Goal: Task Accomplishment & Management: Use online tool/utility

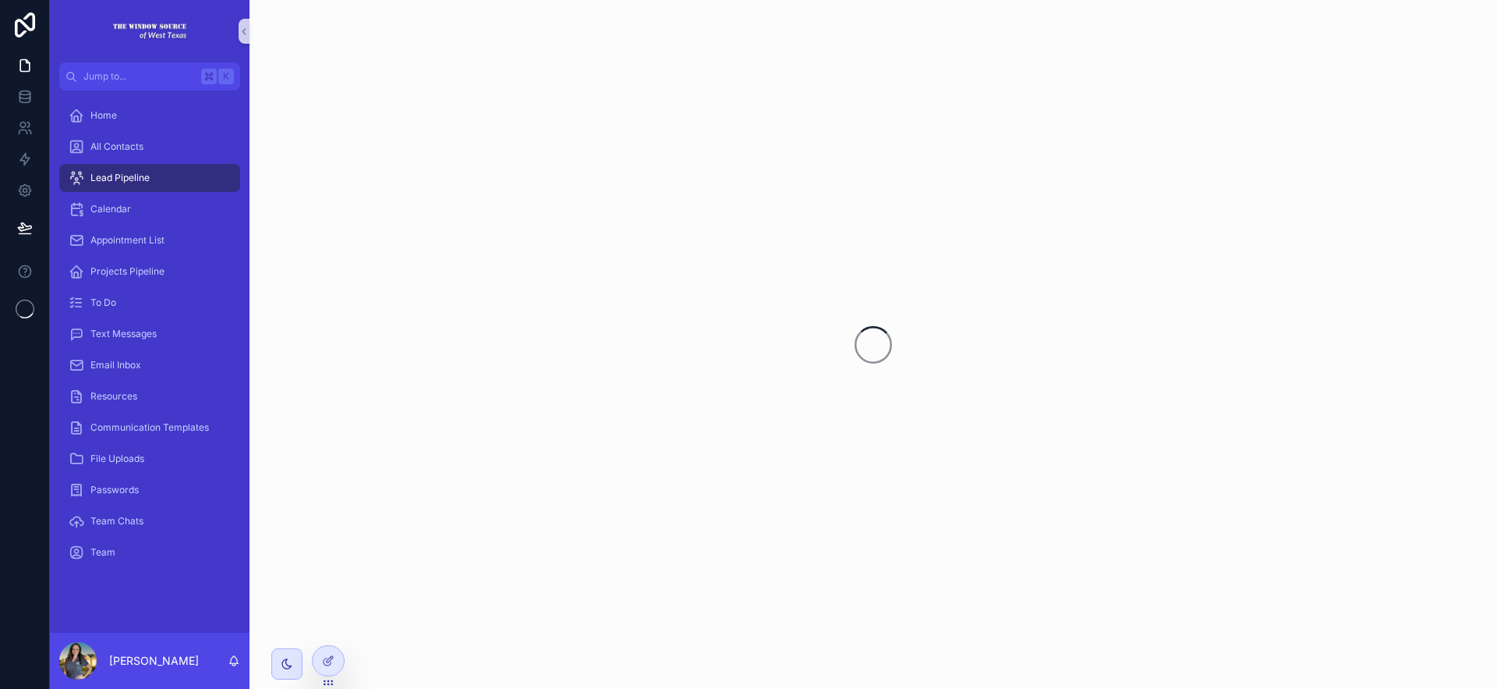
click at [811, 416] on div "scrollable content" at bounding box center [874, 344] width 1248 height 689
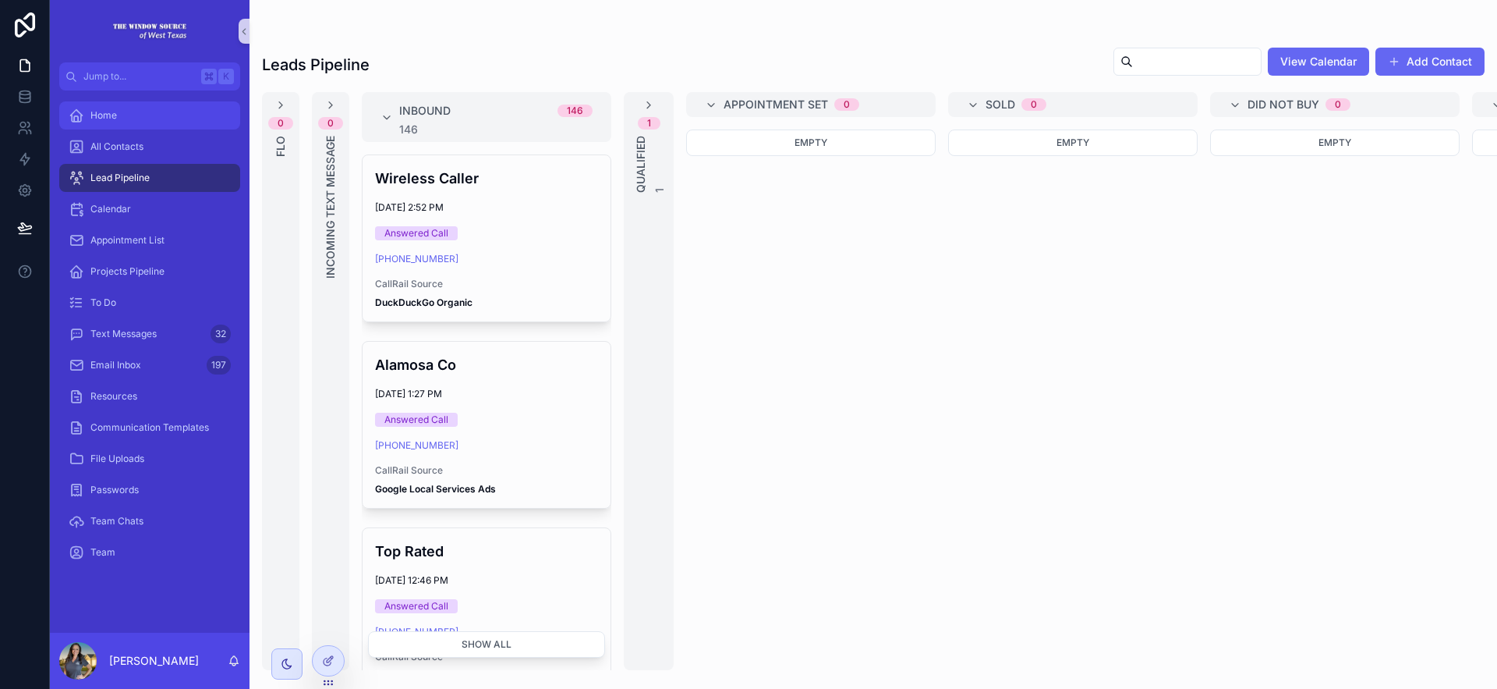
click at [161, 119] on div "Home" at bounding box center [150, 115] width 162 height 25
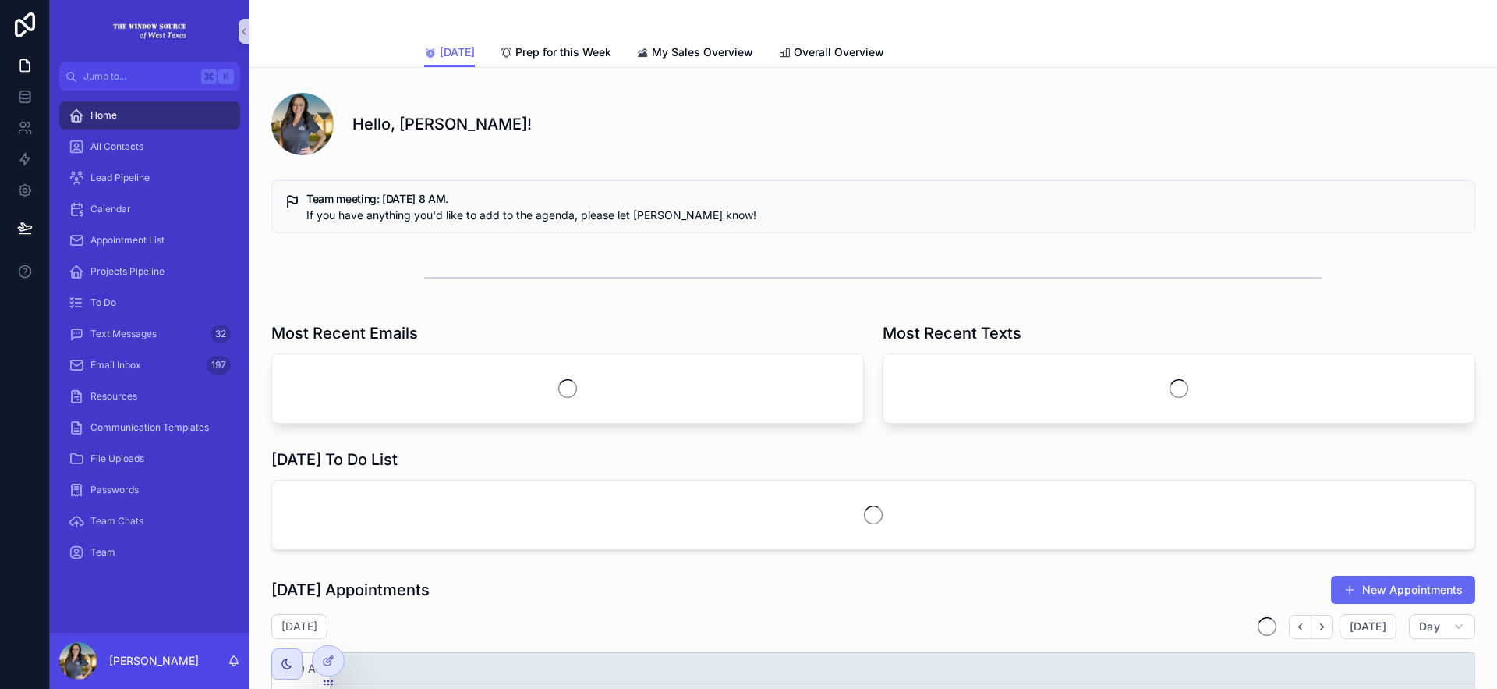
scroll to position [373, 0]
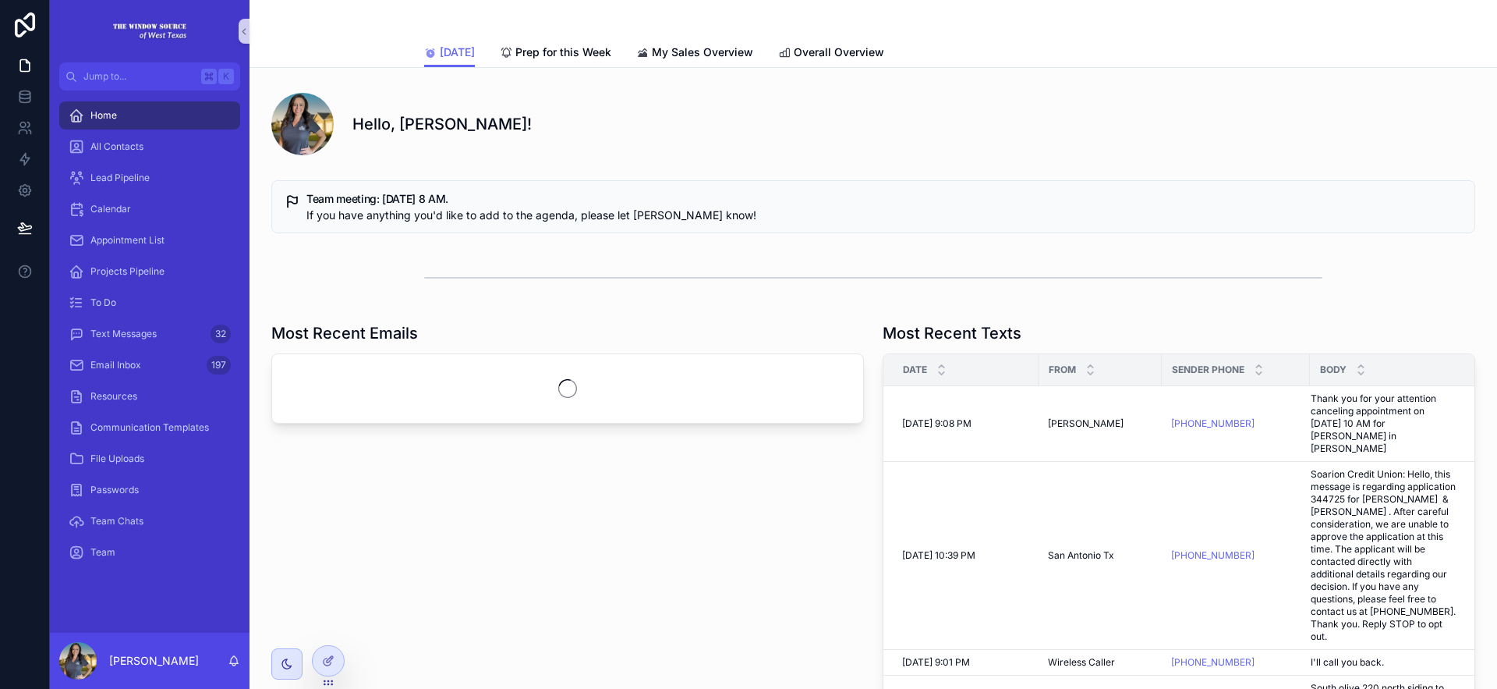
click at [972, 122] on div "Hello, [PERSON_NAME]!" at bounding box center [913, 124] width 1123 height 22
click at [317, 656] on div at bounding box center [328, 661] width 31 height 30
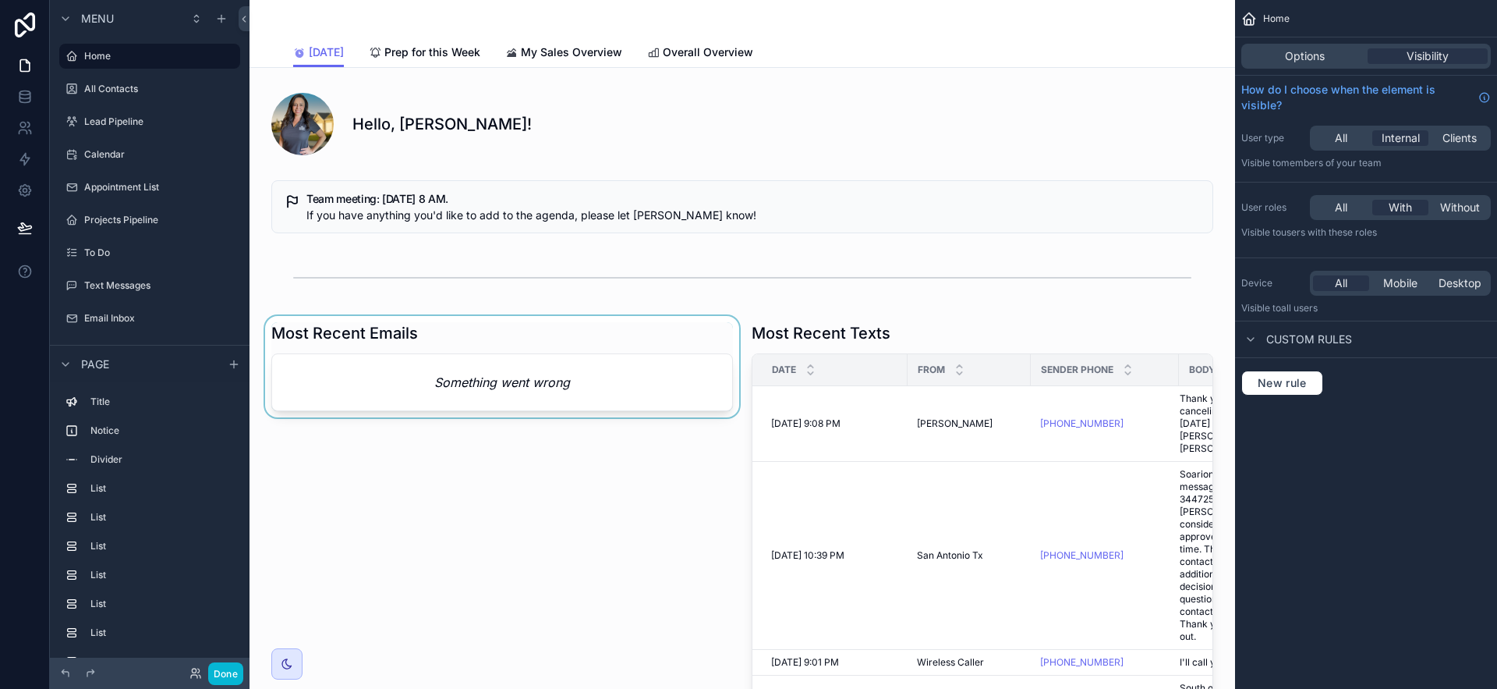
click at [602, 410] on div "scrollable content" at bounding box center [502, 562] width 480 height 492
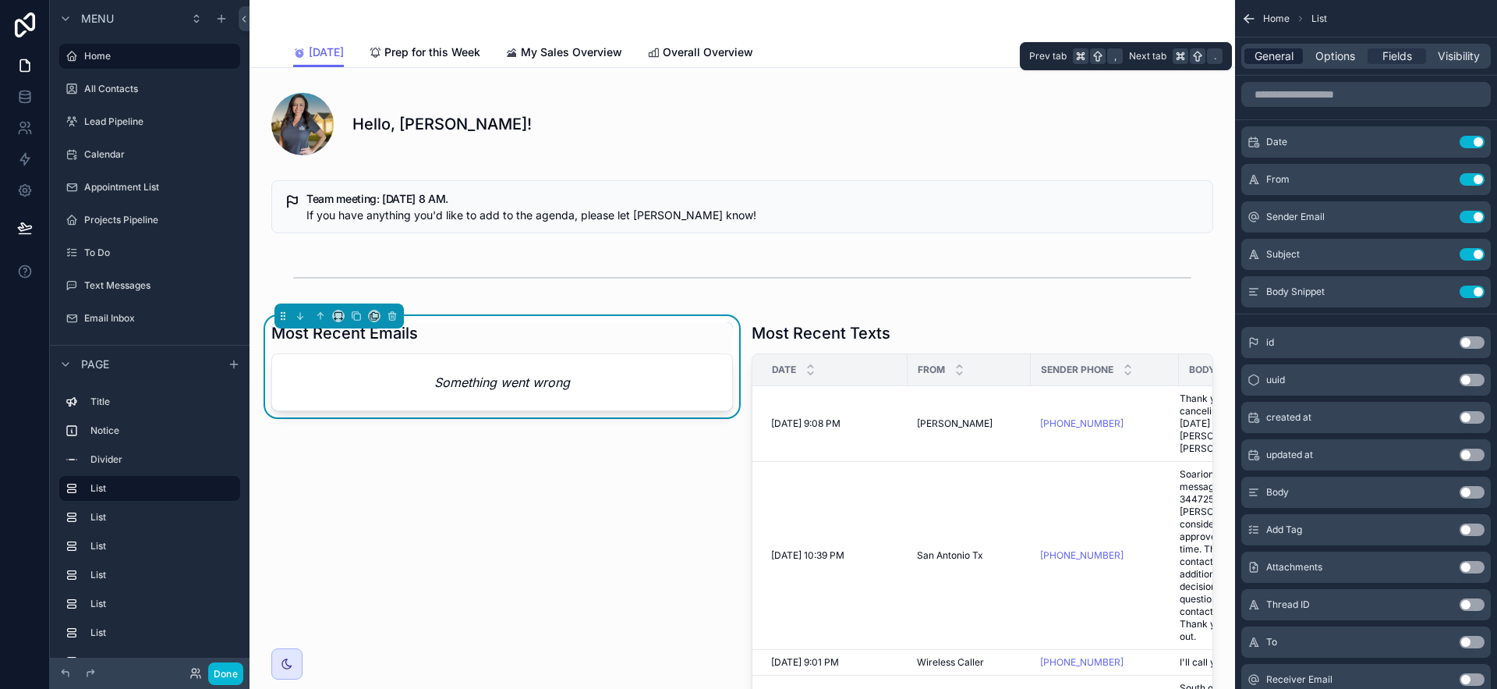
click at [1276, 57] on span "General" at bounding box center [1274, 56] width 39 height 16
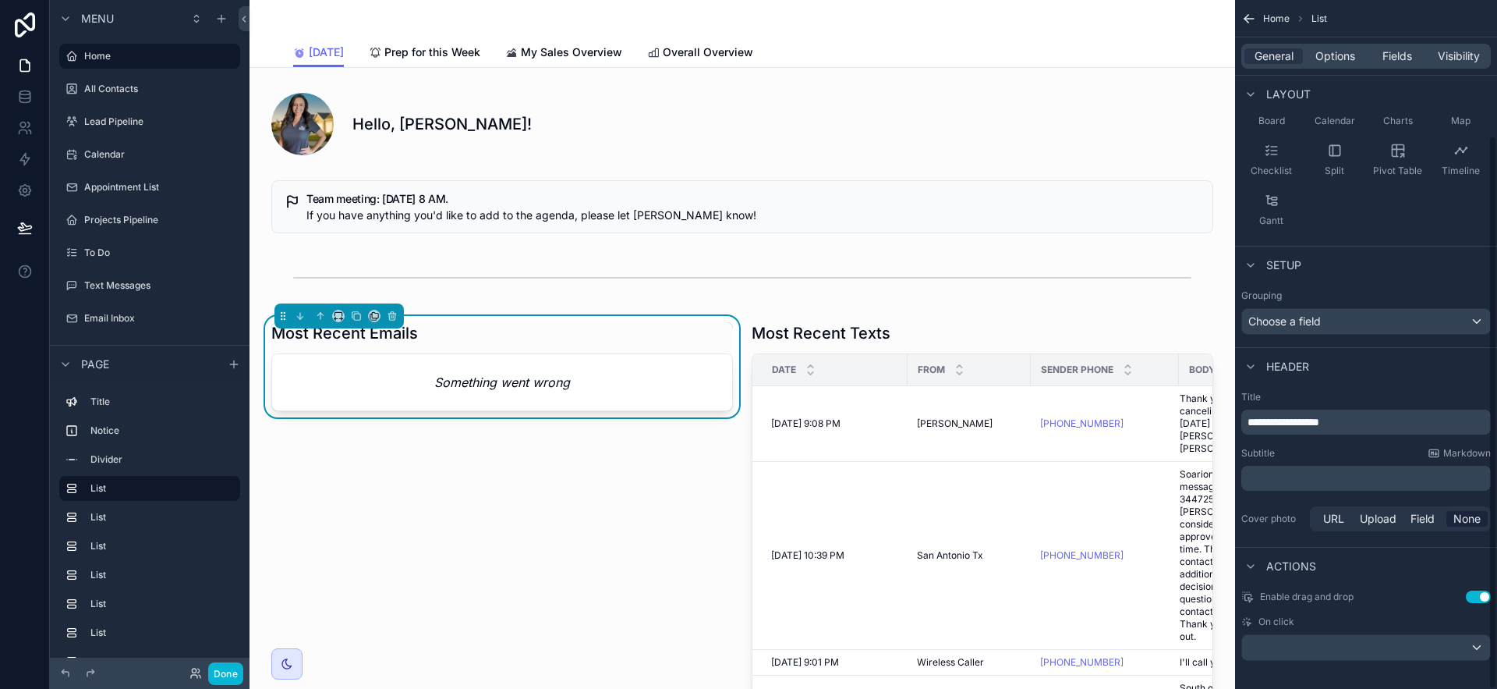
scroll to position [168, 0]
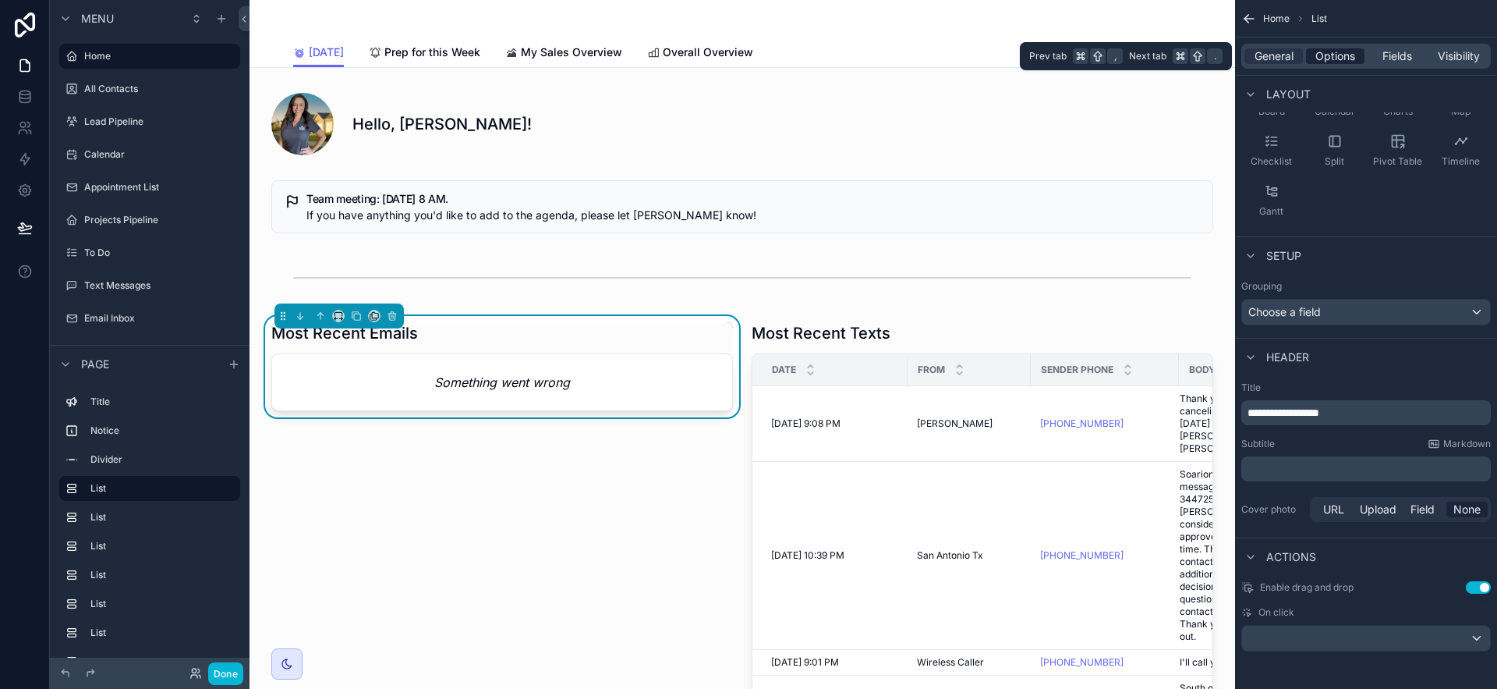
click at [1341, 57] on span "Options" at bounding box center [1336, 56] width 40 height 16
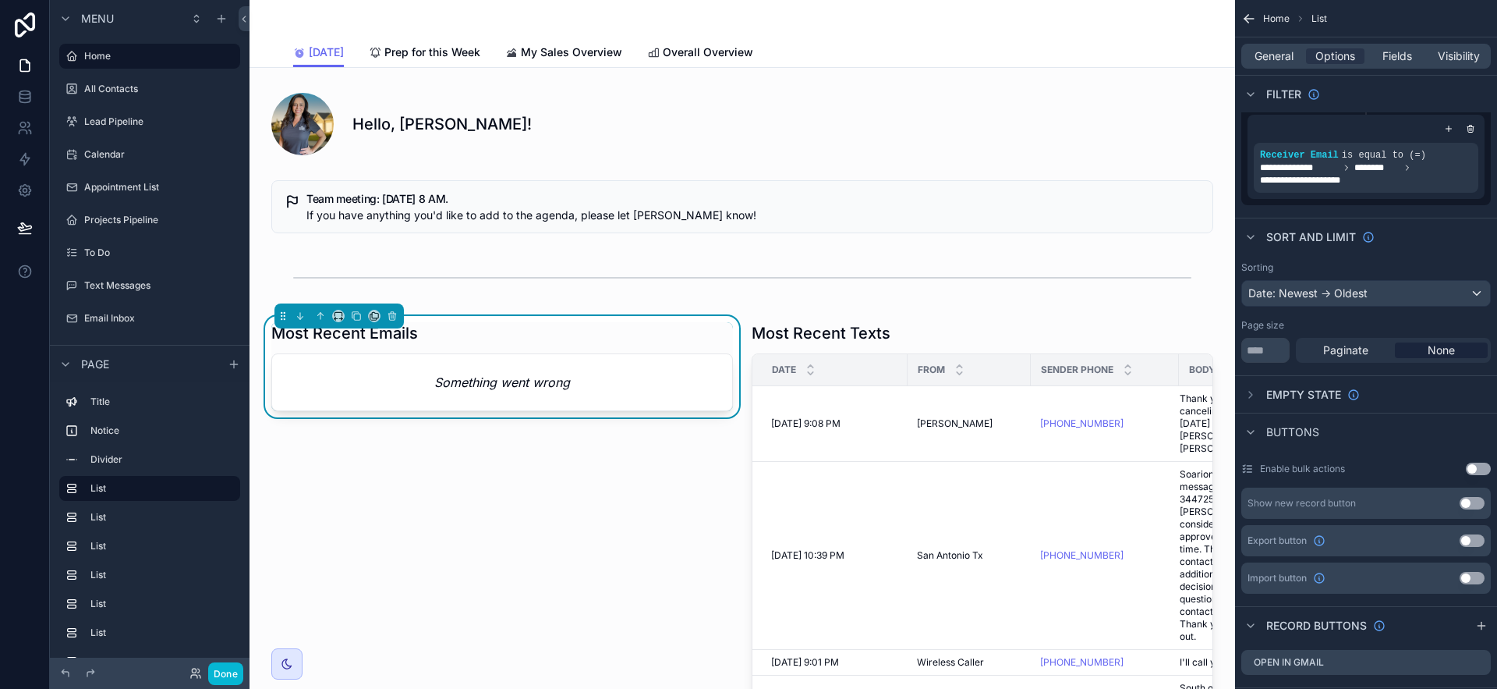
click at [0, 0] on div "scrollable content" at bounding box center [0, 0] width 0 height 0
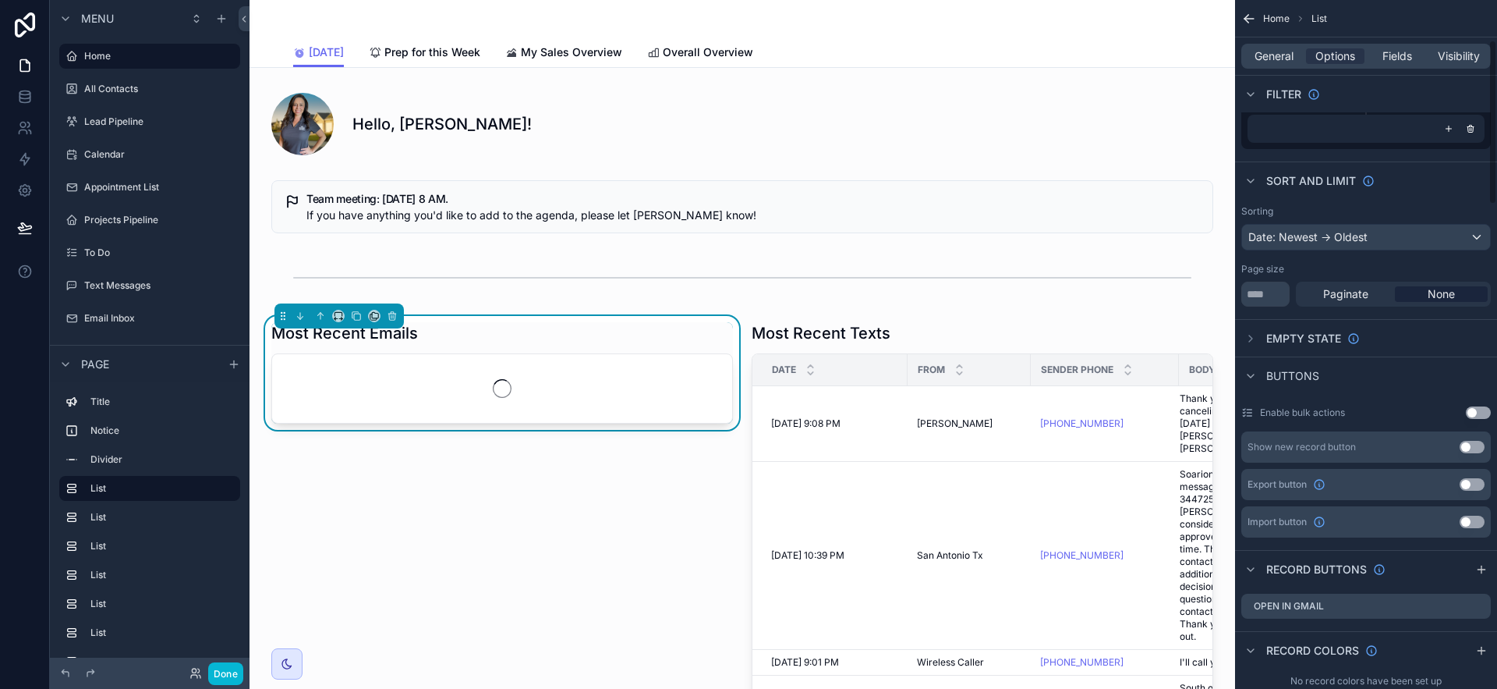
scroll to position [373, 0]
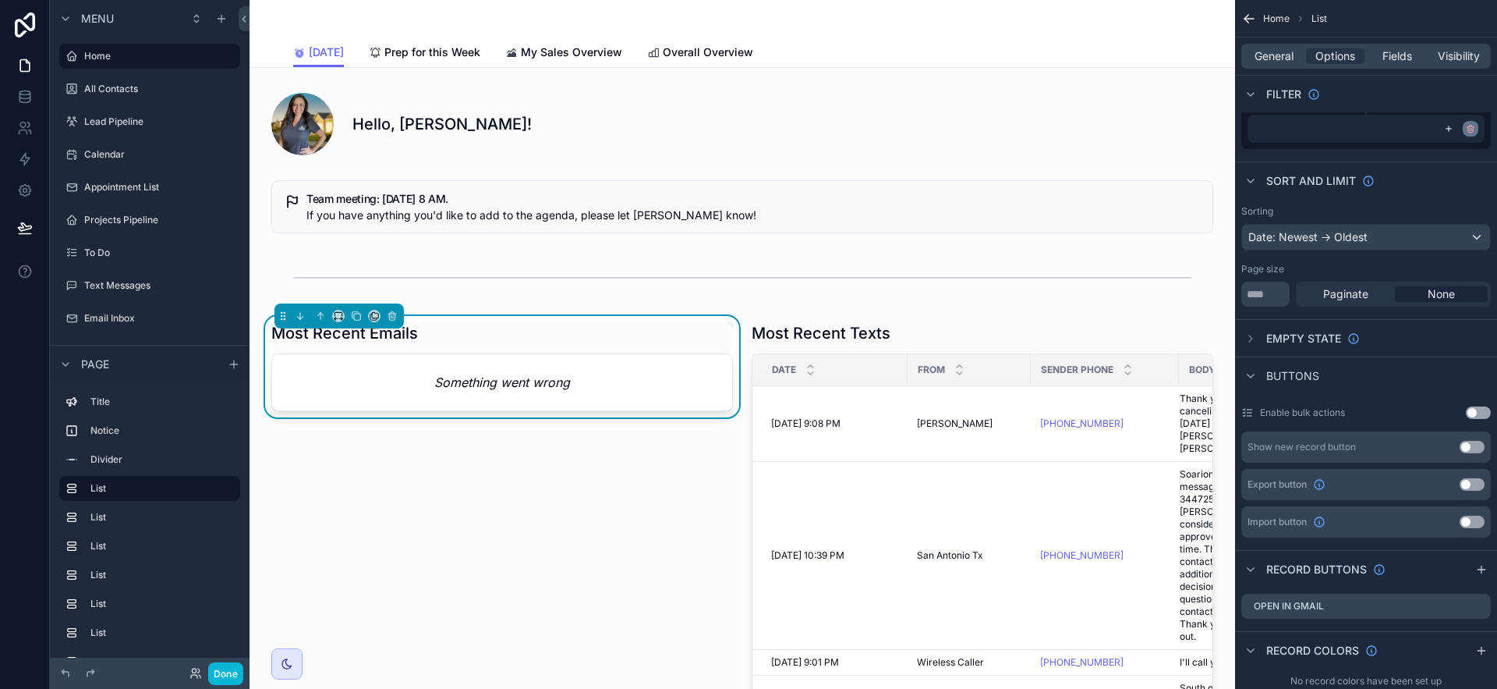
click at [1476, 133] on div "scrollable content" at bounding box center [1471, 129] width 16 height 16
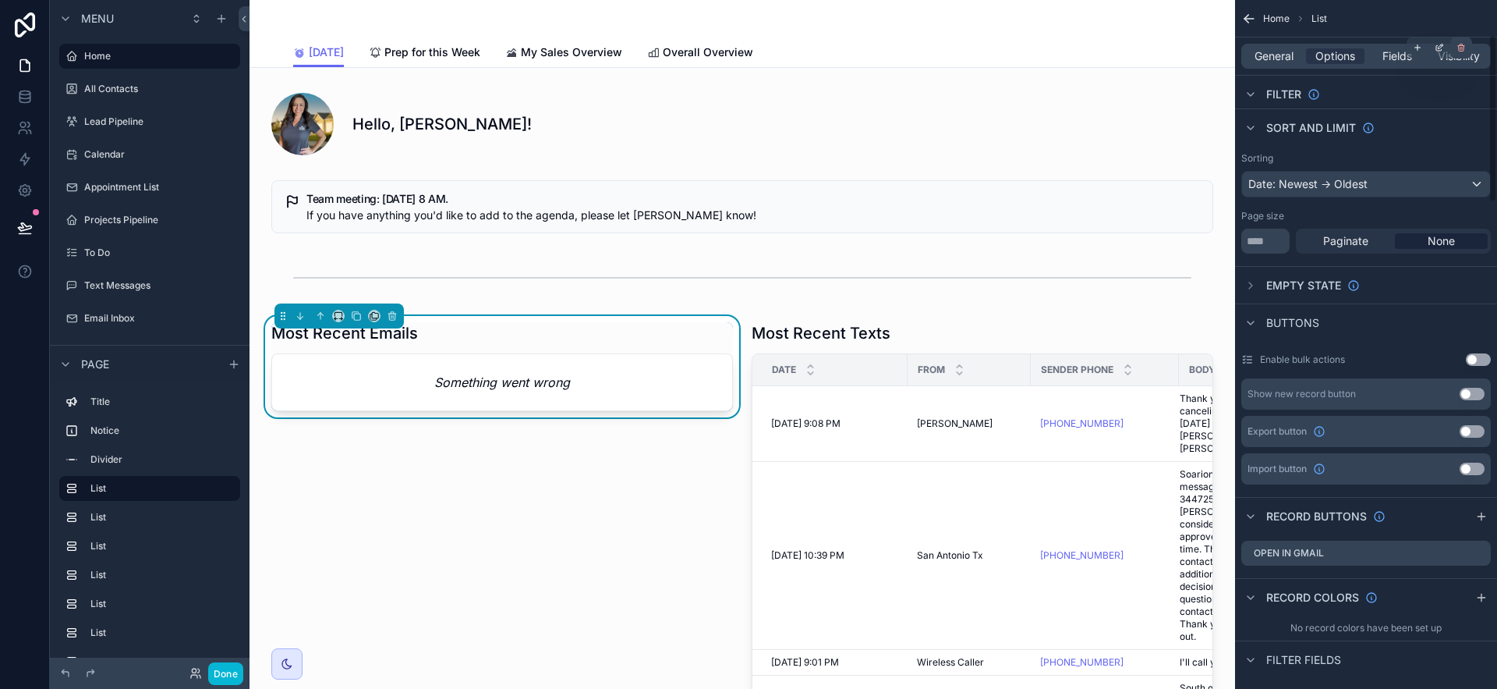
scroll to position [0, 0]
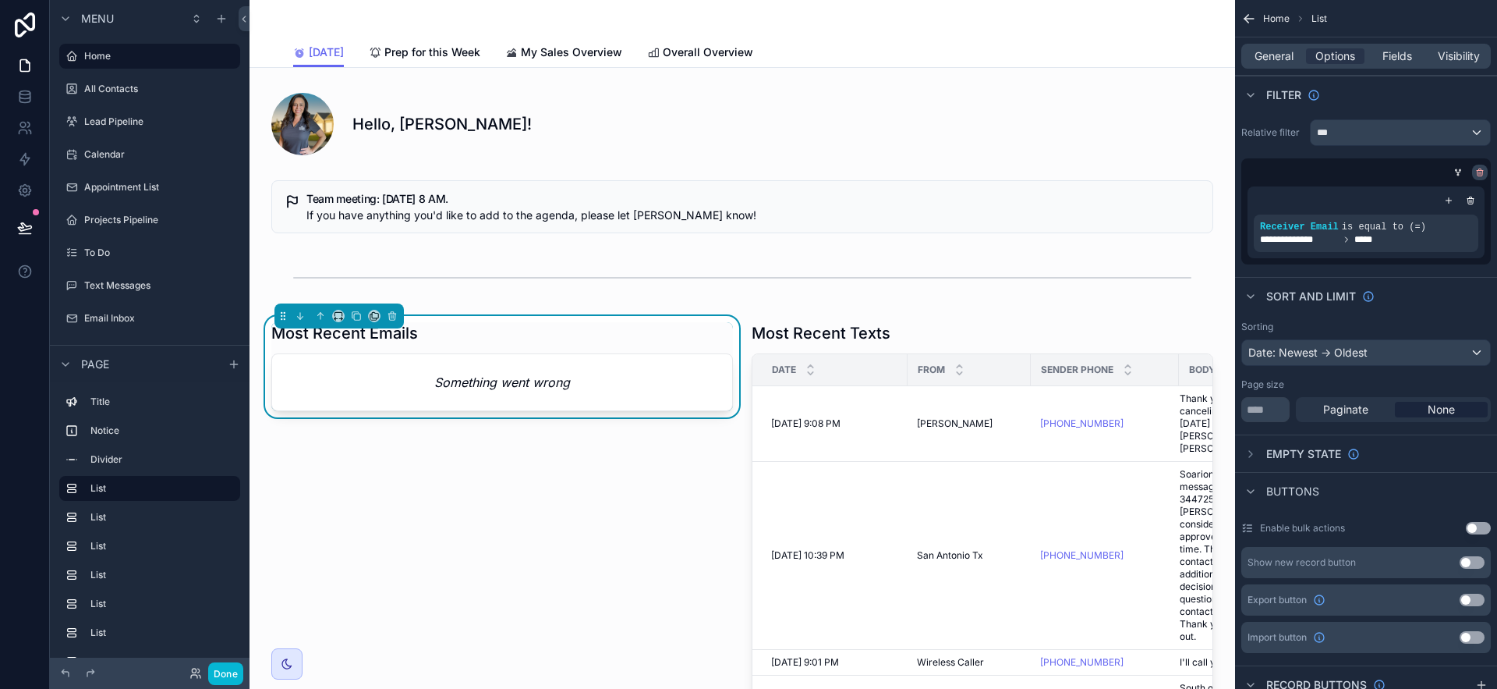
click at [1479, 171] on icon "scrollable content" at bounding box center [1480, 171] width 6 height 0
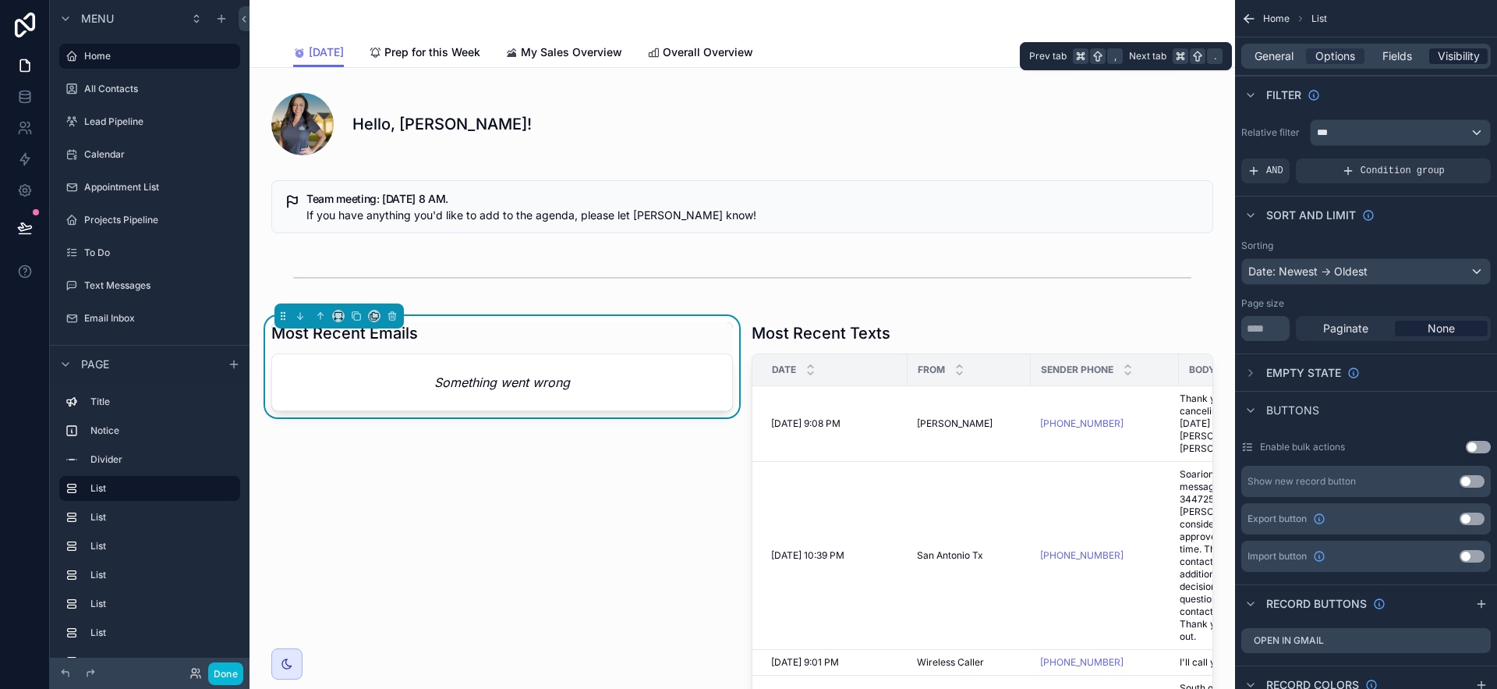
click at [1454, 58] on span "Visibility" at bounding box center [1459, 56] width 42 height 16
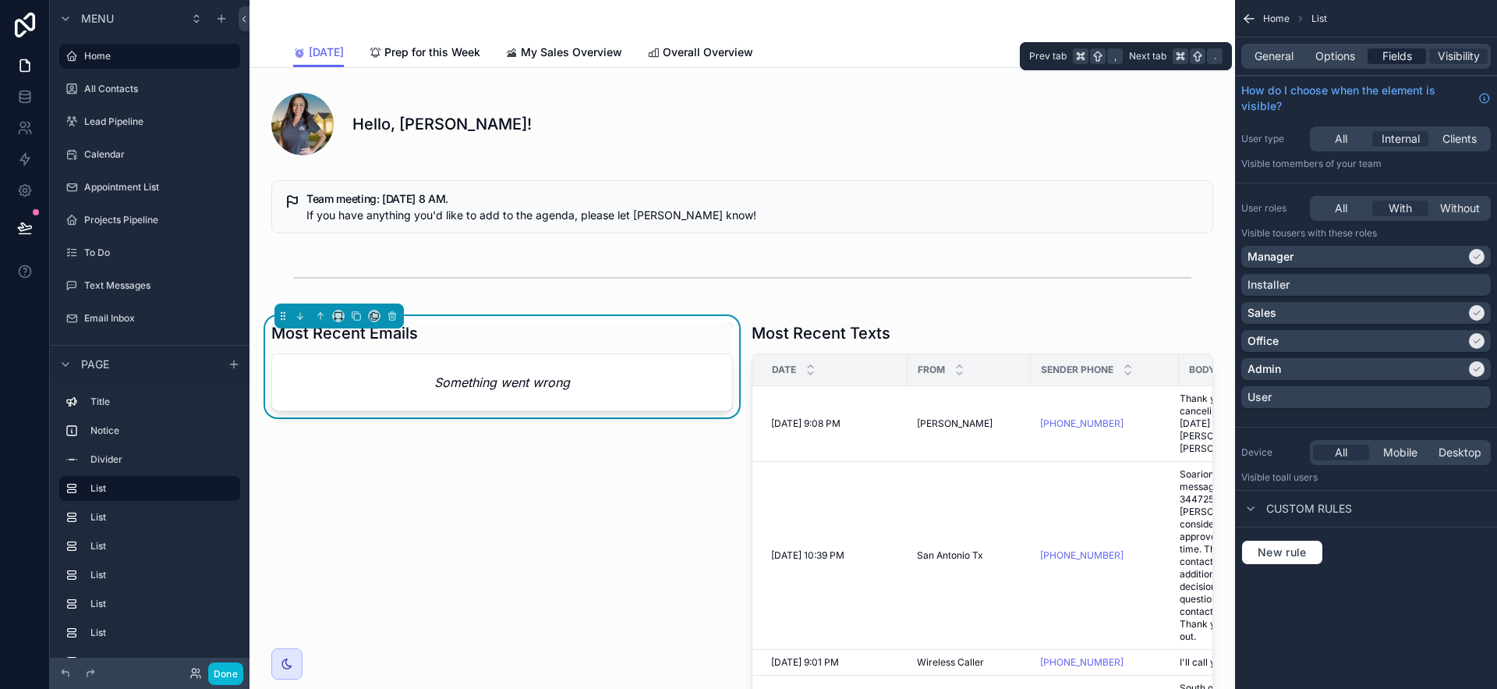
click at [1387, 48] on span "Fields" at bounding box center [1398, 56] width 30 height 16
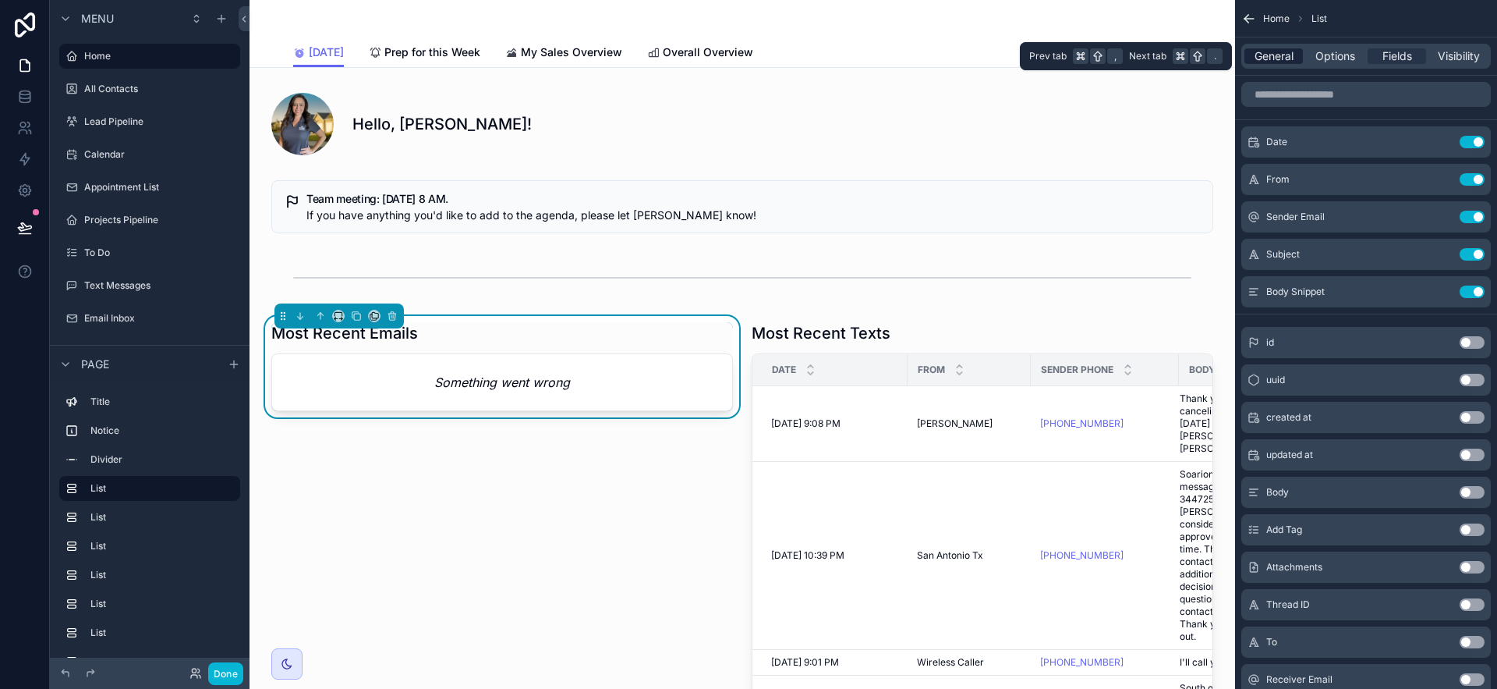
click at [1281, 60] on span "General" at bounding box center [1274, 56] width 39 height 16
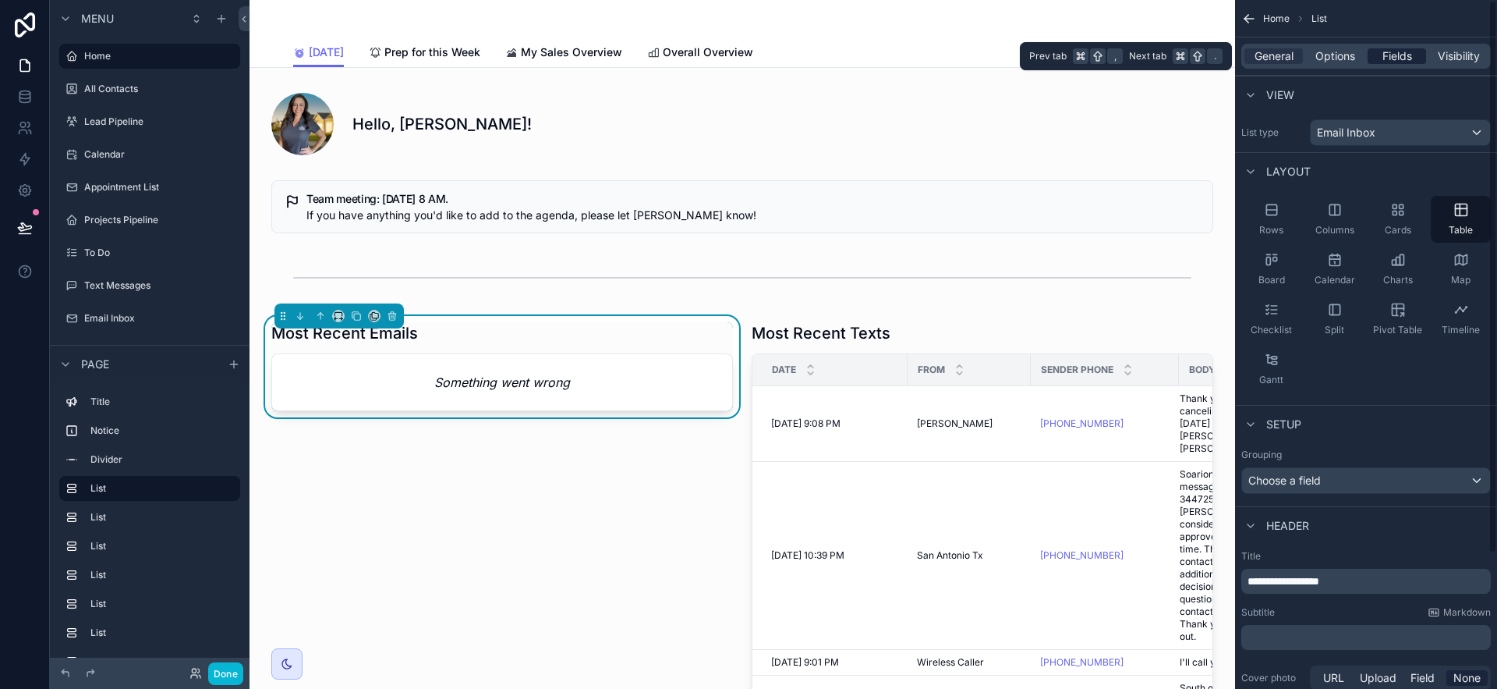
click at [1408, 53] on span "Fields" at bounding box center [1398, 56] width 30 height 16
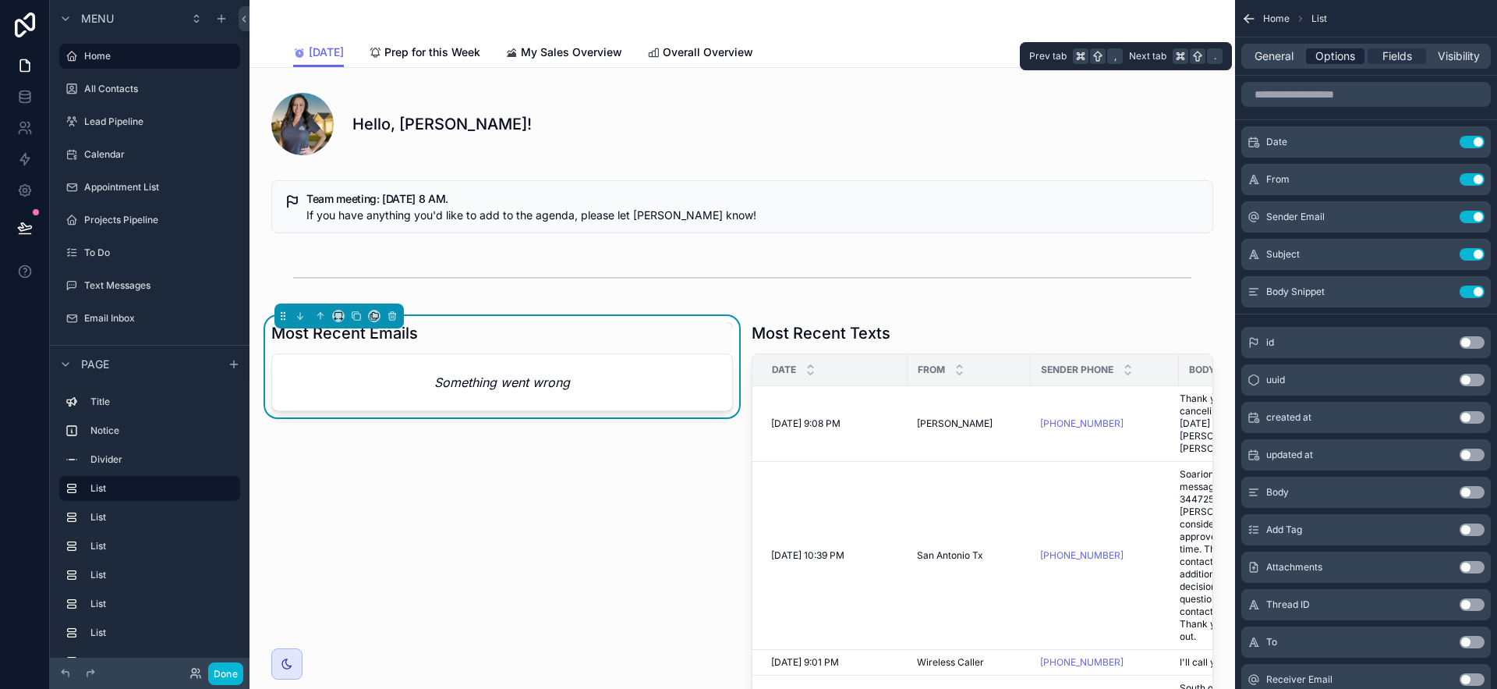
click at [1345, 59] on span "Options" at bounding box center [1336, 56] width 40 height 16
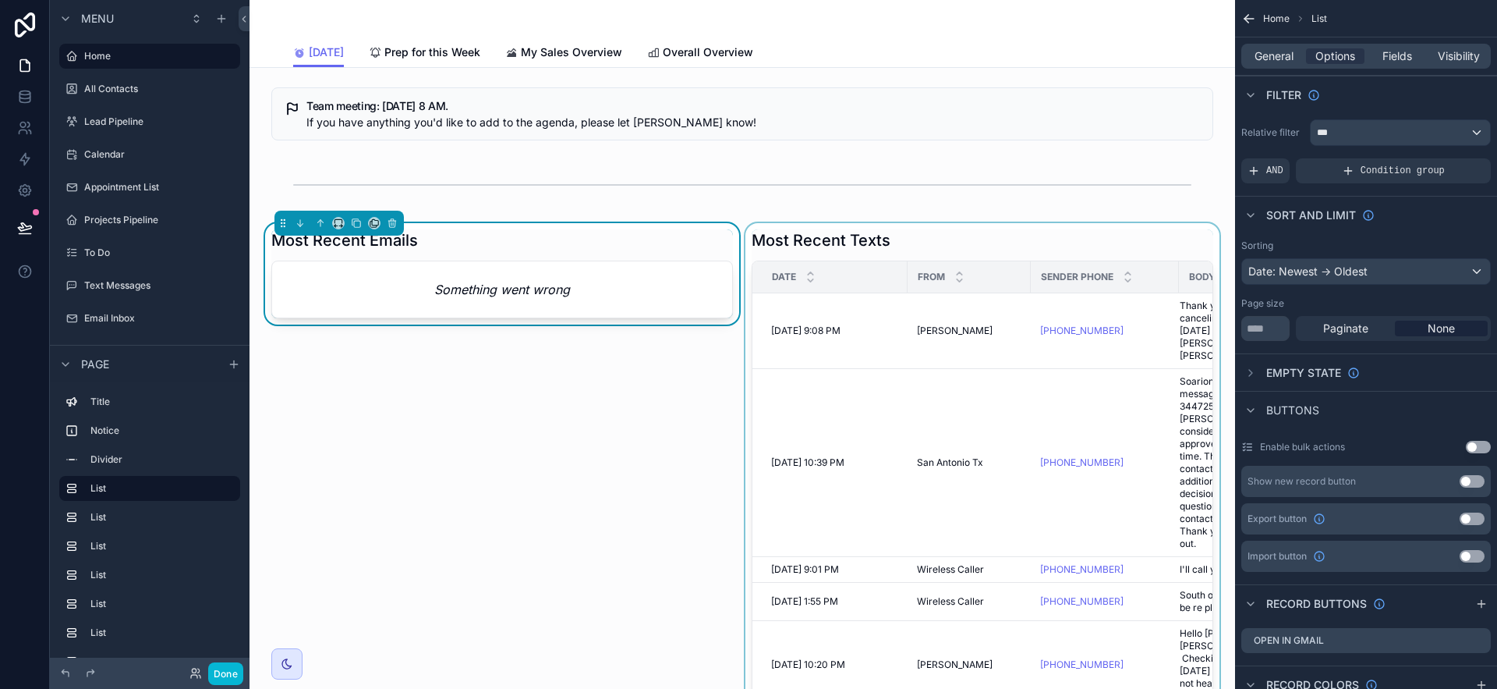
scroll to position [121, 0]
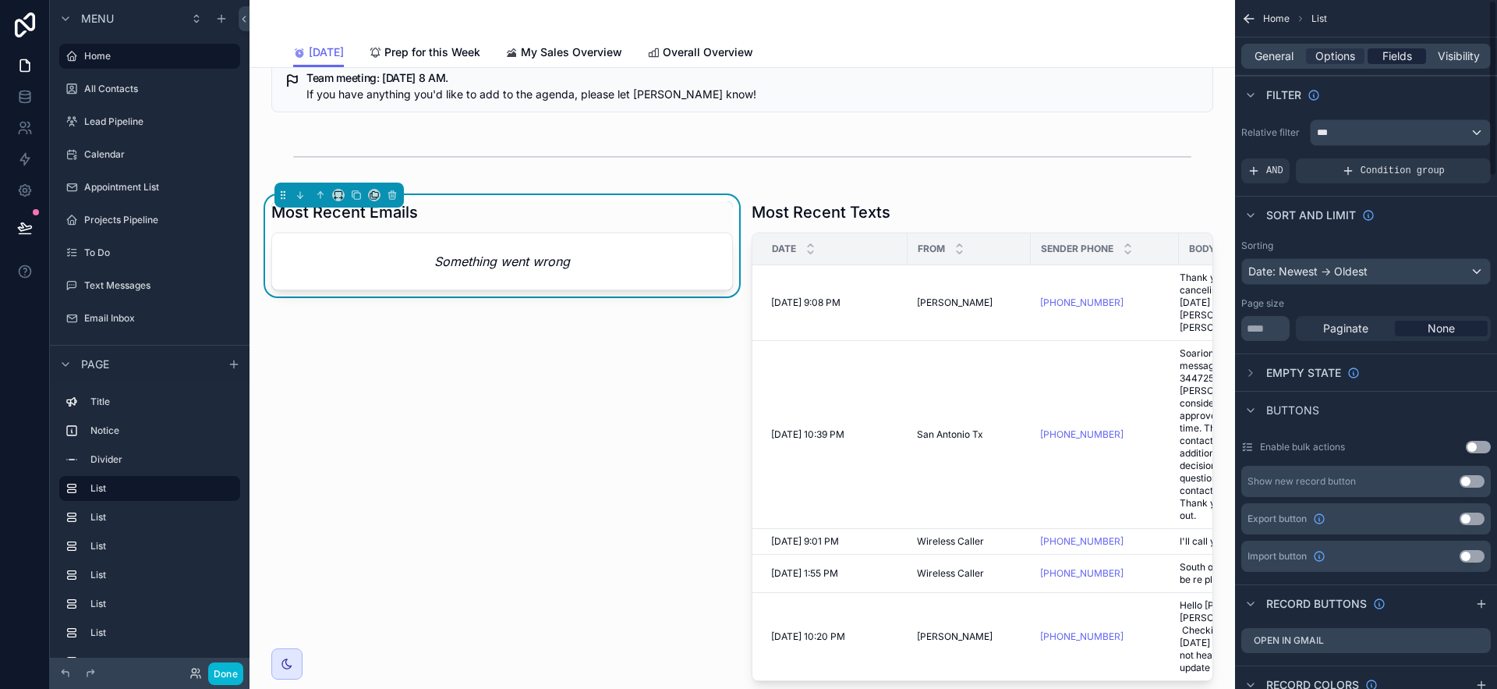
click at [1398, 58] on span "Fields" at bounding box center [1398, 56] width 30 height 16
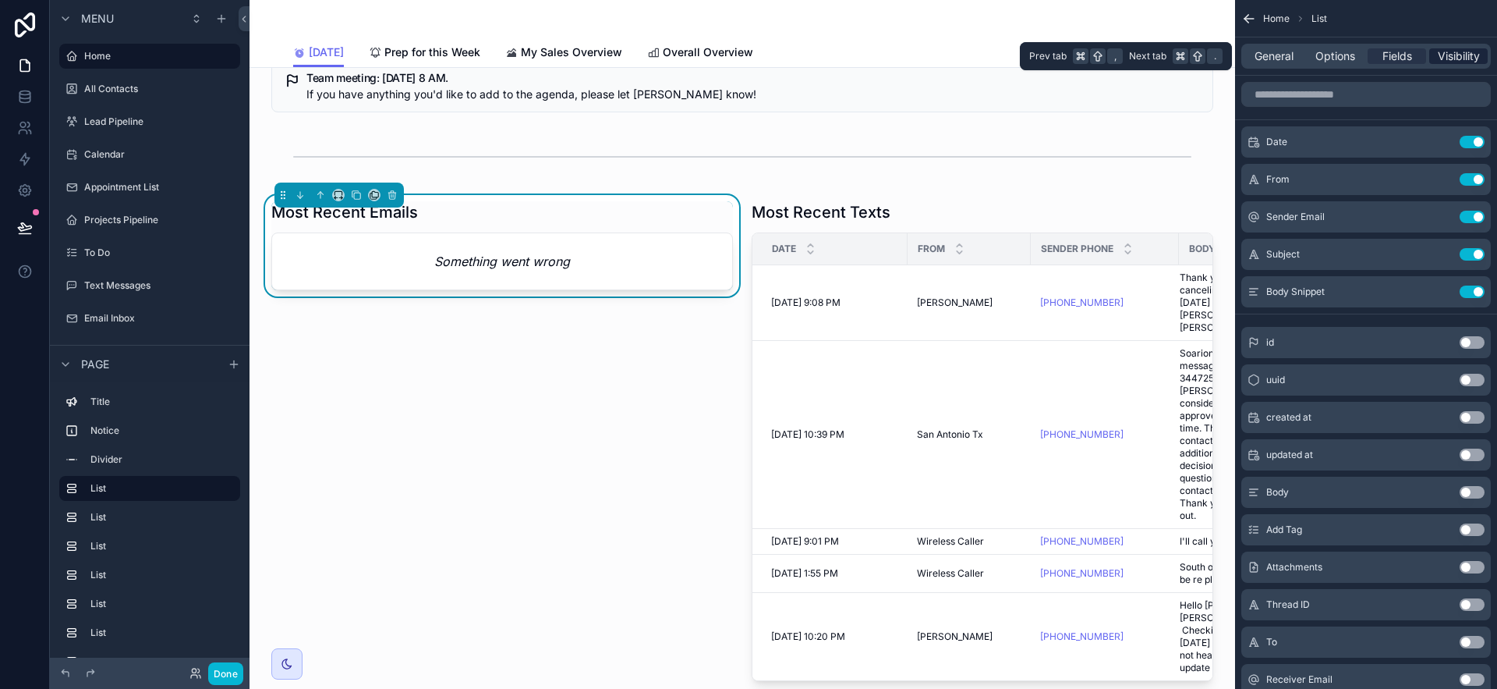
click at [1467, 55] on span "Visibility" at bounding box center [1459, 56] width 42 height 16
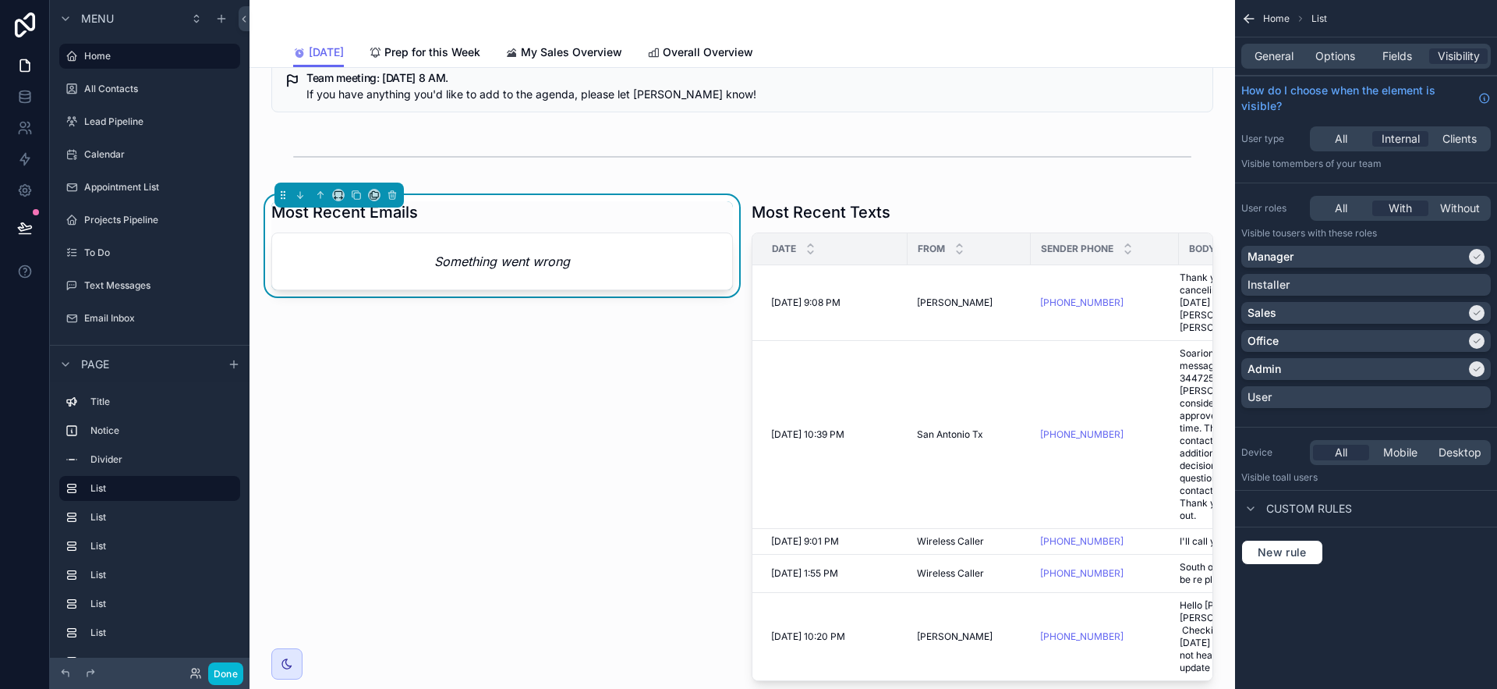
click at [1270, 66] on div "General Options Fields Visibility" at bounding box center [1366, 56] width 250 height 25
click at [1270, 63] on span "General" at bounding box center [1274, 56] width 39 height 16
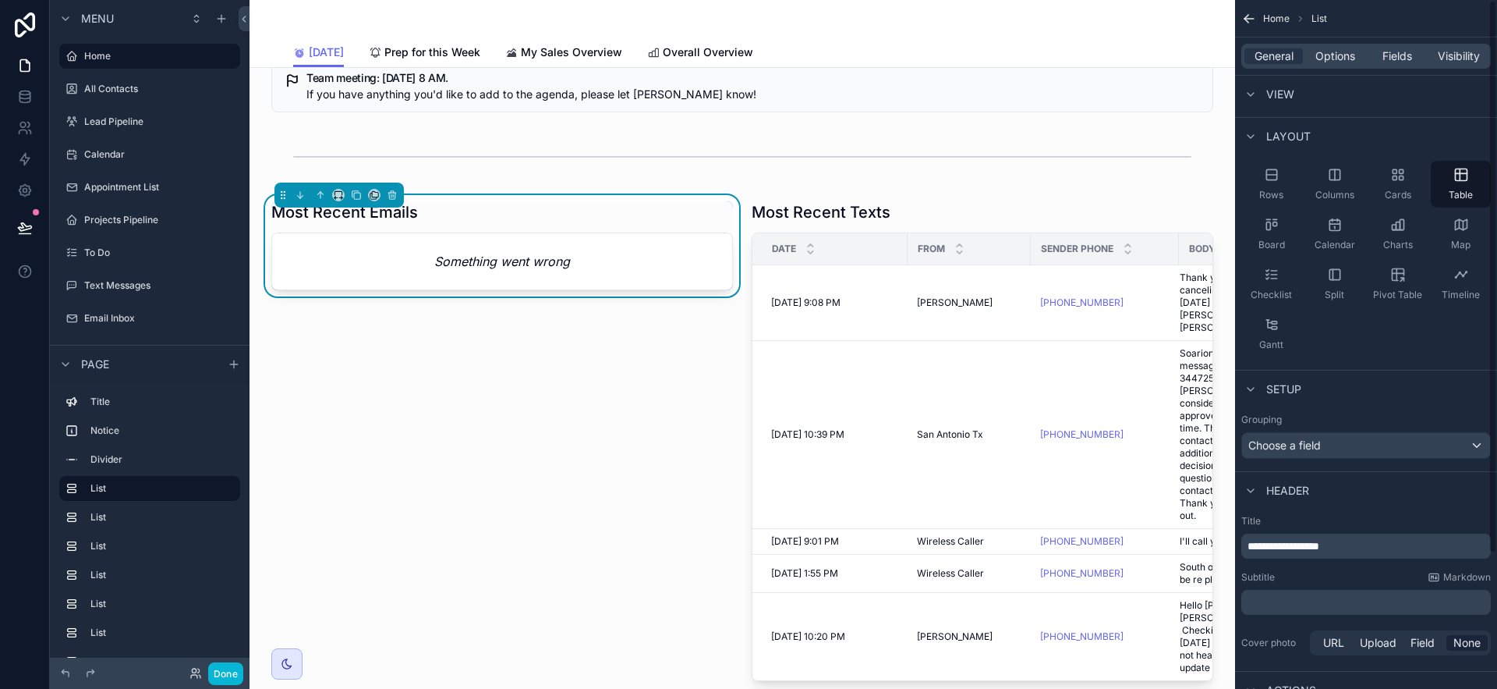
scroll to position [0, 0]
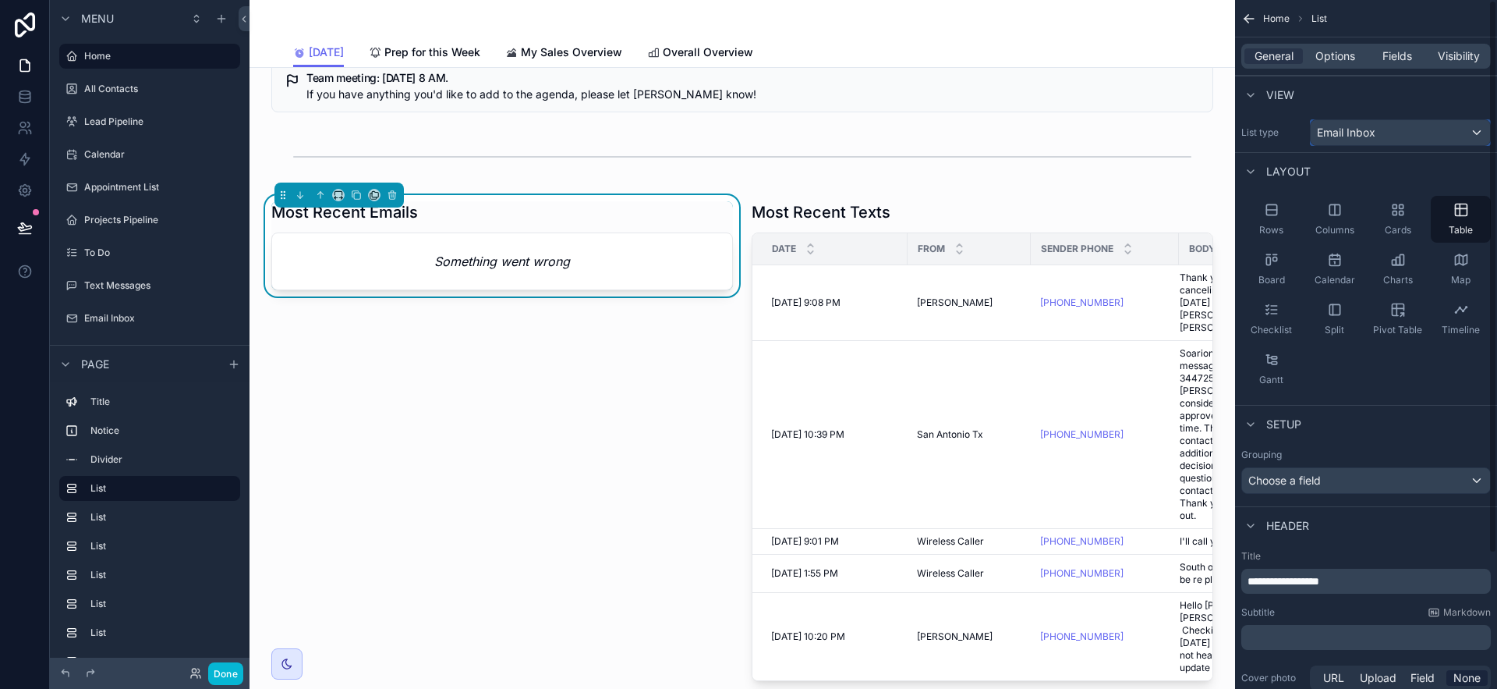
click at [1412, 131] on div "Email Inbox" at bounding box center [1400, 132] width 179 height 25
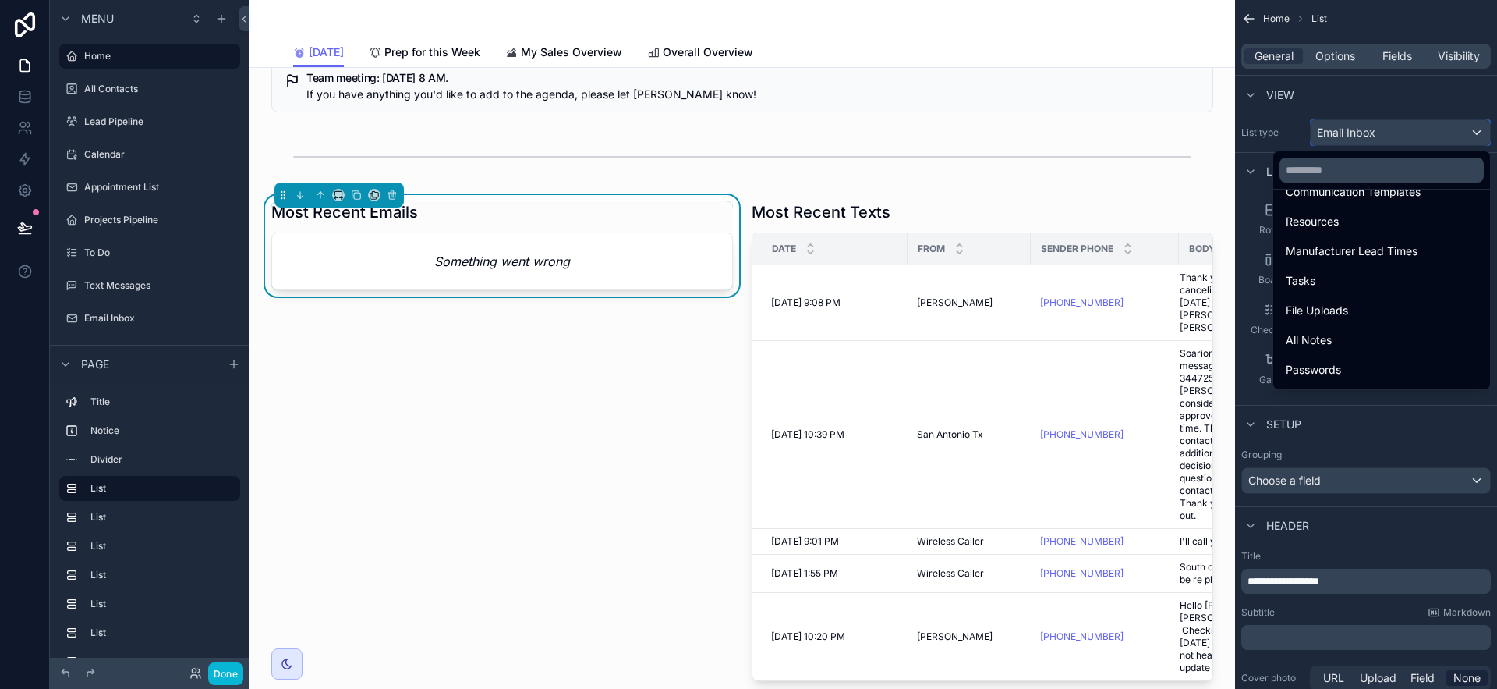
scroll to position [395, 0]
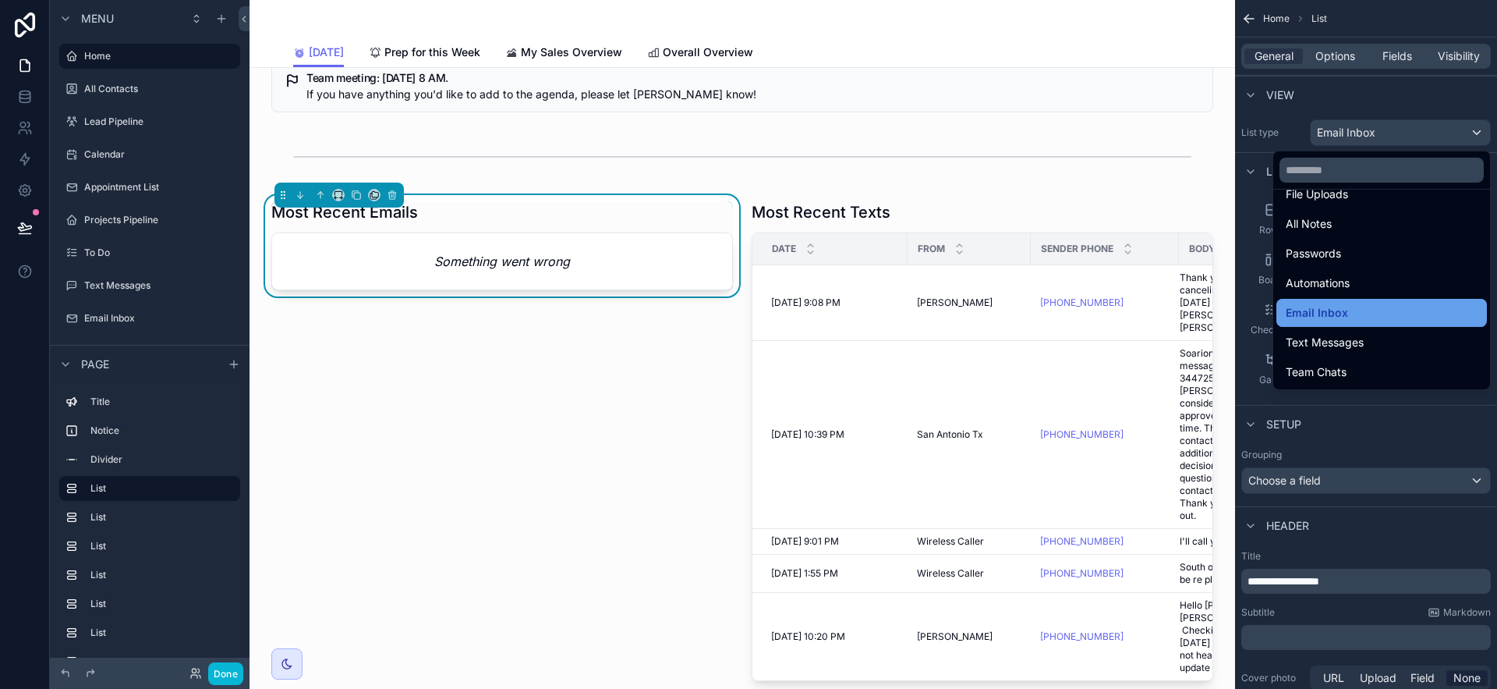
click at [1366, 324] on div "Email Inbox" at bounding box center [1382, 313] width 211 height 28
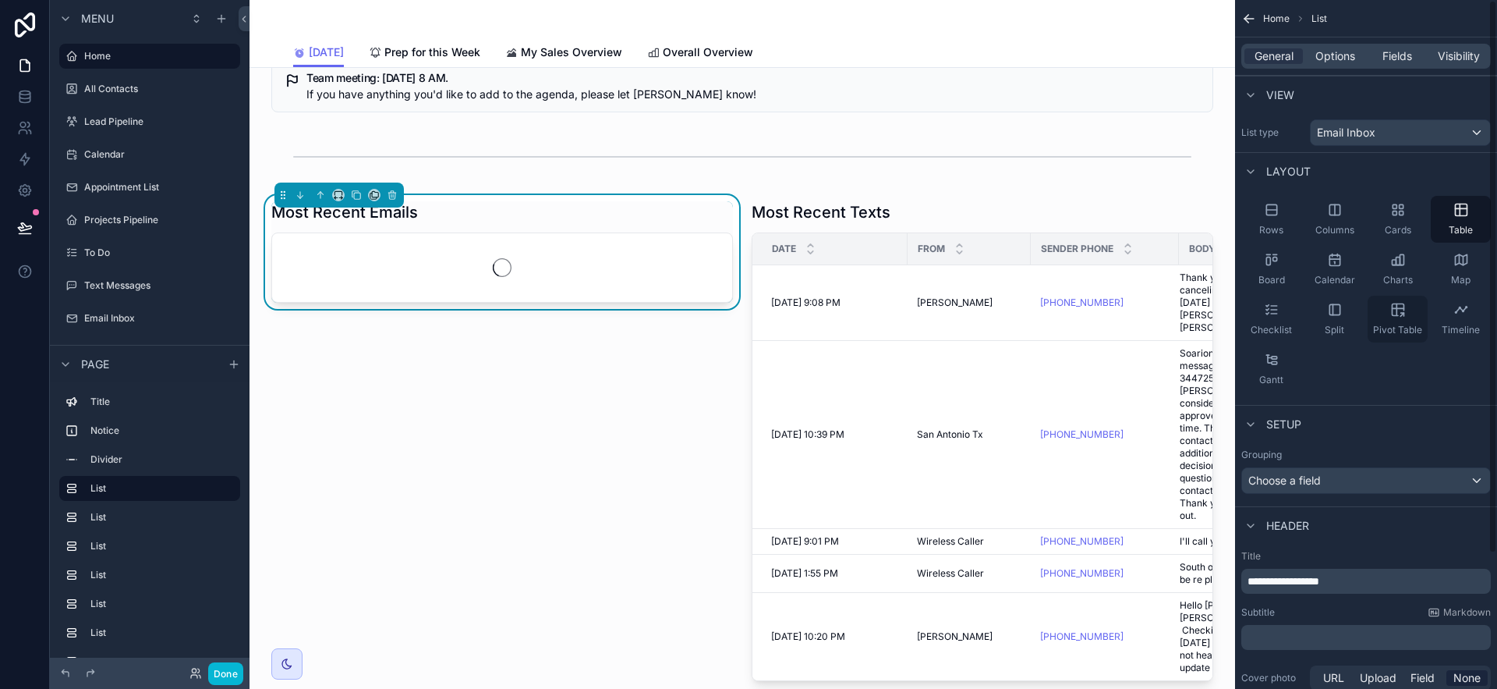
scroll to position [373, 0]
click at [20, 94] on icon at bounding box center [25, 97] width 16 height 16
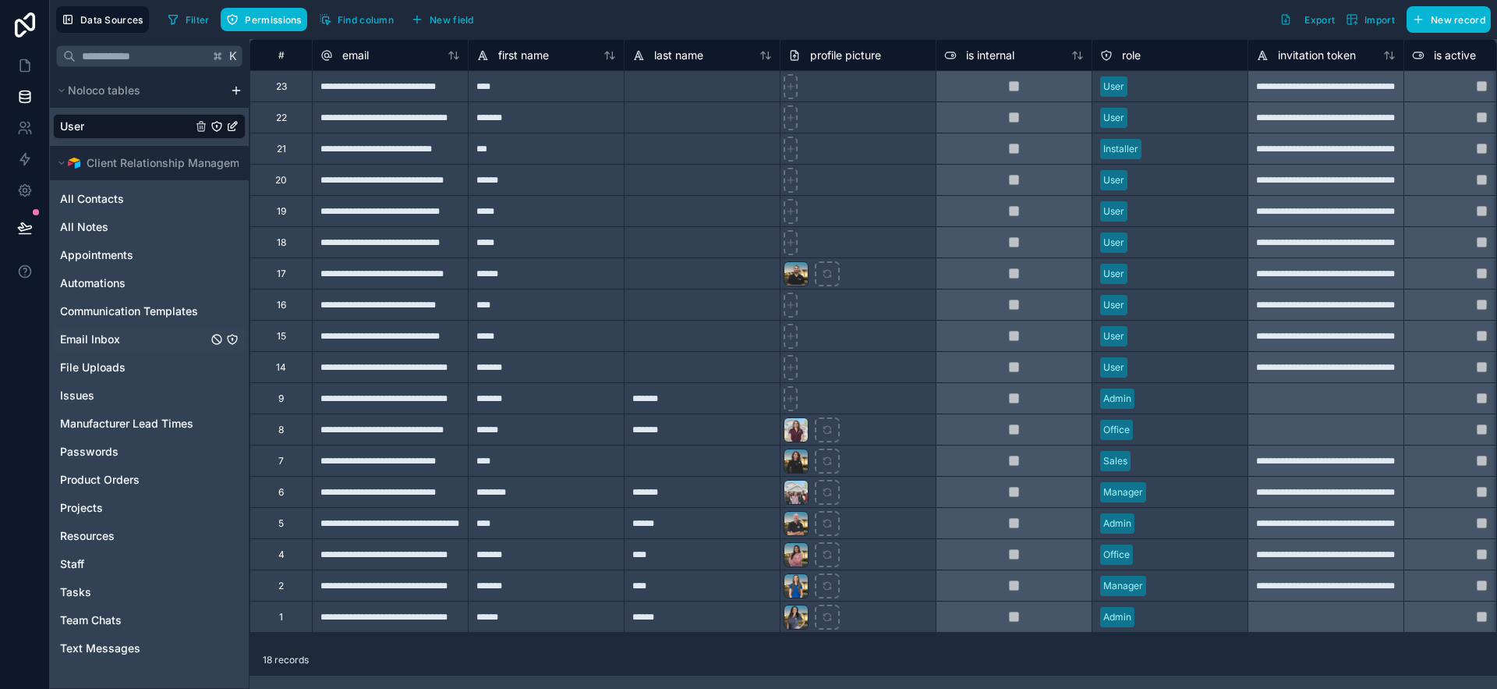
click at [127, 327] on div "Email Inbox" at bounding box center [149, 339] width 193 height 25
click at [126, 342] on link "Email Inbox" at bounding box center [133, 339] width 147 height 16
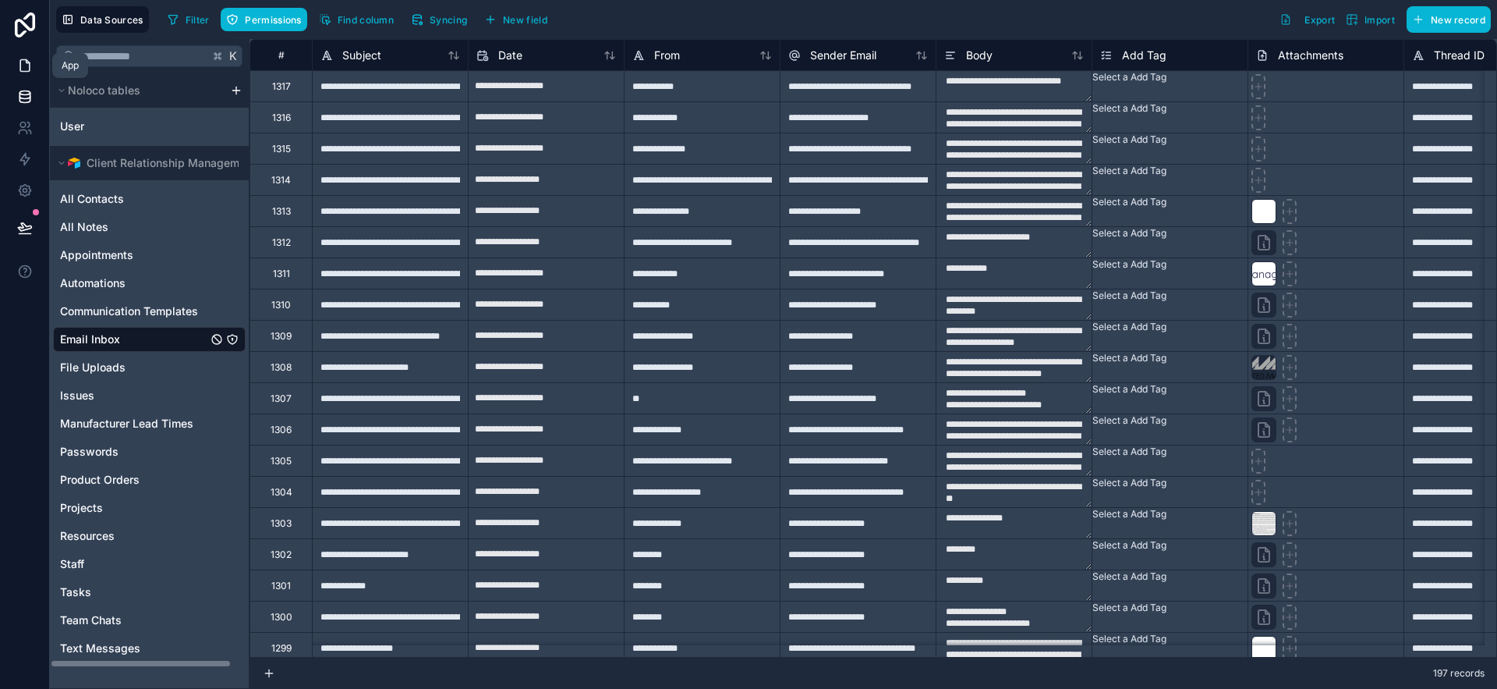
click at [28, 73] on link at bounding box center [24, 65] width 49 height 31
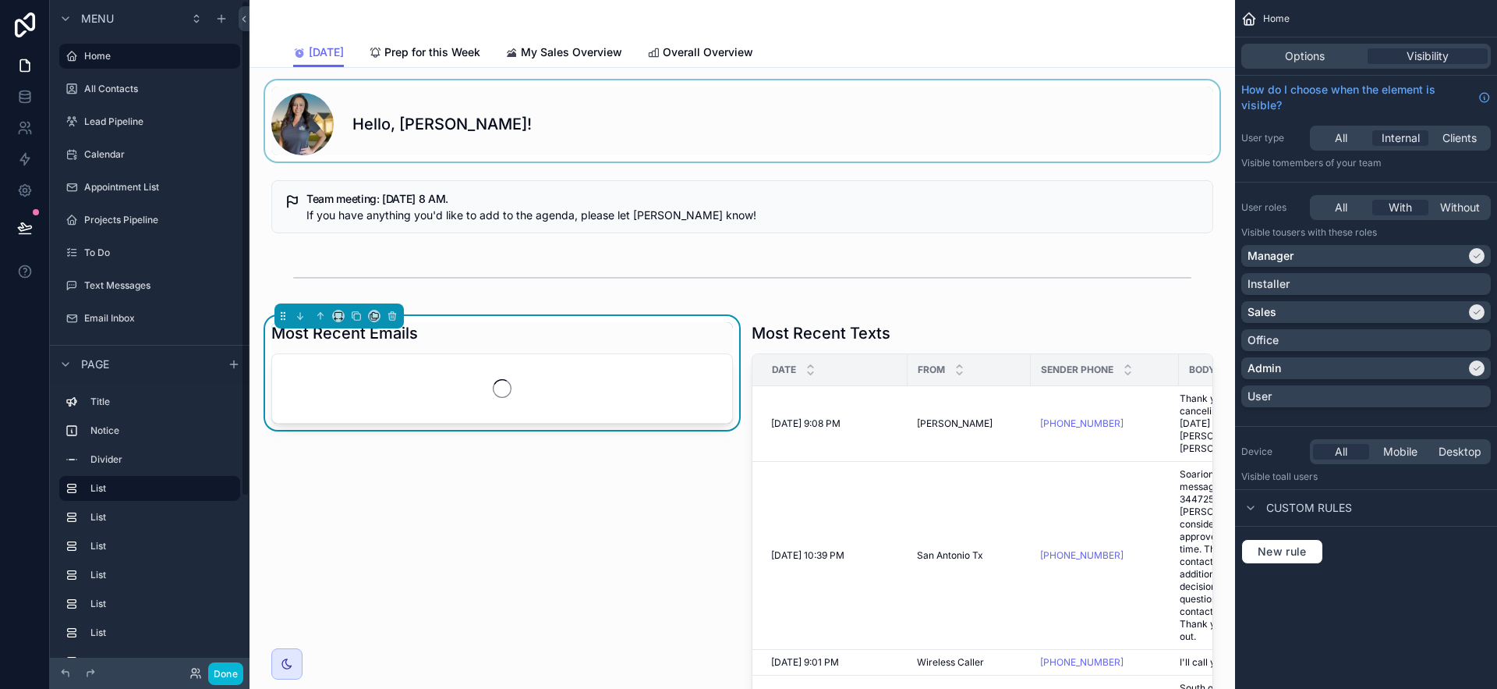
scroll to position [373, 0]
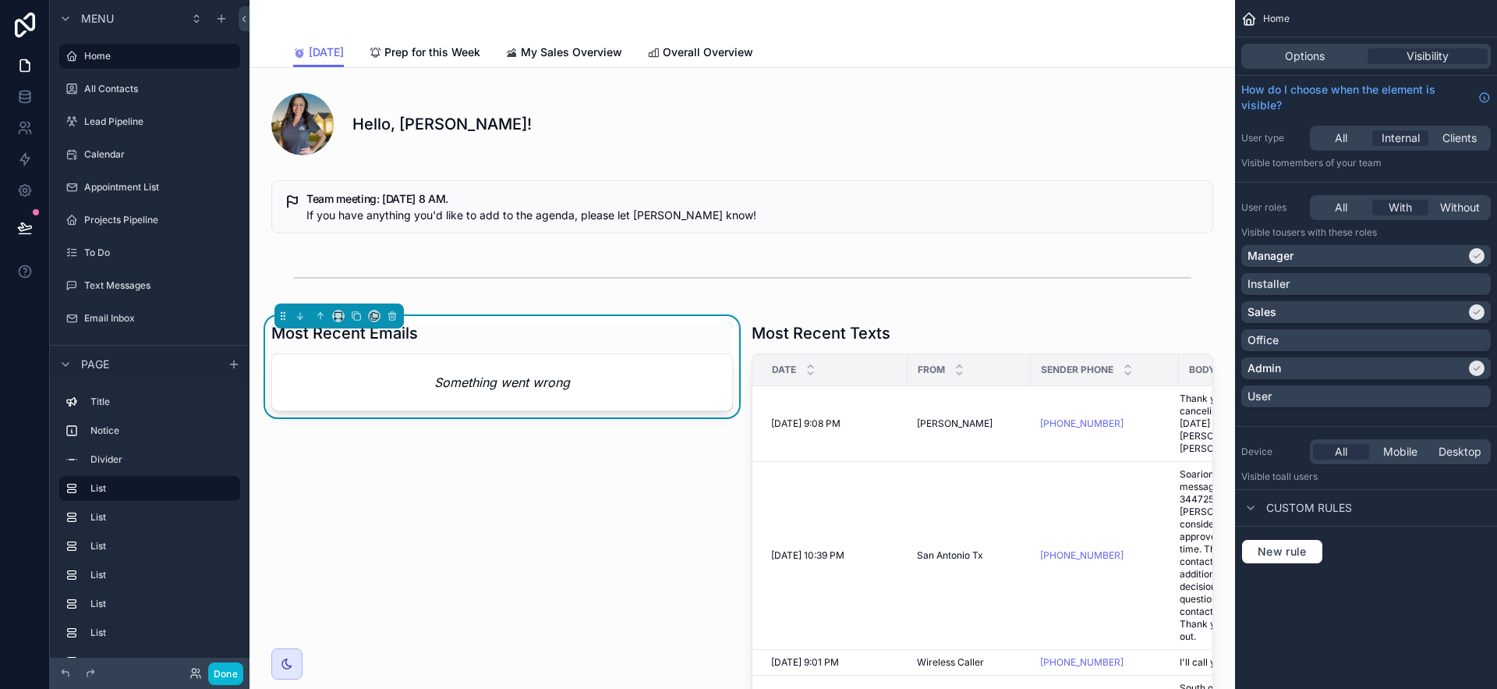
drag, startPoint x: 639, startPoint y: 468, endPoint x: 640, endPoint y: 446, distance: 21.8
click at [638, 466] on div "Most Recent Emails Something went wrong" at bounding box center [502, 562] width 480 height 492
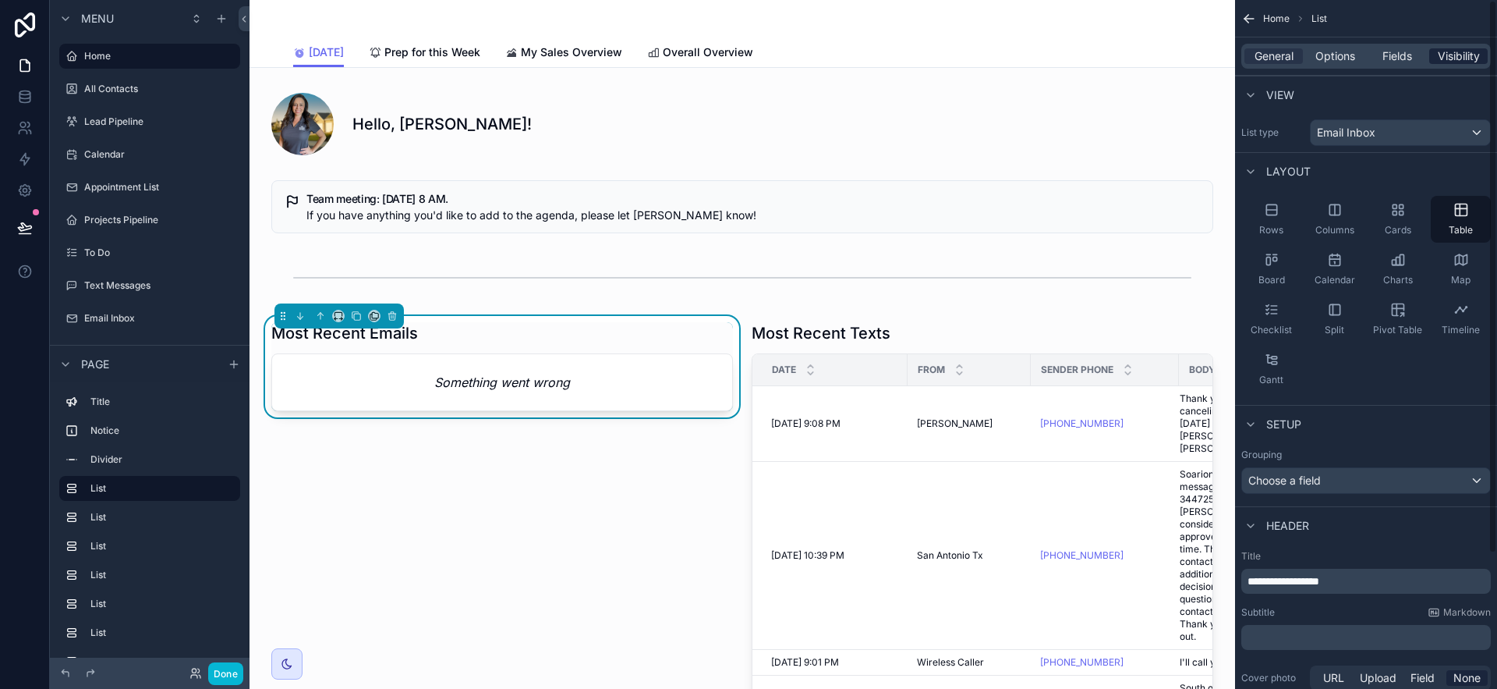
drag, startPoint x: 1482, startPoint y: 44, endPoint x: 1476, endPoint y: 52, distance: 9.5
click at [1481, 45] on div "General Options Fields Visibility" at bounding box center [1366, 56] width 250 height 25
click at [1476, 52] on span "Visibility" at bounding box center [1459, 56] width 42 height 16
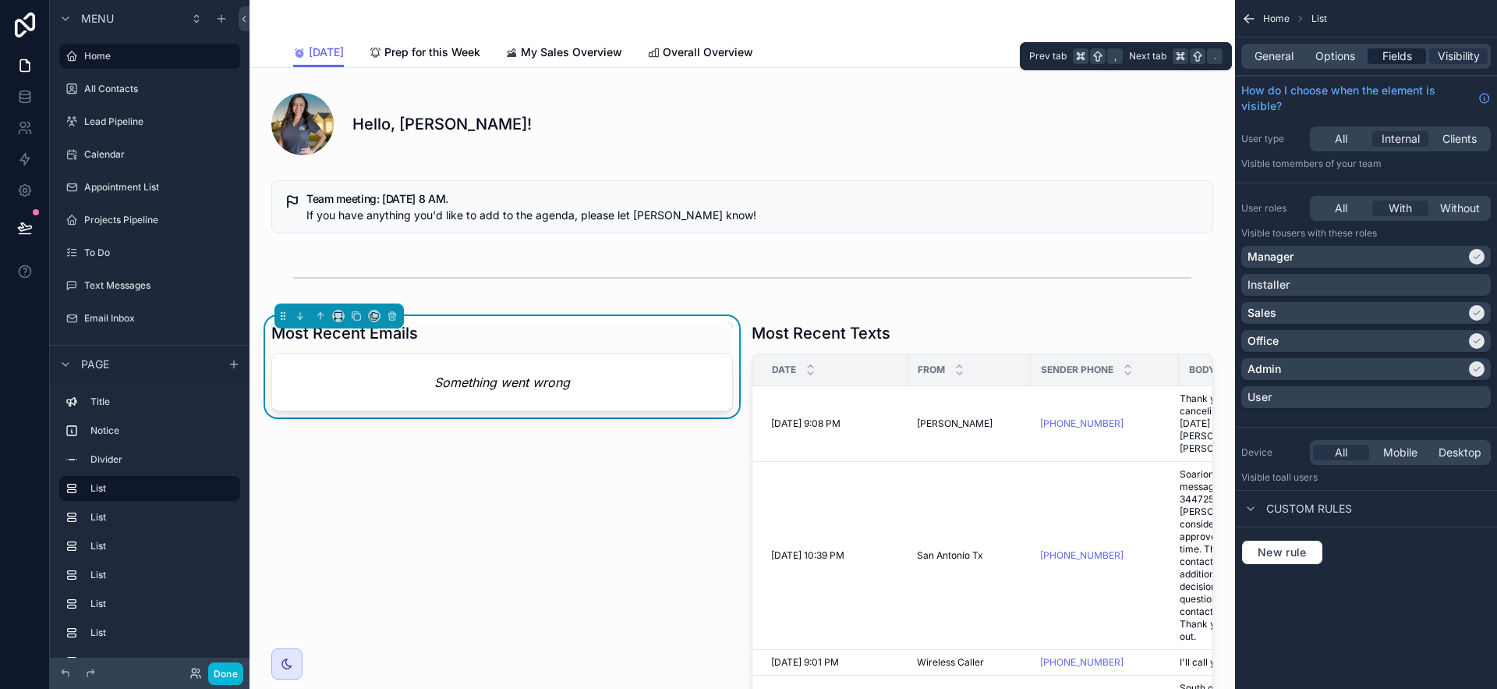
click at [1406, 51] on span "Fields" at bounding box center [1398, 56] width 30 height 16
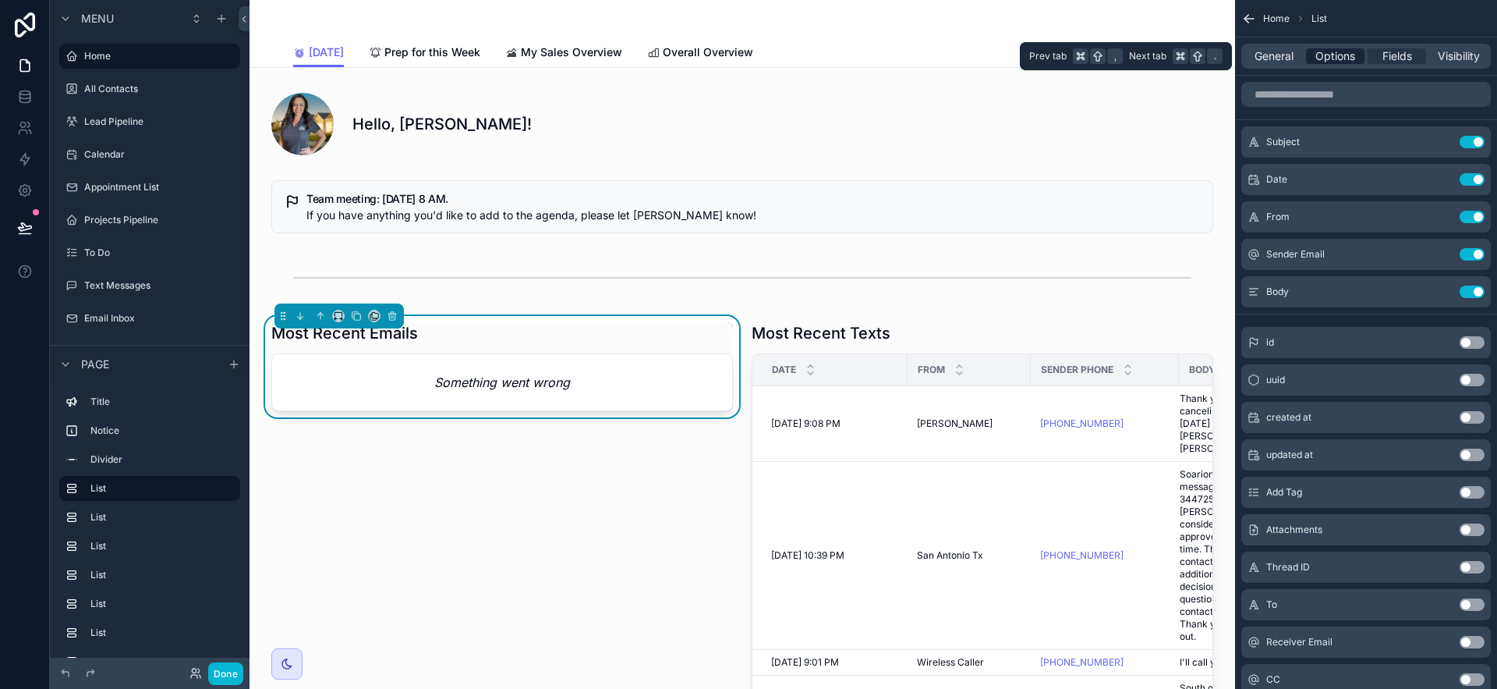
click at [1341, 60] on span "Options" at bounding box center [1336, 56] width 40 height 16
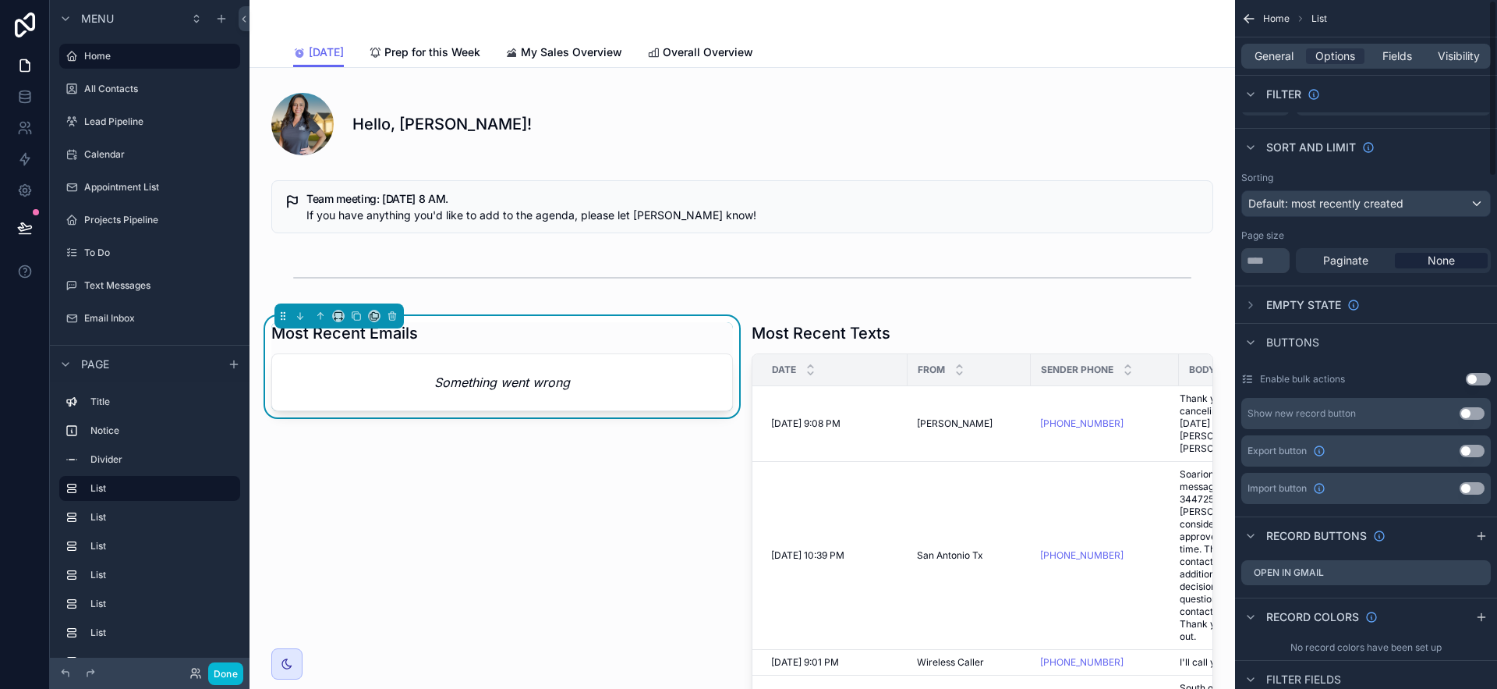
scroll to position [0, 0]
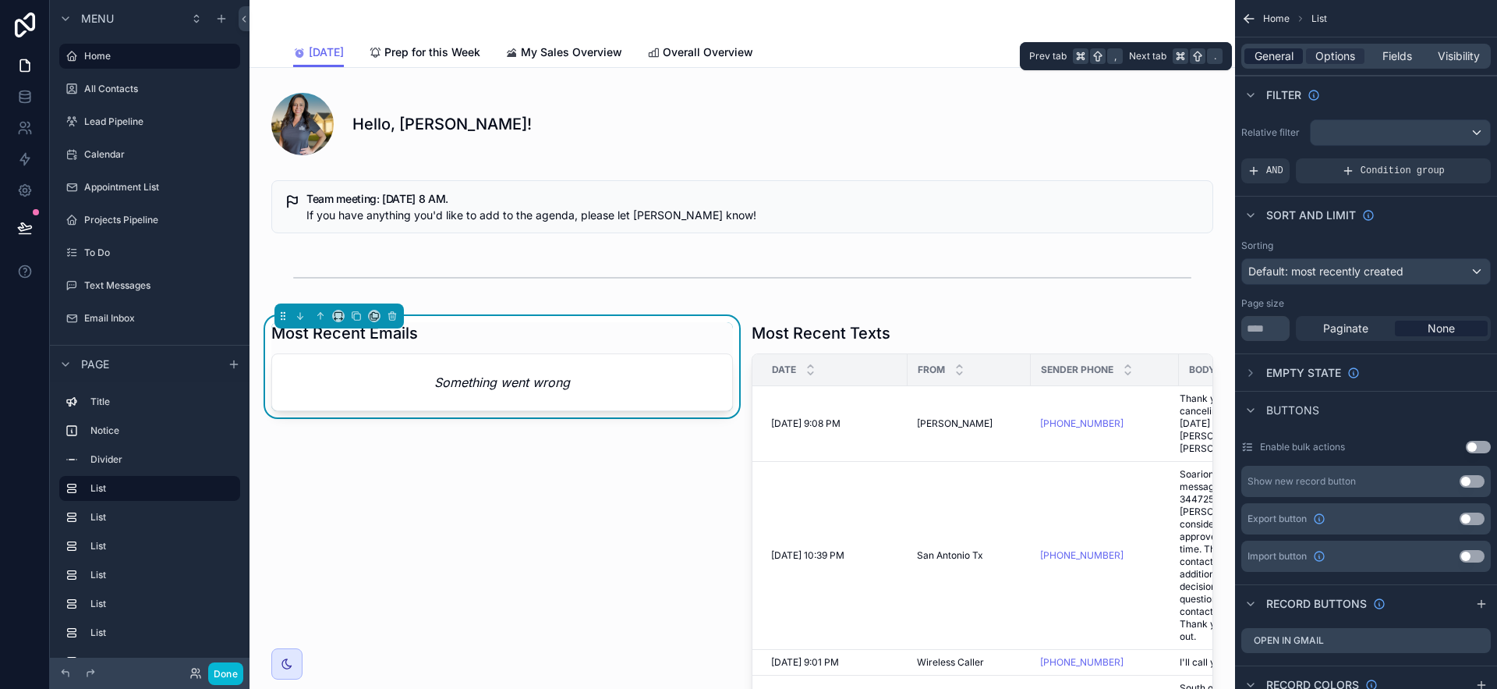
click at [1278, 51] on span "General" at bounding box center [1274, 56] width 39 height 16
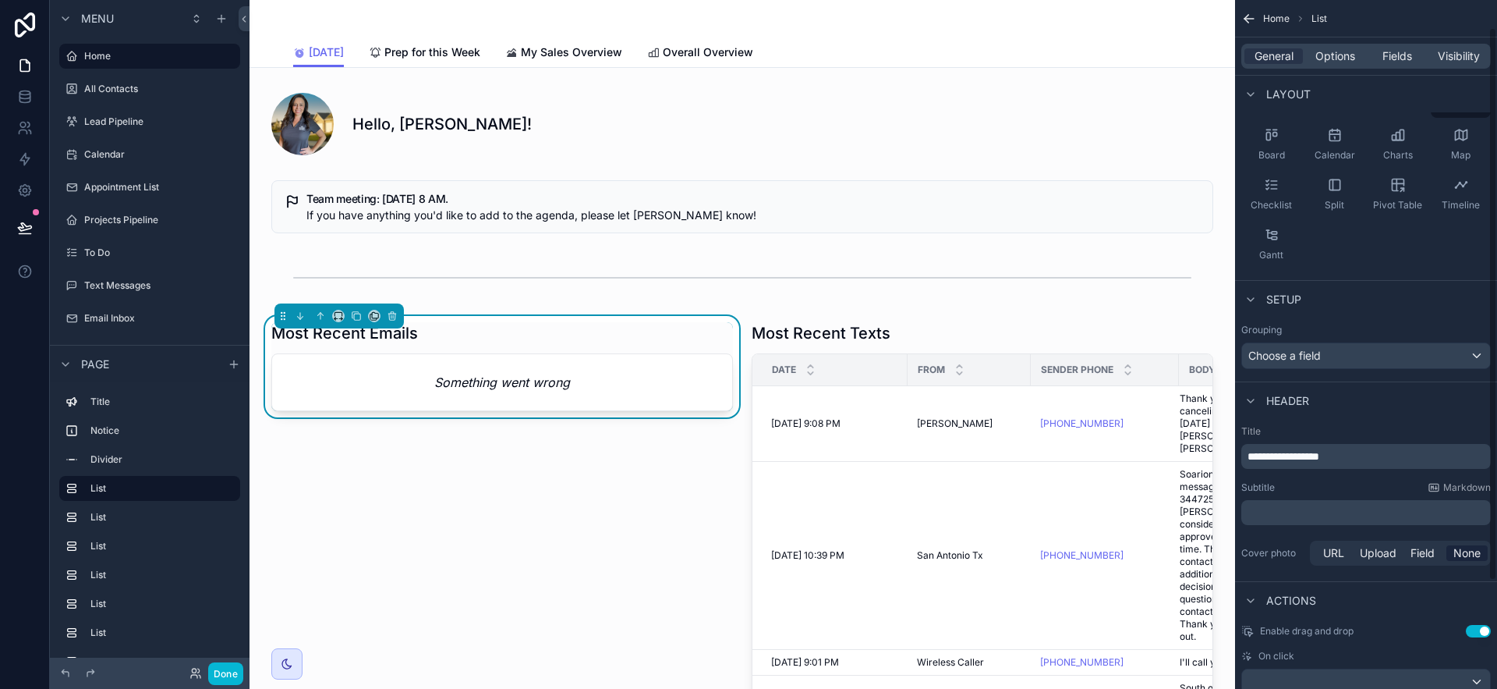
scroll to position [168, 0]
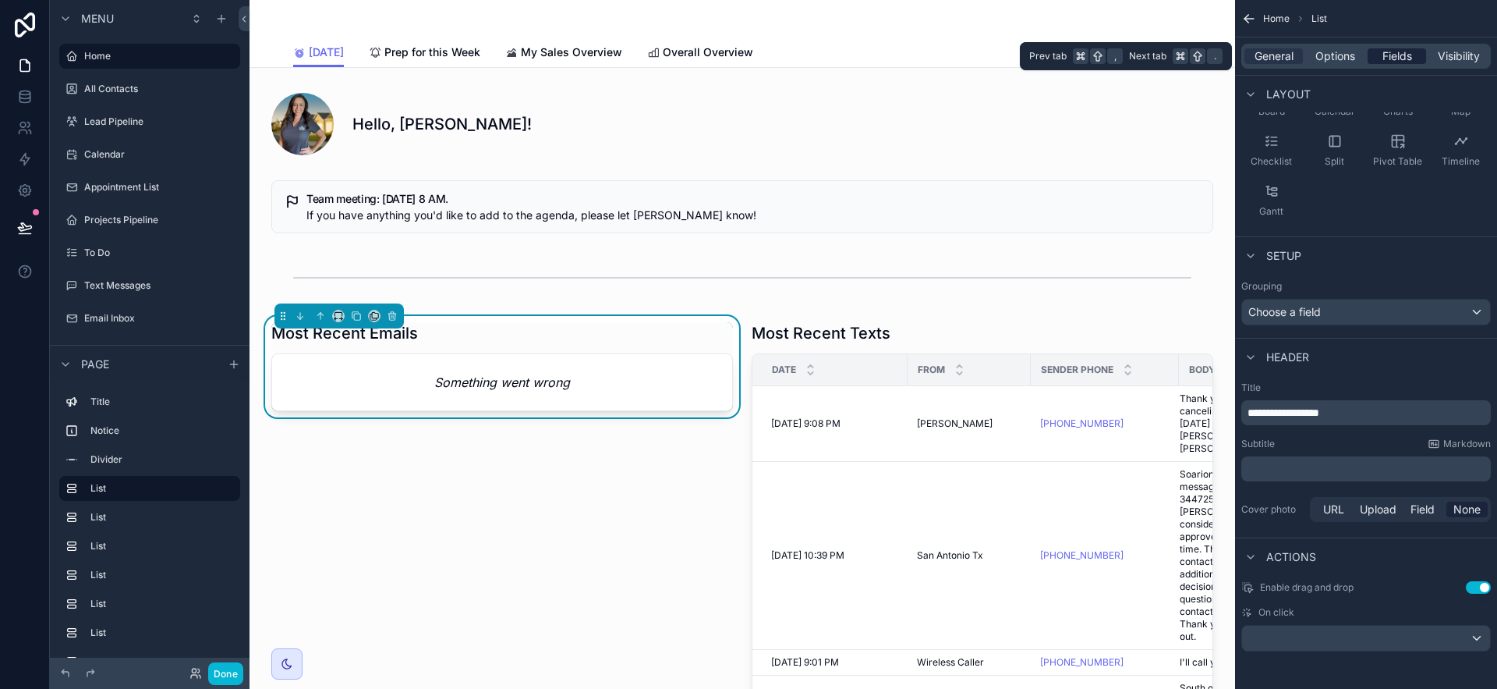
click at [1388, 61] on span "Fields" at bounding box center [1398, 56] width 30 height 16
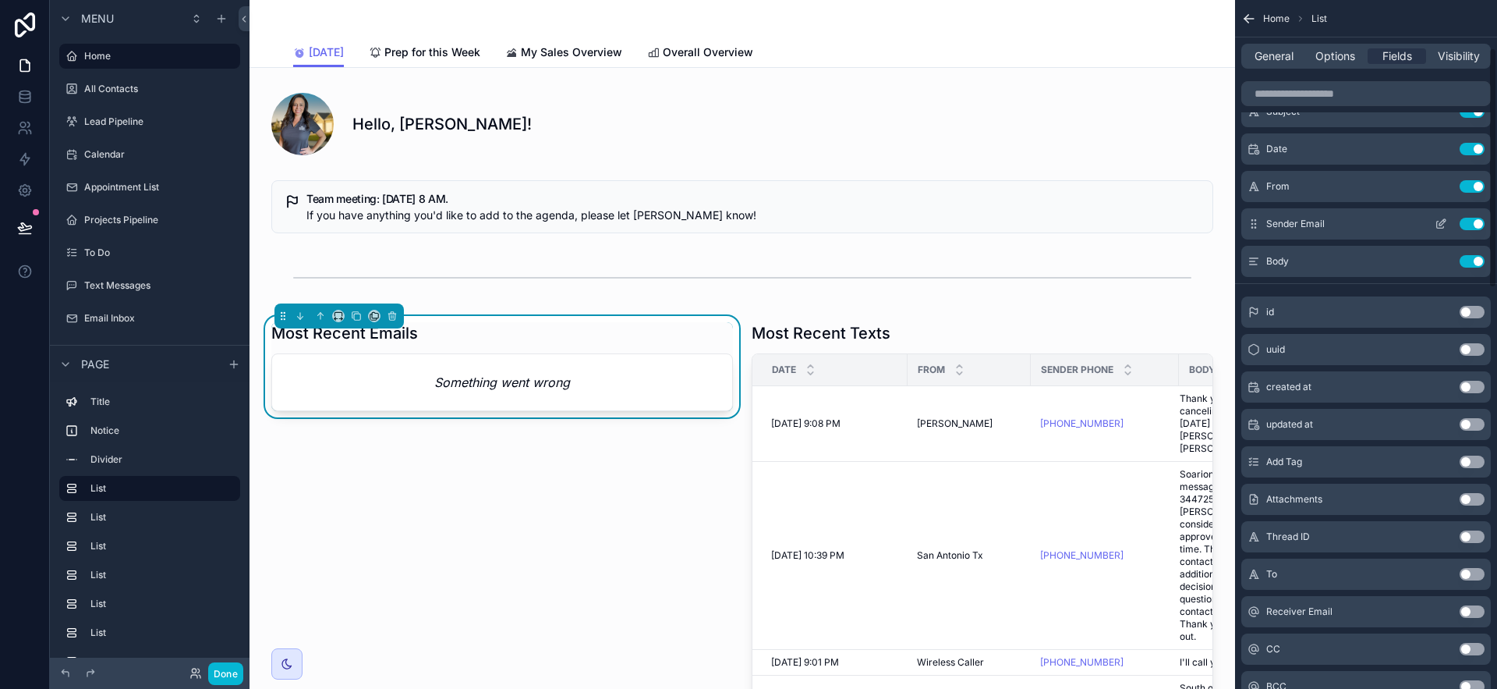
scroll to position [0, 0]
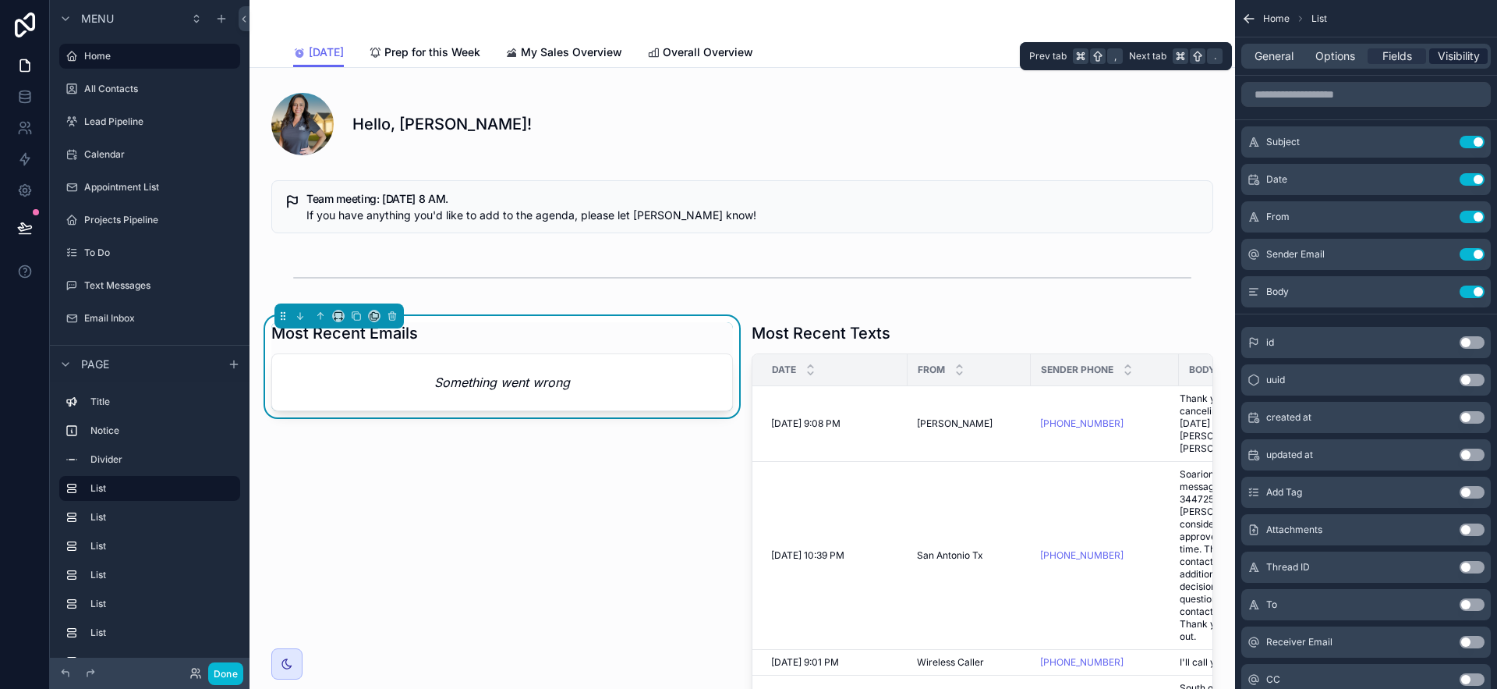
click at [1455, 49] on span "Visibility" at bounding box center [1459, 56] width 42 height 16
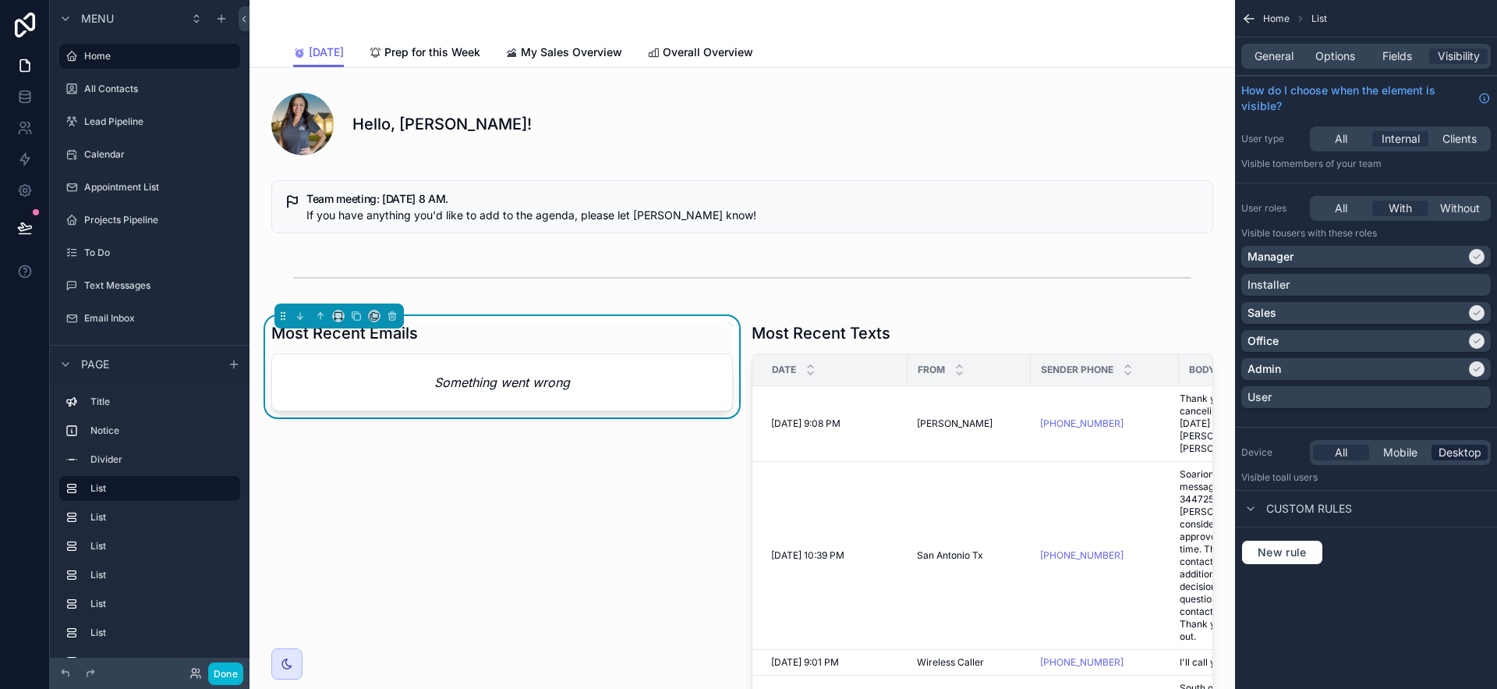
click at [1461, 454] on span "Desktop" at bounding box center [1460, 453] width 43 height 16
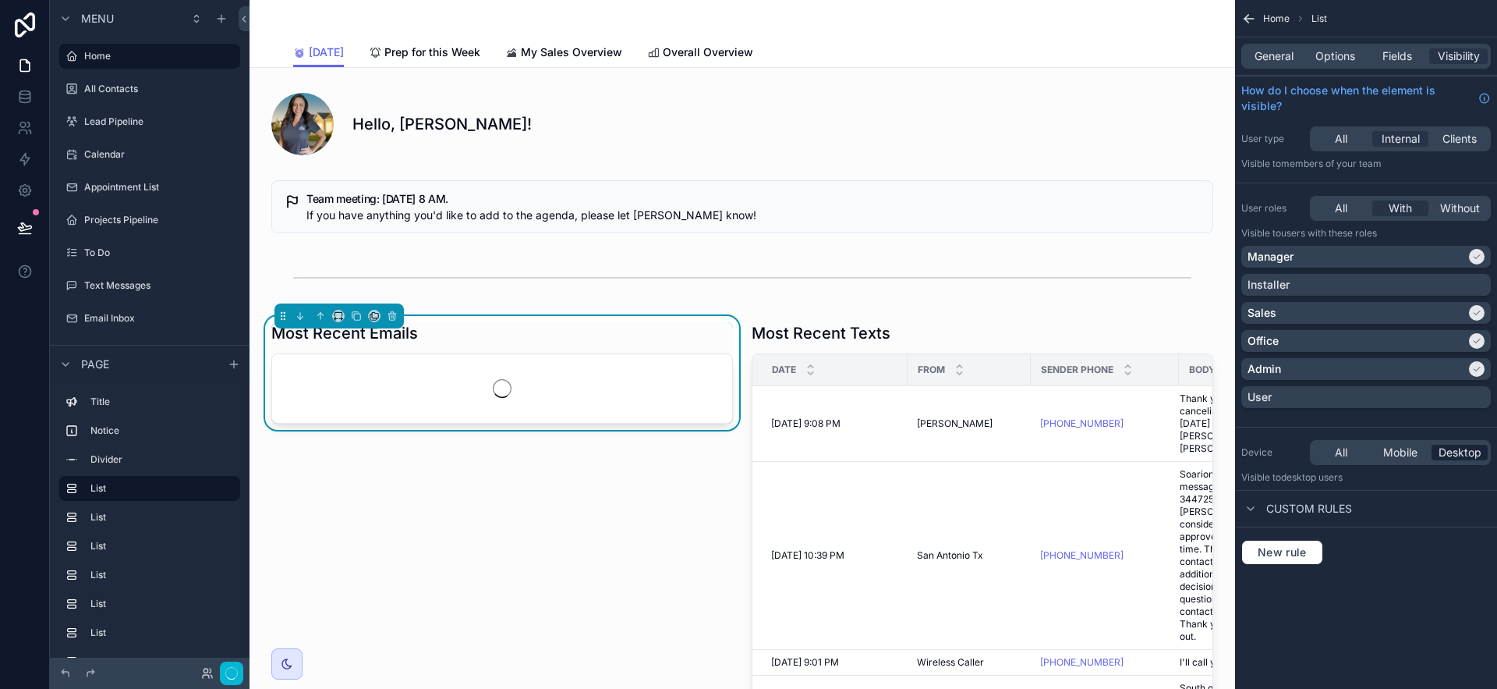
scroll to position [373, 0]
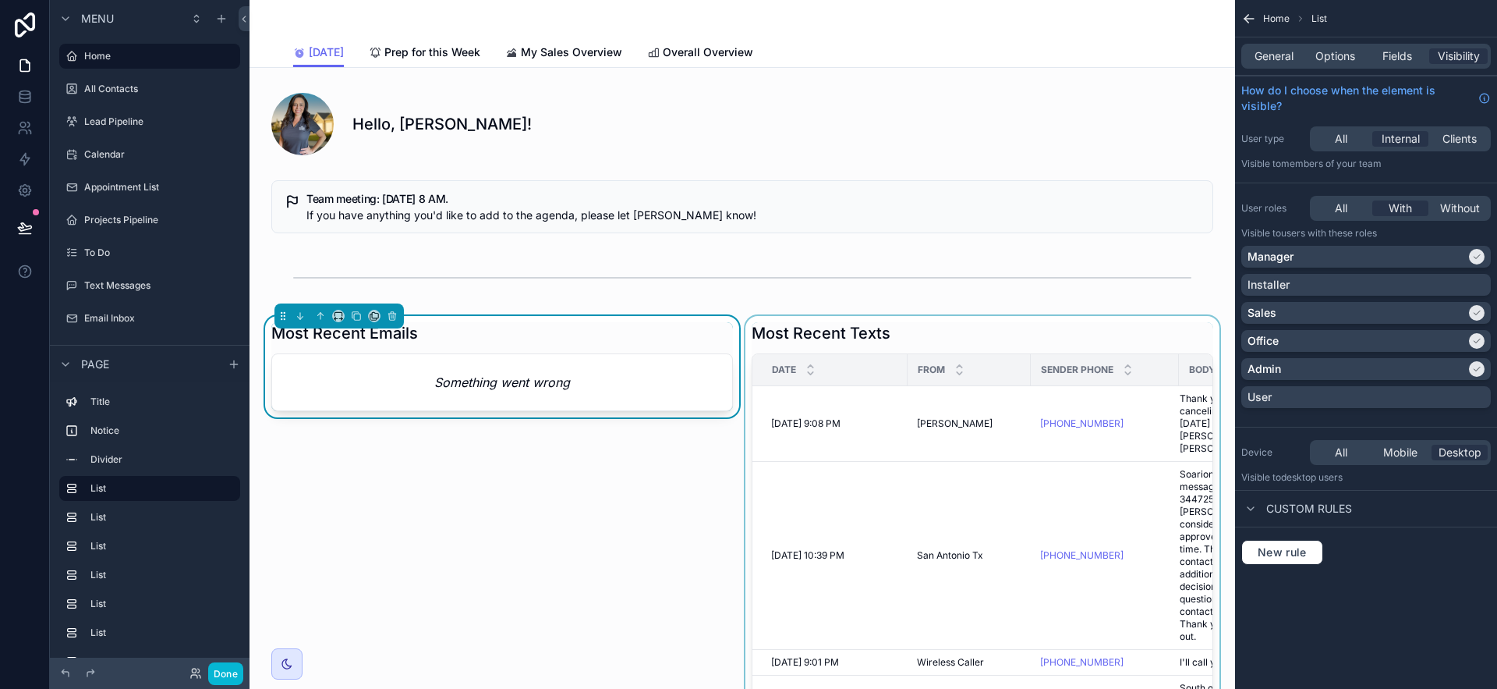
click at [1108, 328] on div "scrollable content" at bounding box center [982, 562] width 480 height 492
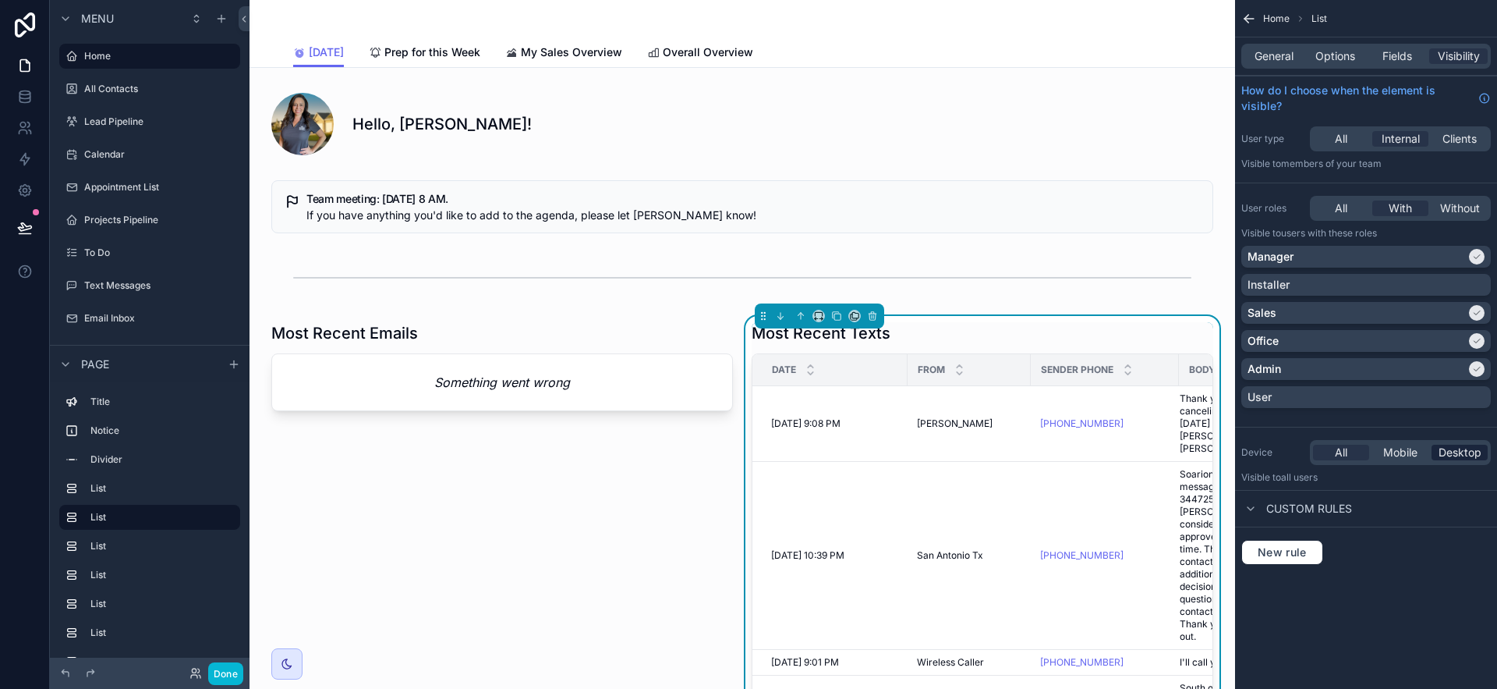
click at [1479, 453] on span "Desktop" at bounding box center [1460, 453] width 43 height 16
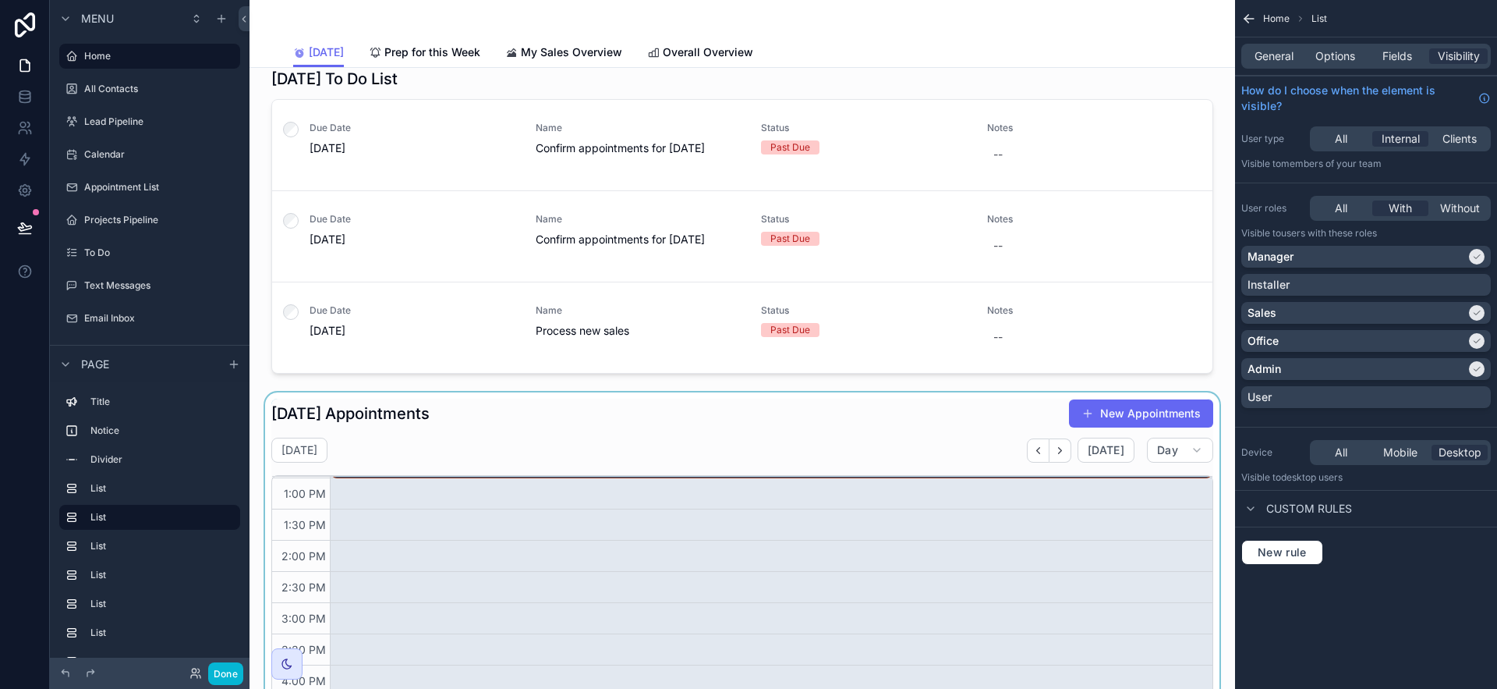
scroll to position [759, 0]
click at [994, 392] on div "scrollable content" at bounding box center [742, 656] width 961 height 529
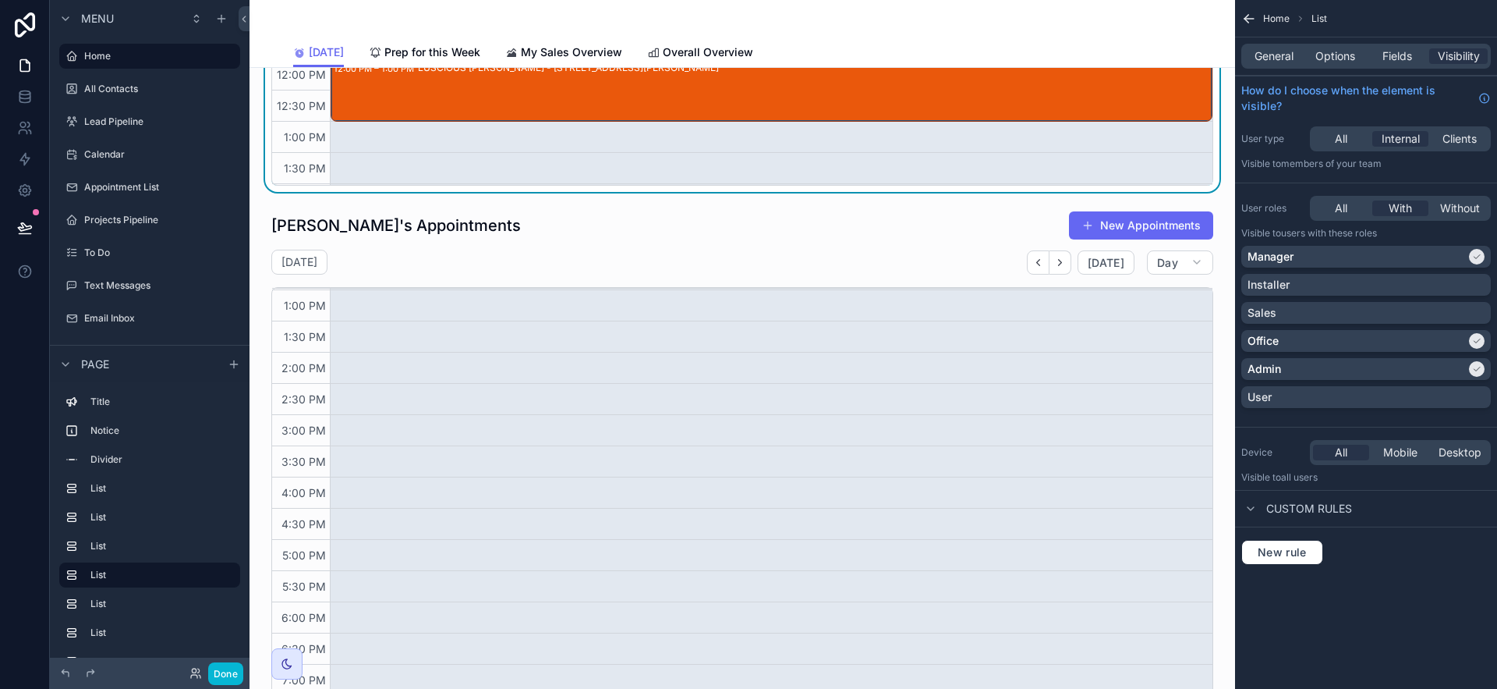
scroll to position [1493, 0]
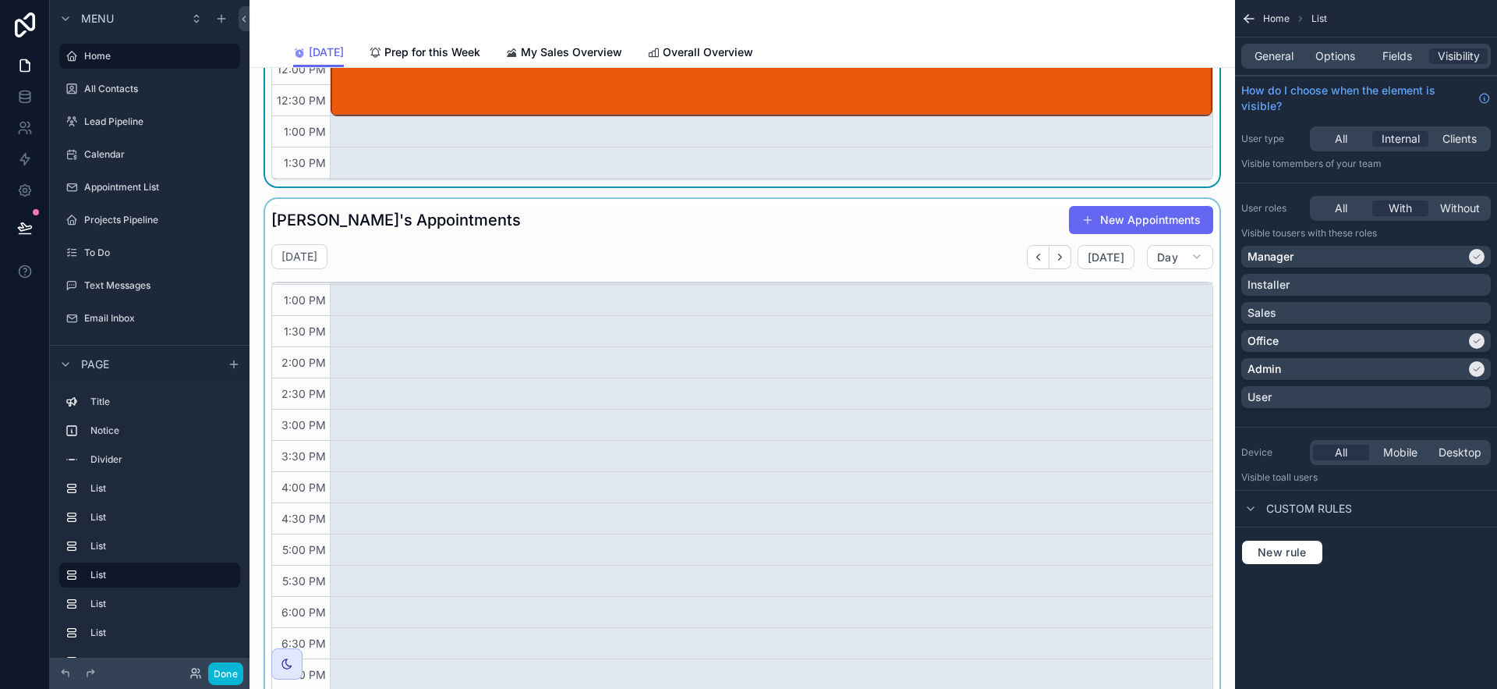
click at [898, 241] on div "scrollable content" at bounding box center [742, 463] width 961 height 529
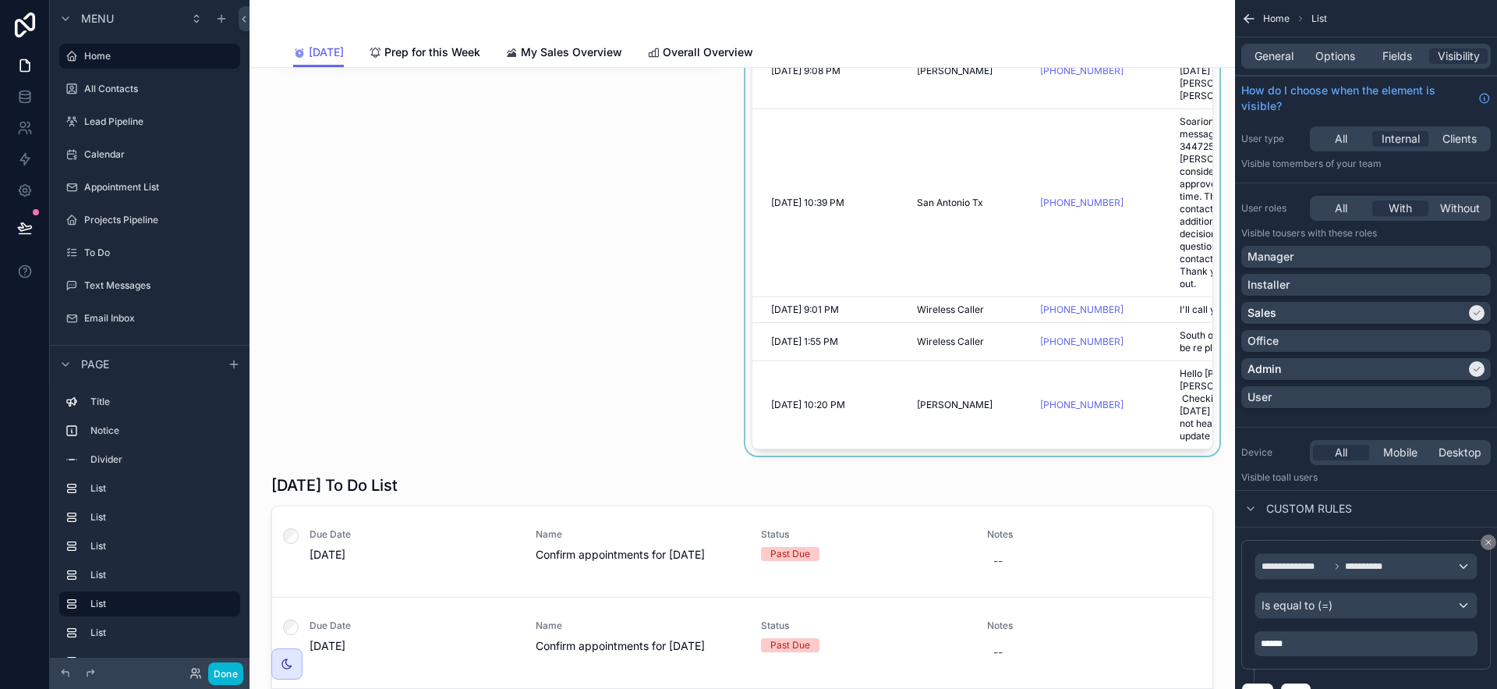
scroll to position [44, 0]
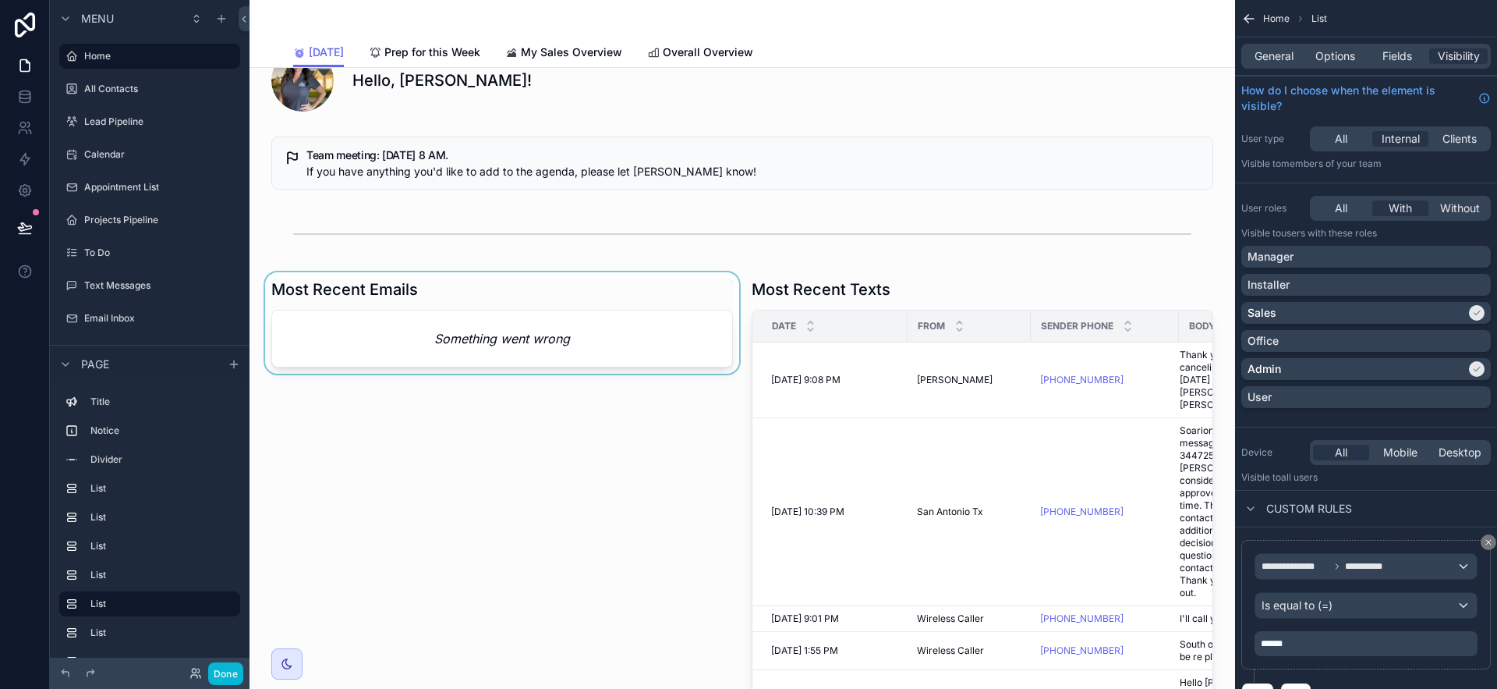
click at [591, 353] on div "scrollable content" at bounding box center [502, 518] width 480 height 492
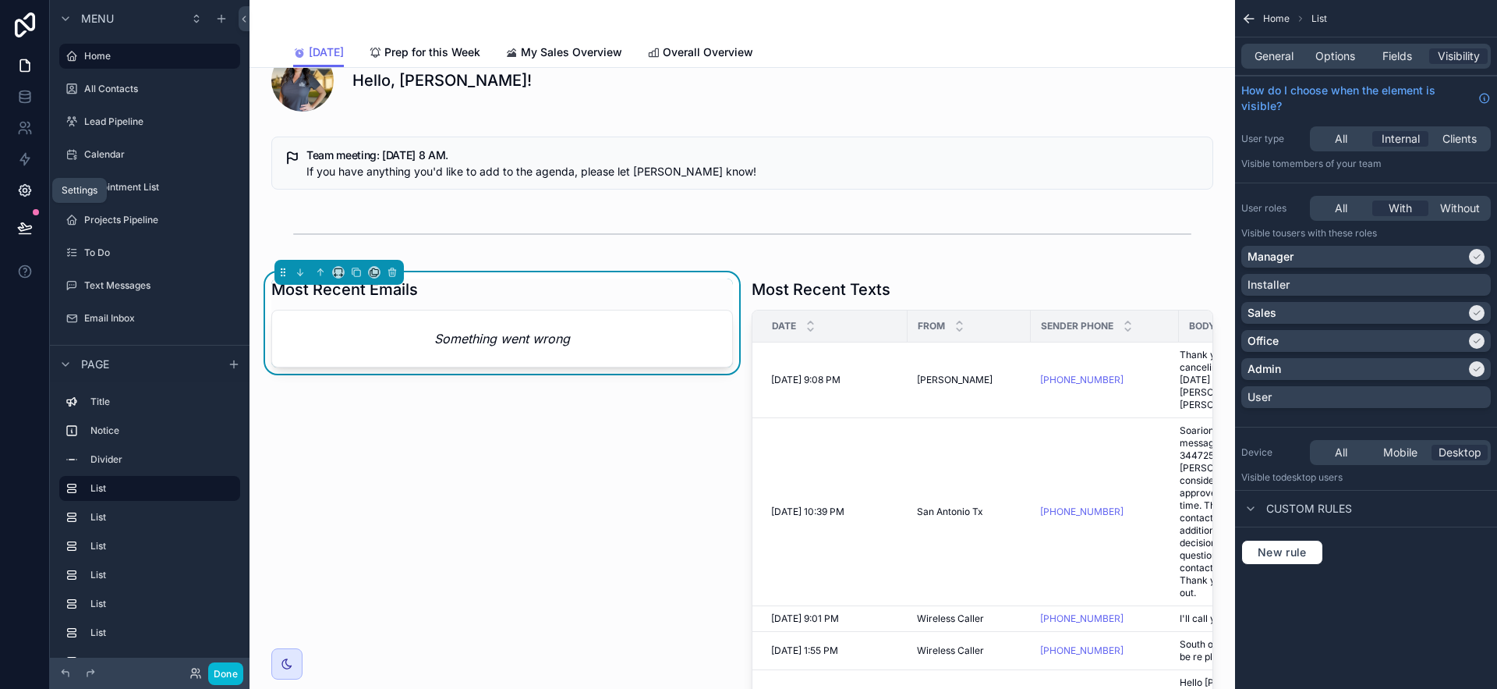
click at [23, 191] on icon at bounding box center [25, 190] width 16 height 16
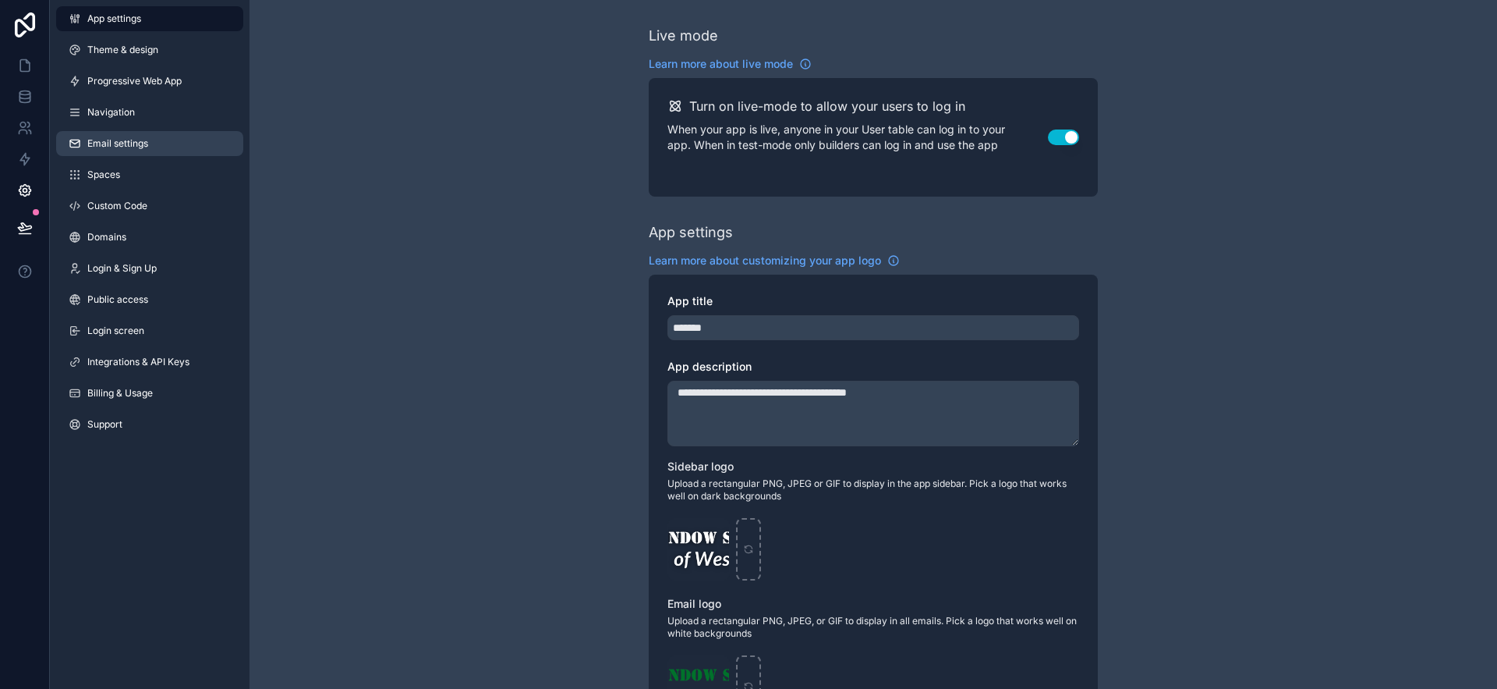
click at [140, 146] on span "Email settings" at bounding box center [117, 143] width 61 height 12
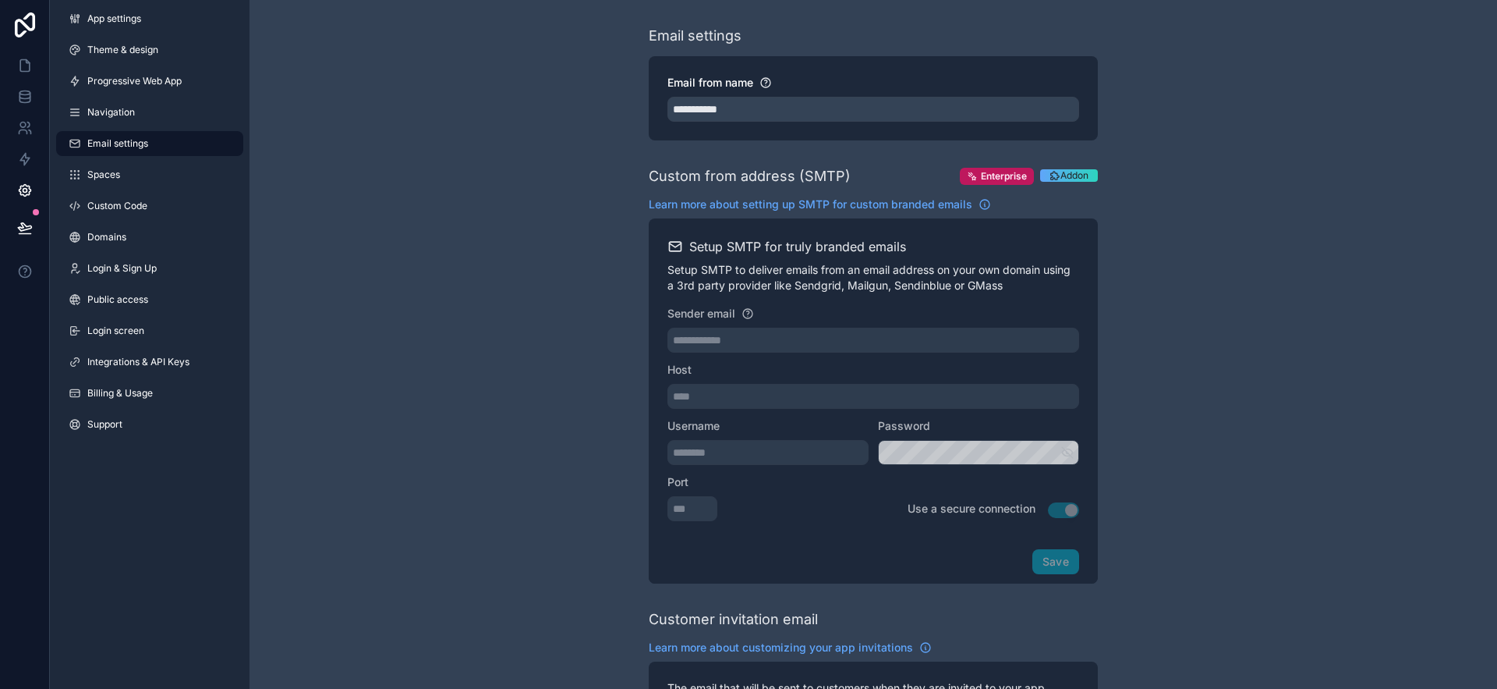
click at [1086, 175] on span "Addon" at bounding box center [1075, 175] width 28 height 12
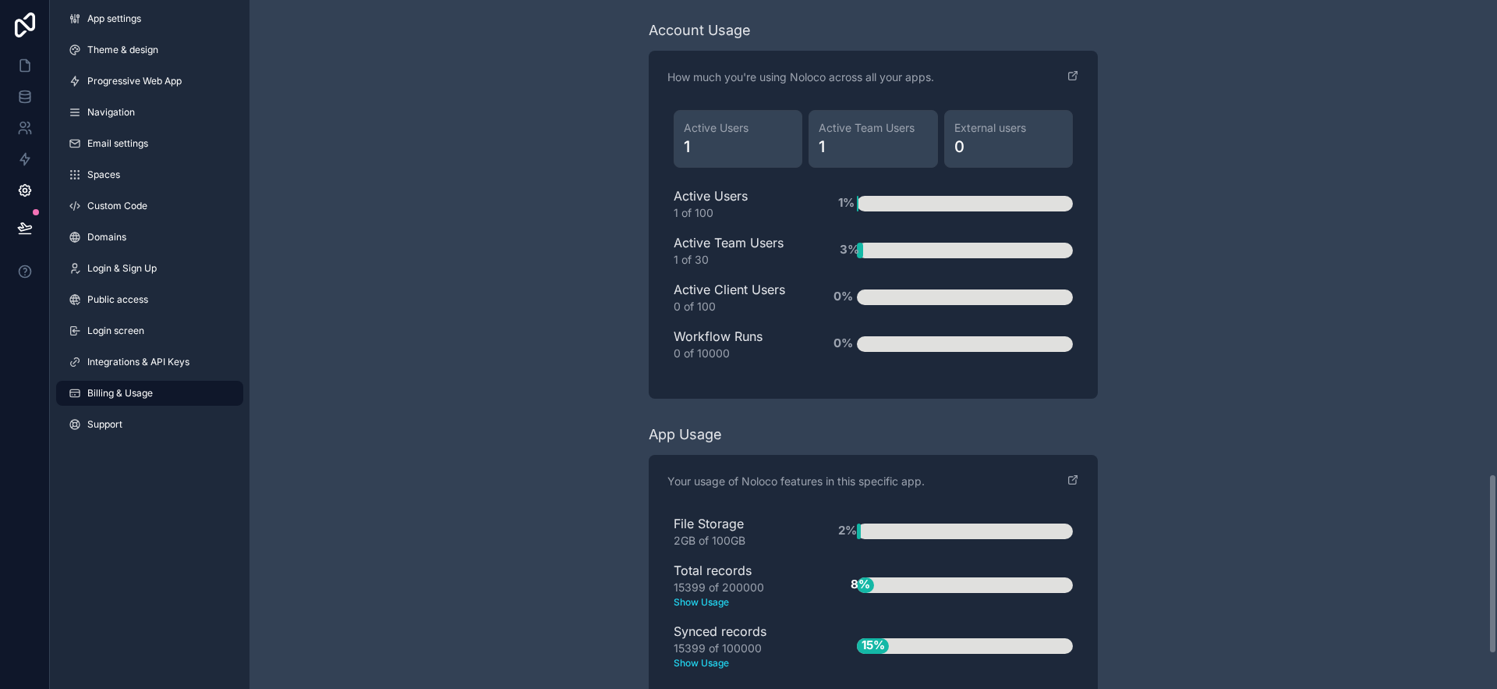
scroll to position [1941, 0]
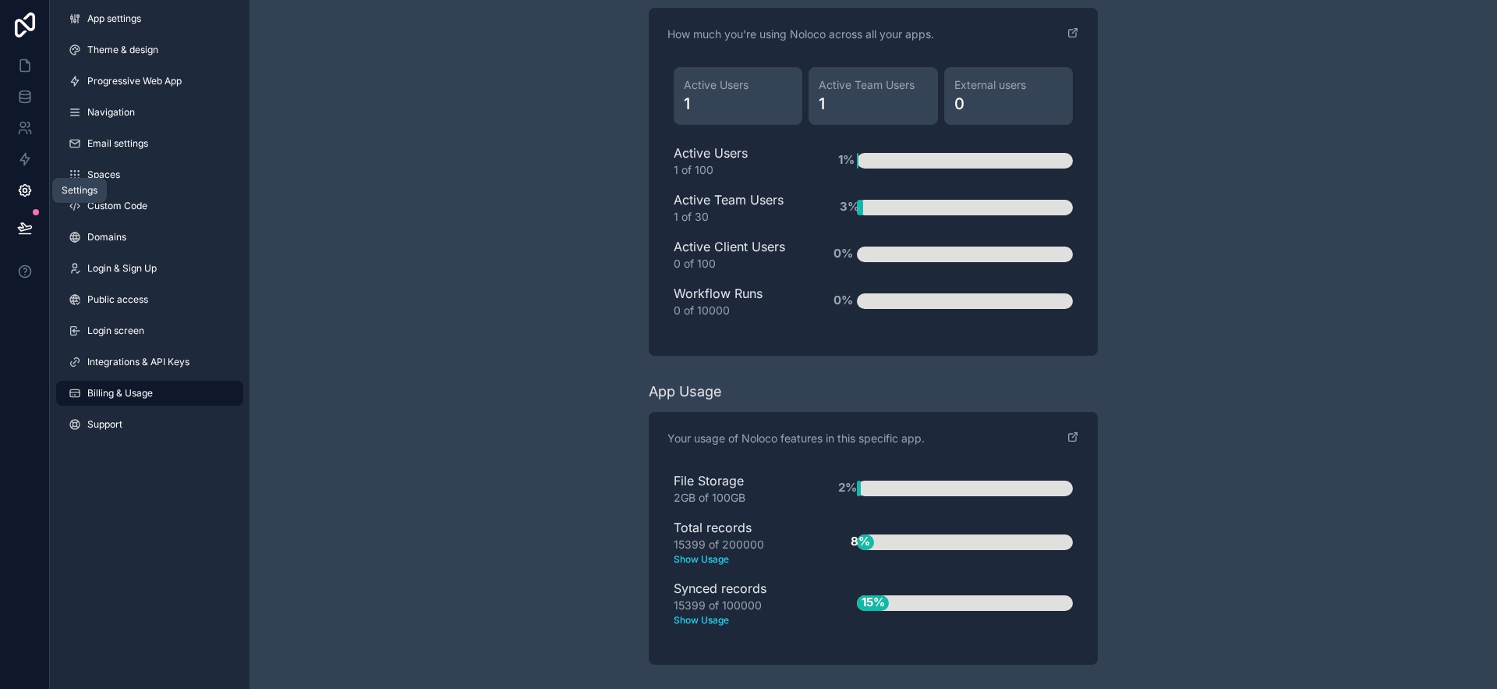
click at [19, 194] on icon at bounding box center [25, 190] width 16 height 16
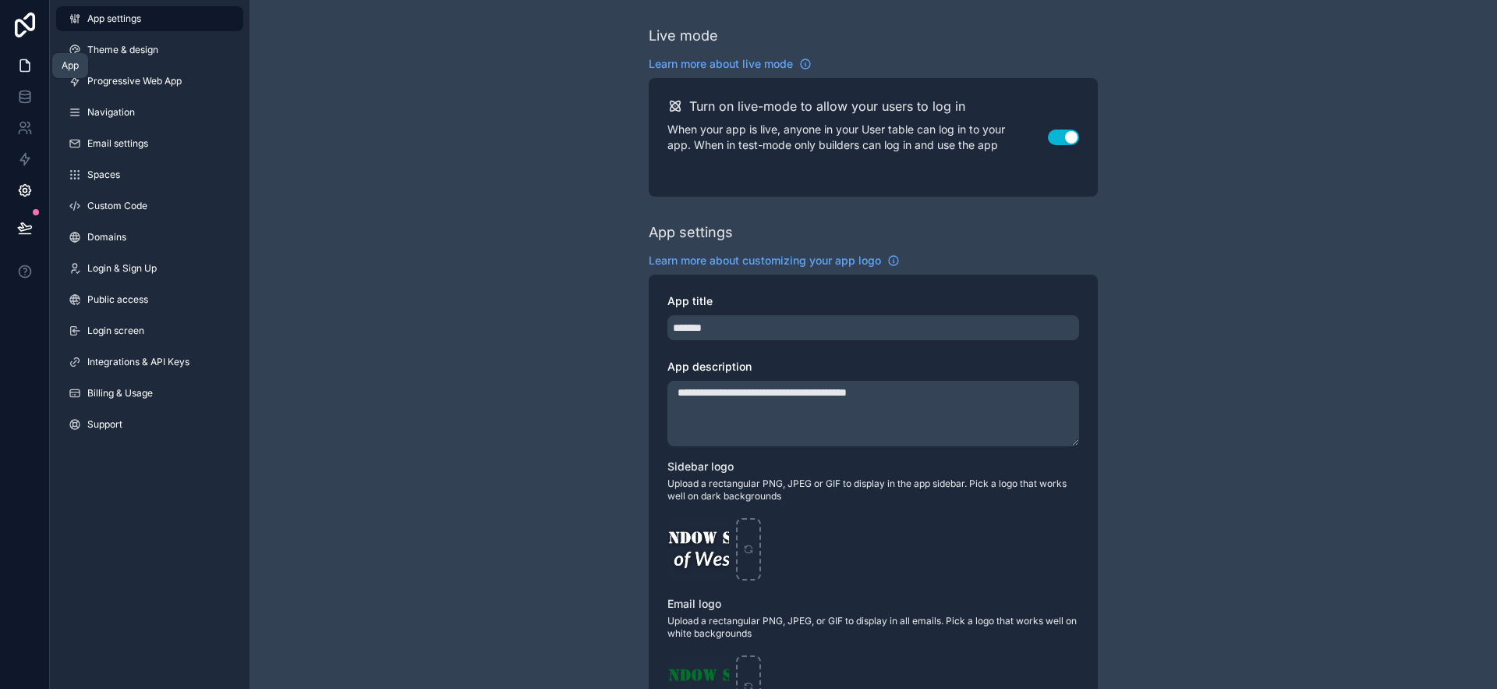
click at [22, 58] on icon at bounding box center [25, 66] width 16 height 16
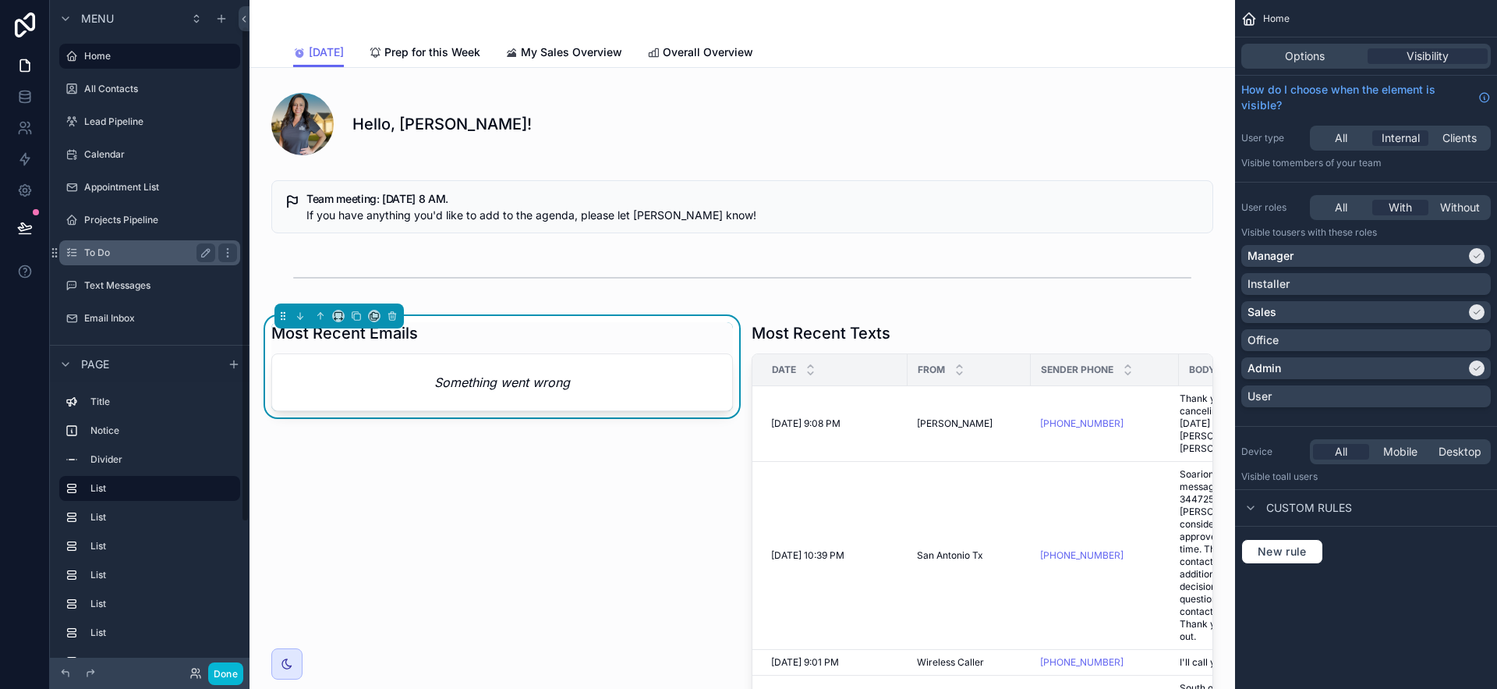
scroll to position [234, 0]
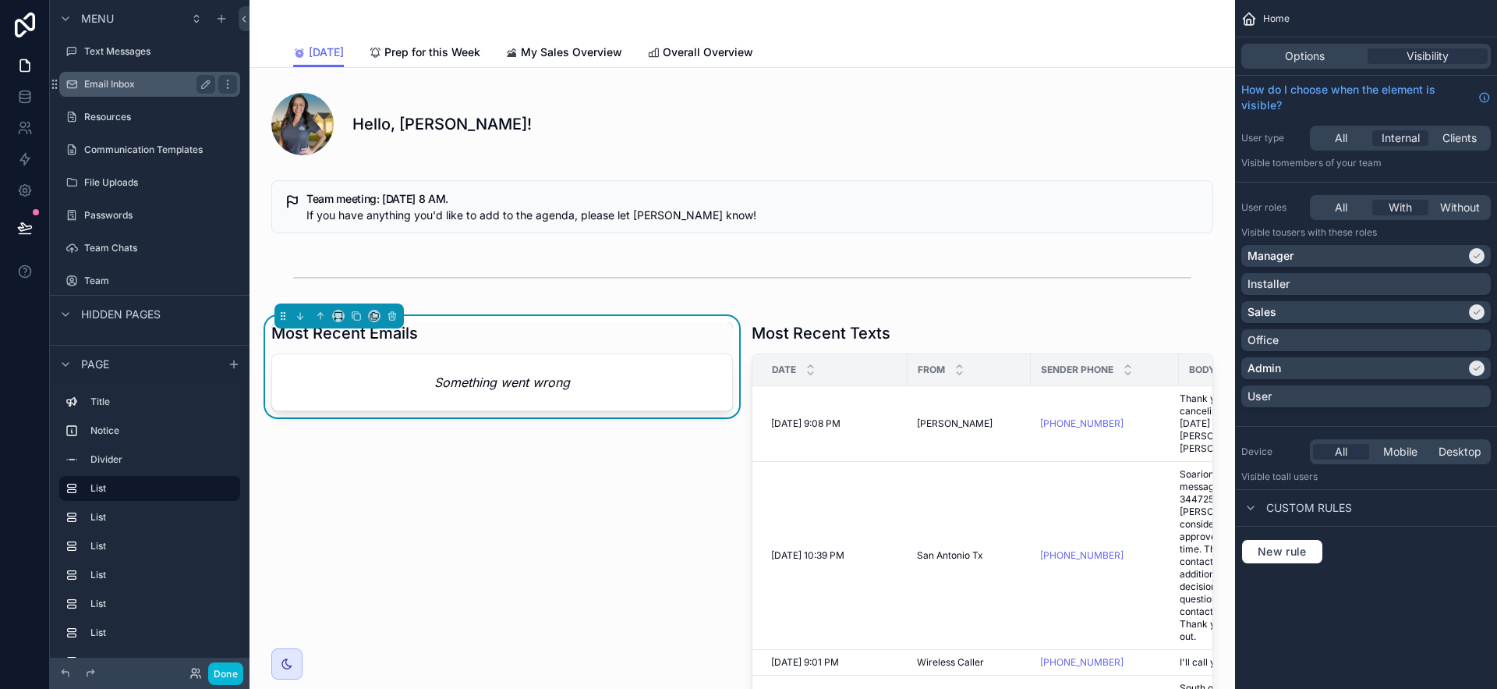
click at [147, 86] on label "Email Inbox" at bounding box center [146, 84] width 125 height 12
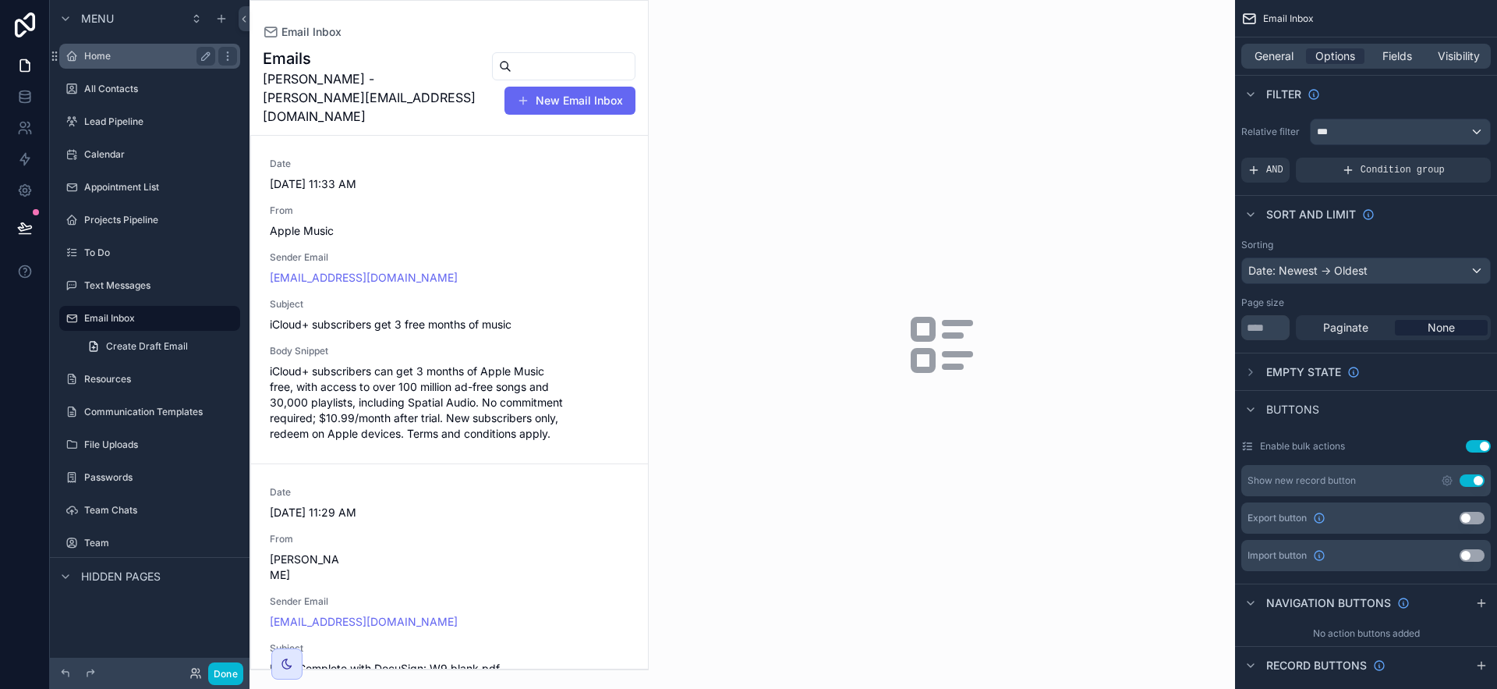
click at [112, 62] on label "Home" at bounding box center [146, 56] width 125 height 12
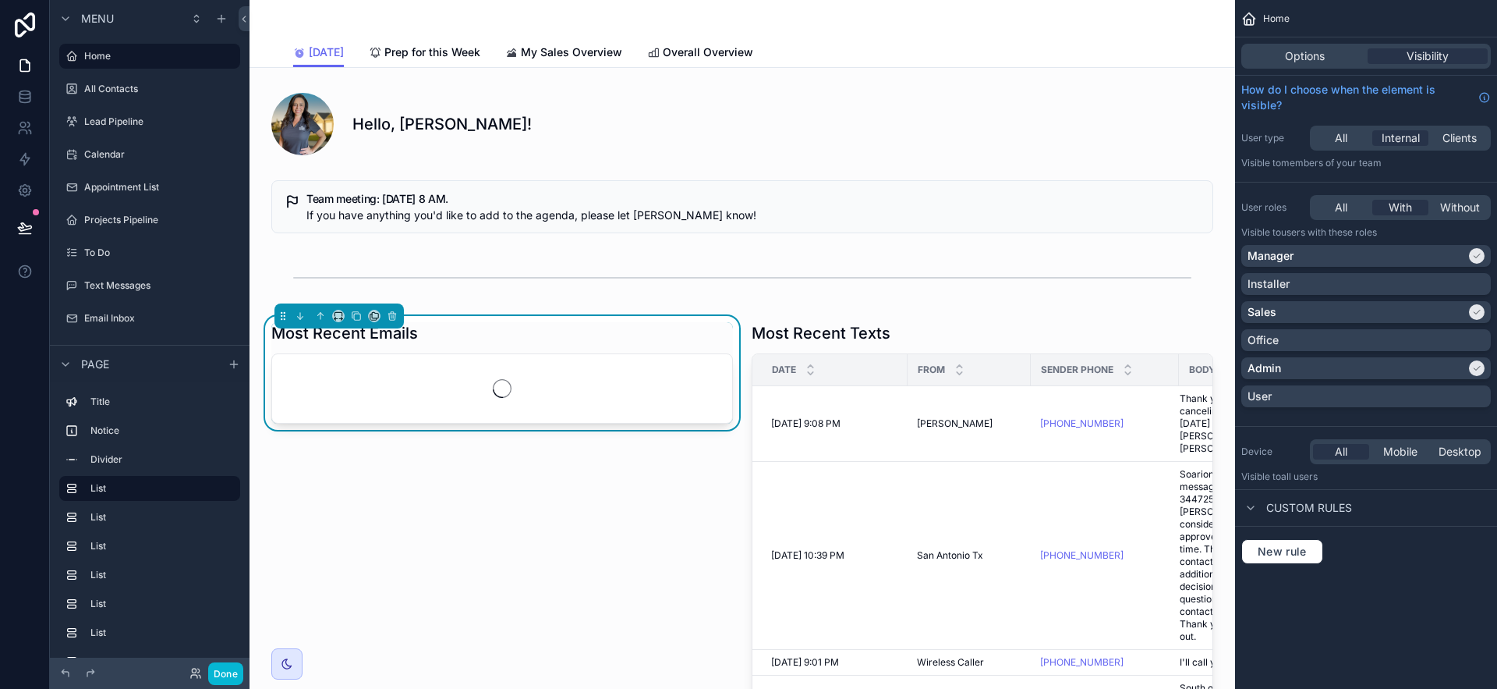
scroll to position [373, 0]
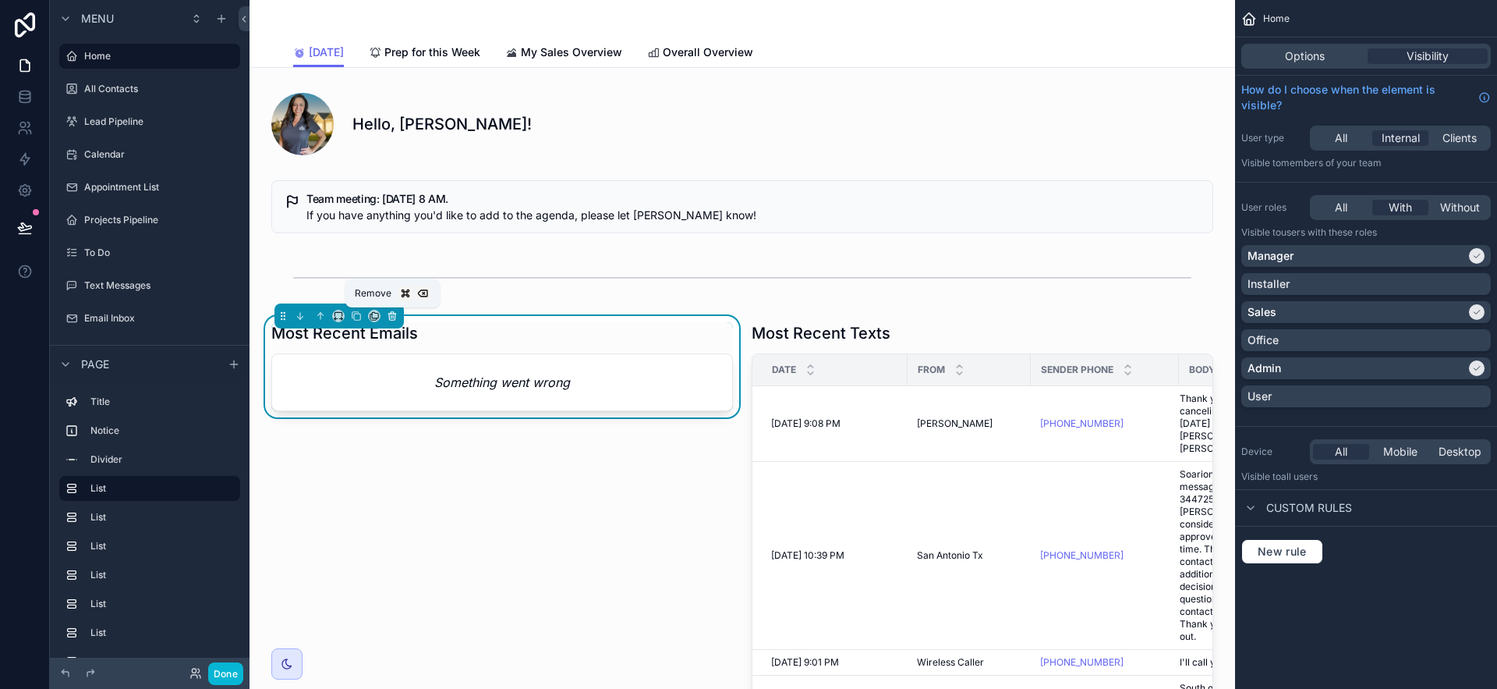
click at [390, 314] on icon "scrollable content" at bounding box center [392, 315] width 11 height 11
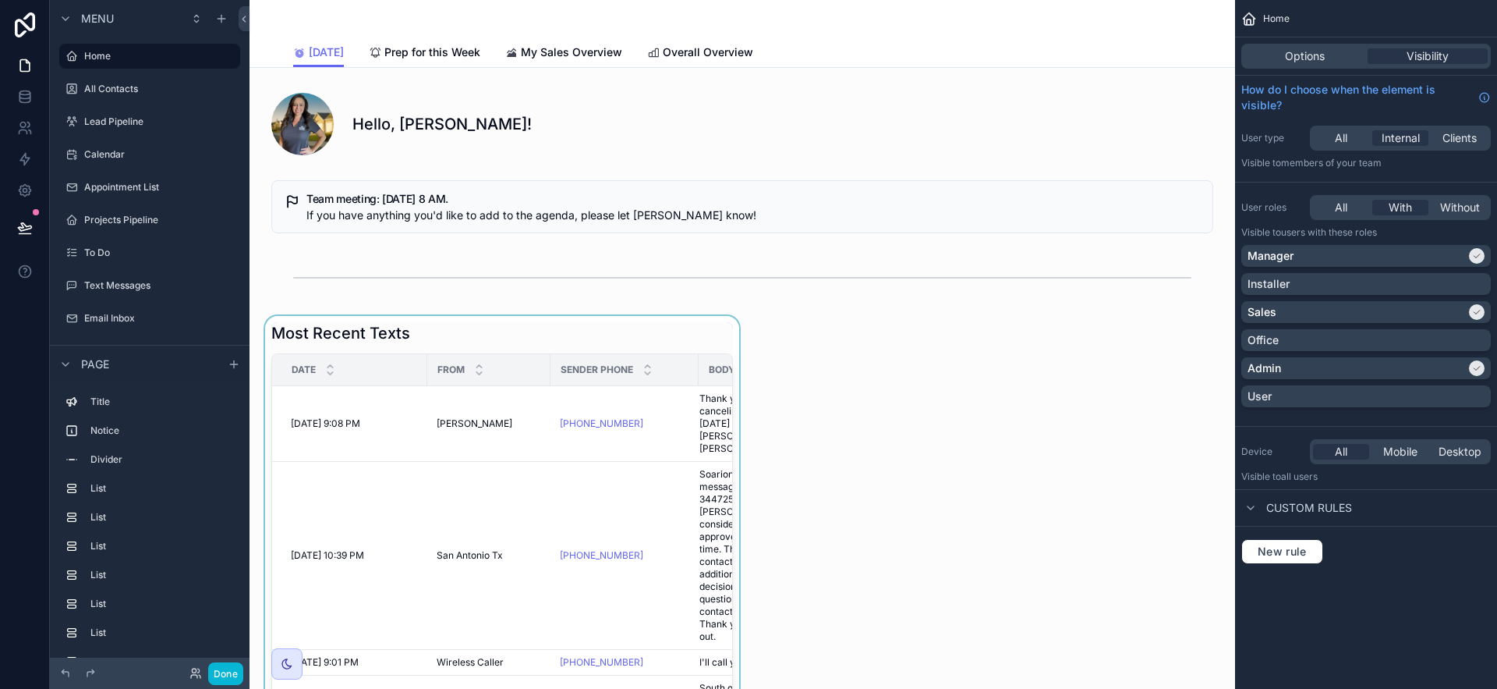
click at [498, 345] on div "scrollable content" at bounding box center [502, 562] width 480 height 492
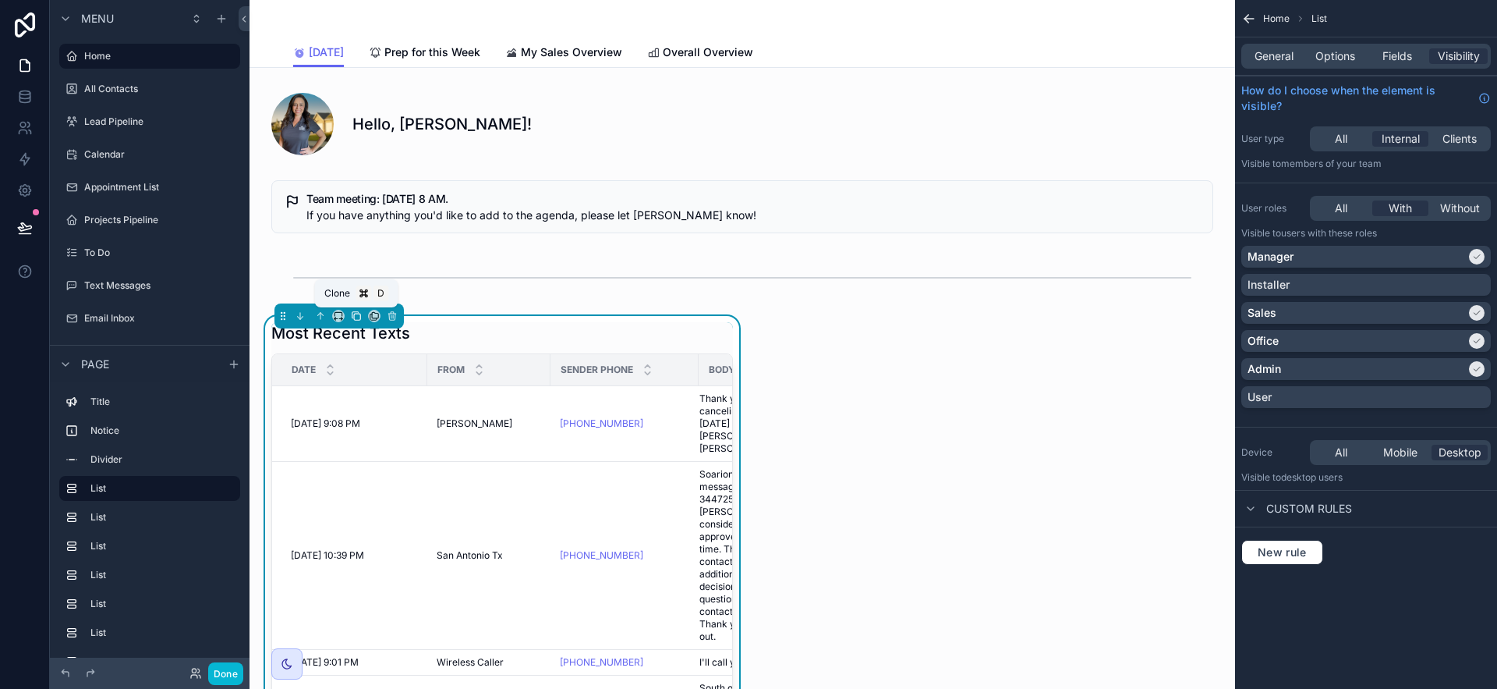
click at [356, 317] on icon "scrollable content" at bounding box center [356, 315] width 11 height 11
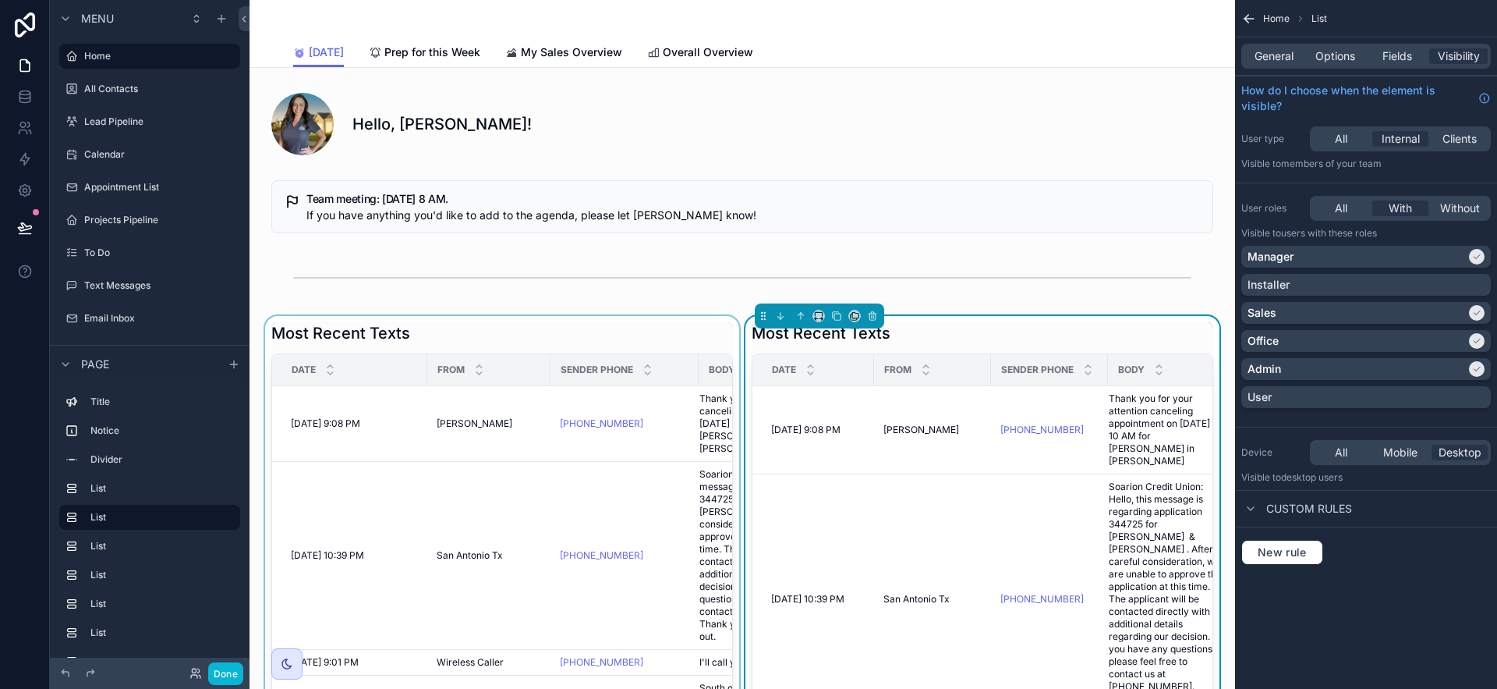
click at [628, 331] on div "scrollable content" at bounding box center [502, 596] width 480 height 561
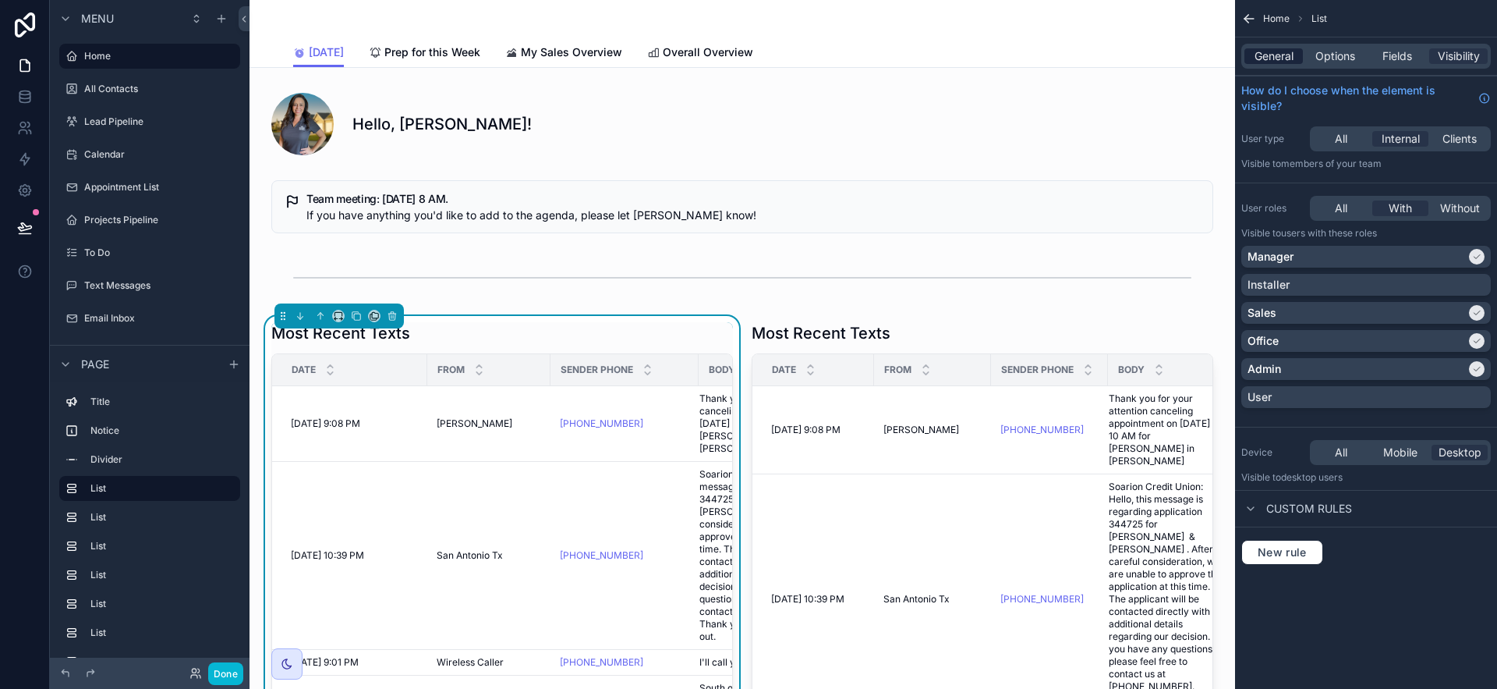
click at [1284, 56] on span "General" at bounding box center [1274, 56] width 39 height 16
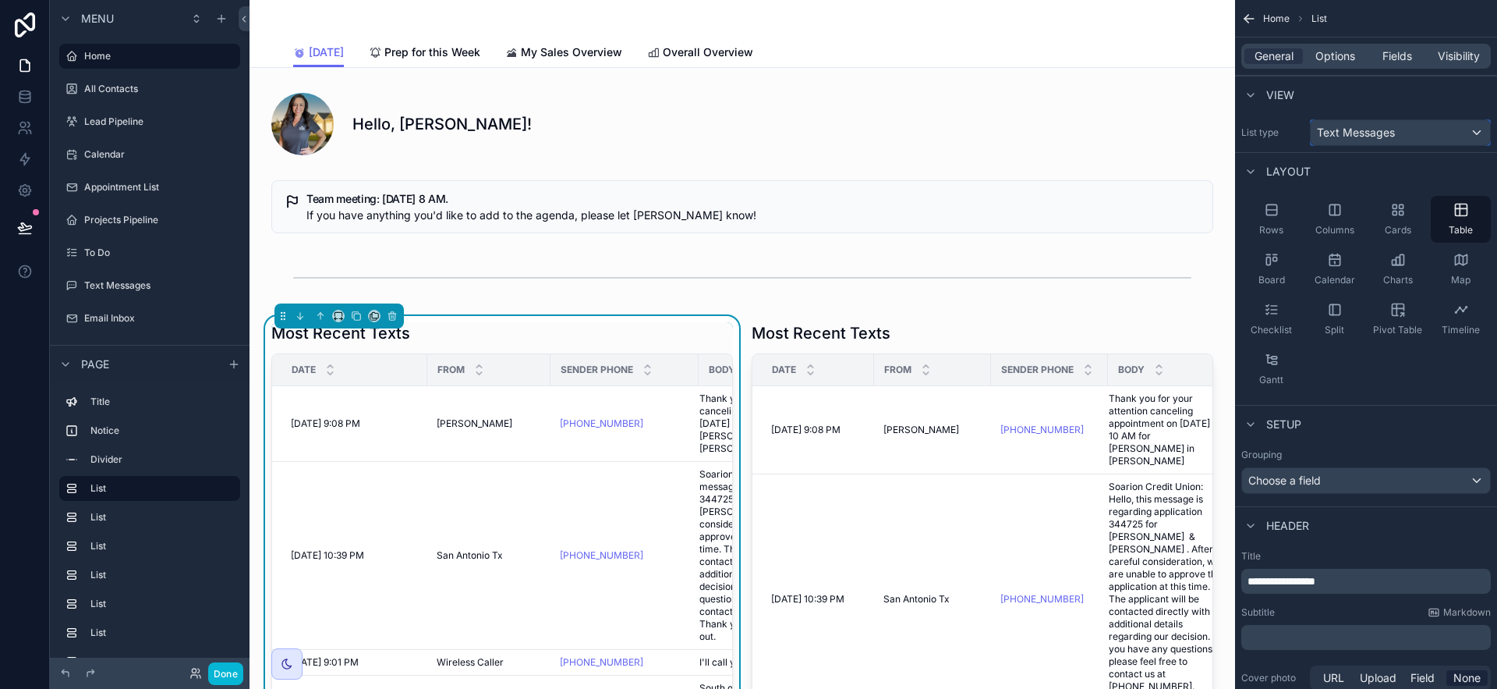
click at [1362, 129] on span "Text Messages" at bounding box center [1356, 133] width 78 height 16
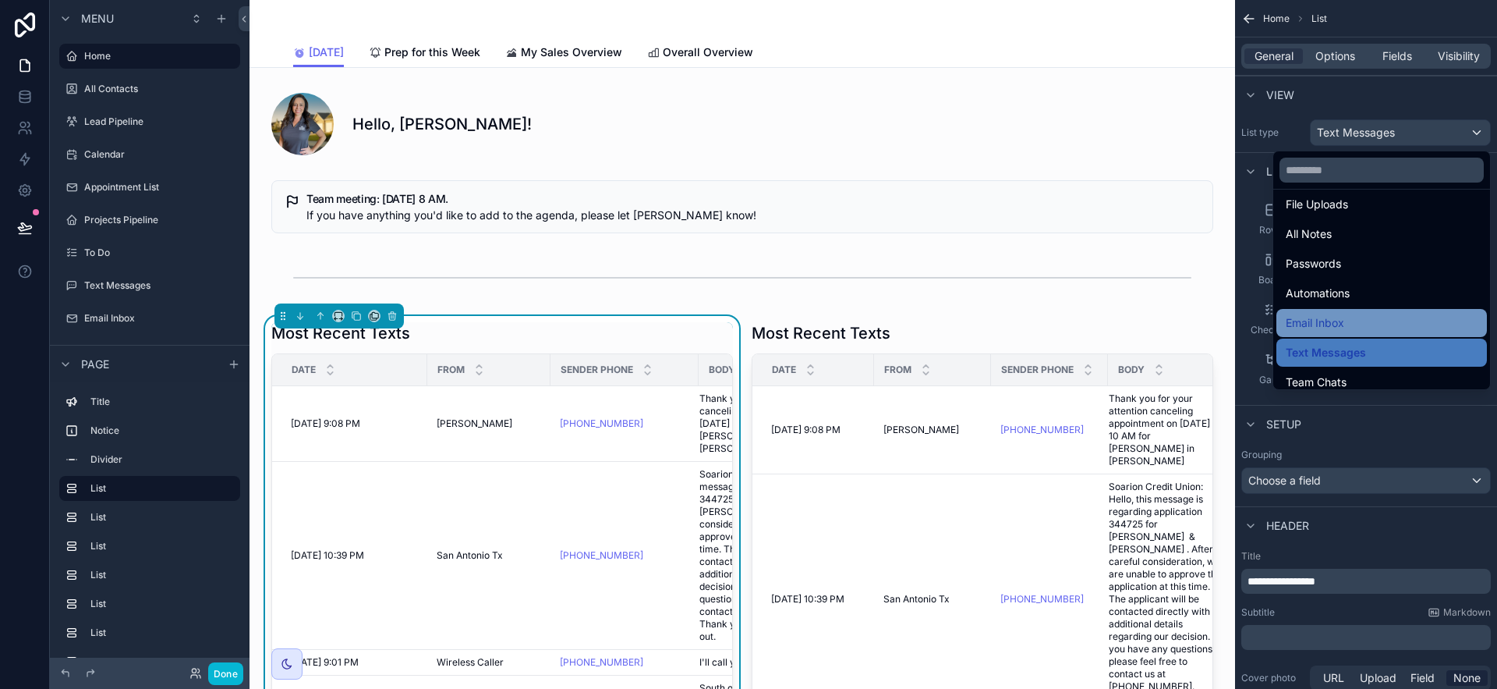
click at [1334, 331] on div "Email Inbox" at bounding box center [1382, 322] width 192 height 19
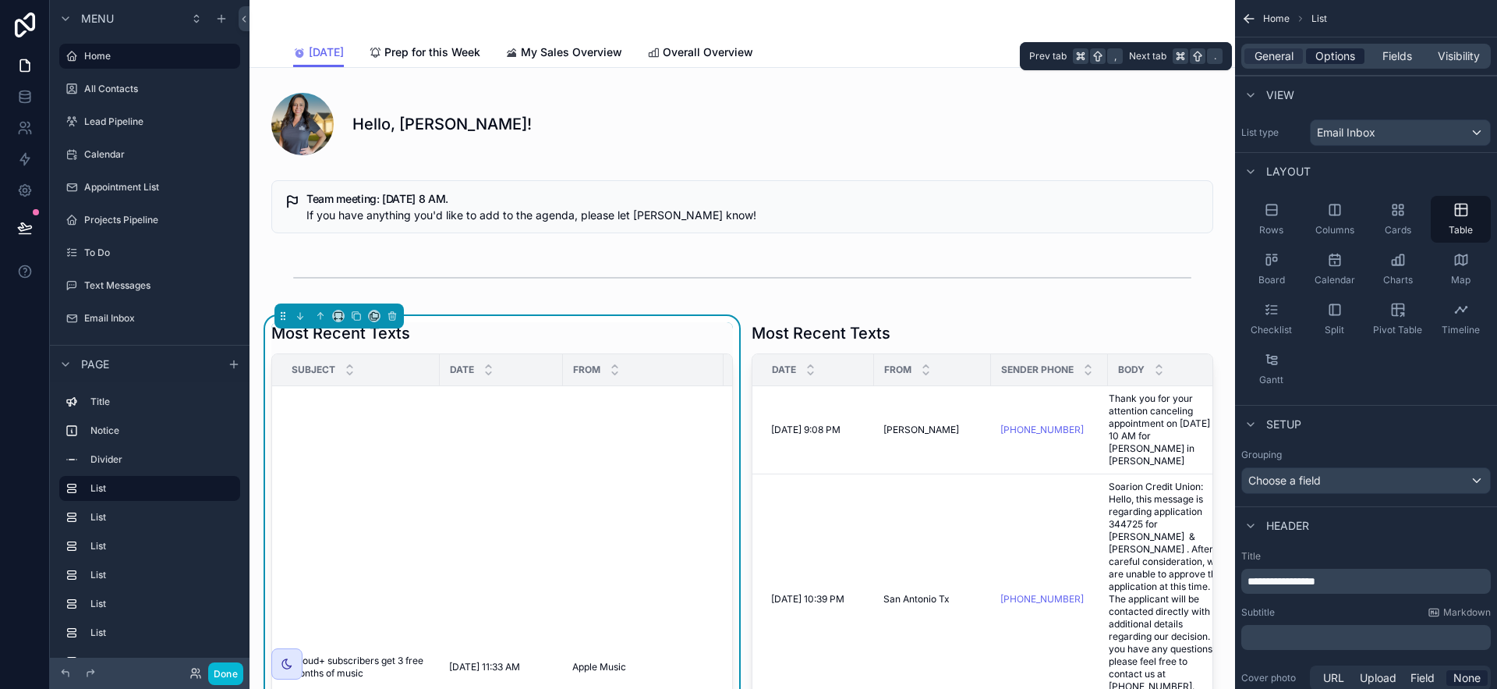
click at [1342, 58] on span "Options" at bounding box center [1336, 56] width 40 height 16
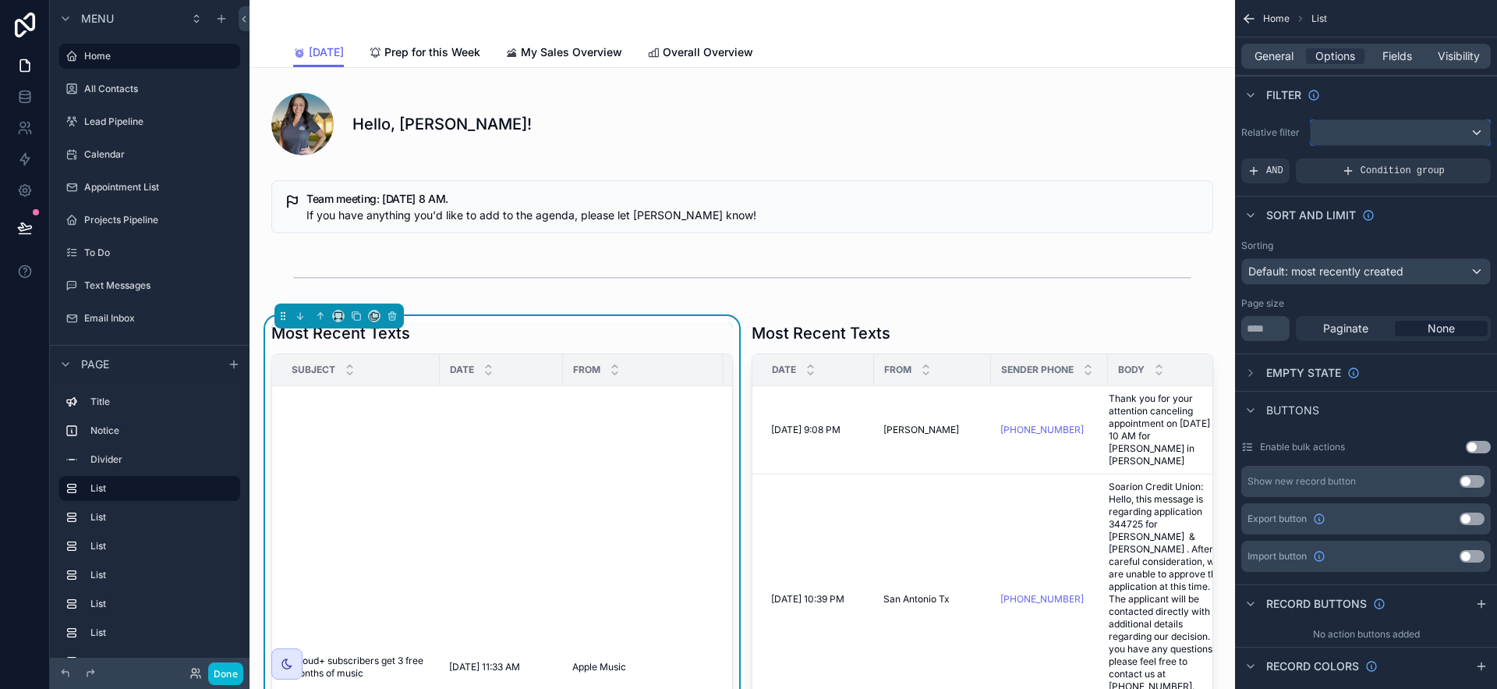
click at [1449, 141] on div "scrollable content" at bounding box center [1400, 132] width 179 height 25
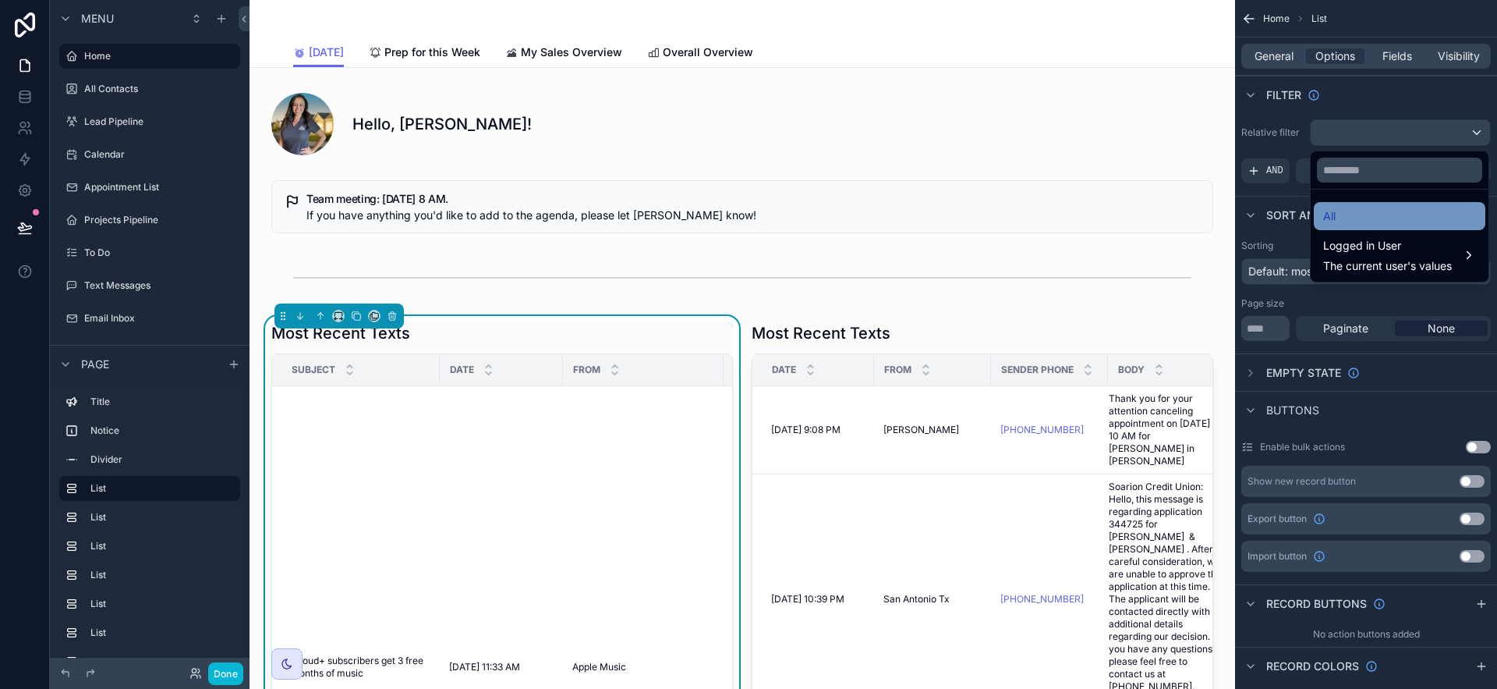
click at [1405, 217] on div "All" at bounding box center [1399, 216] width 153 height 19
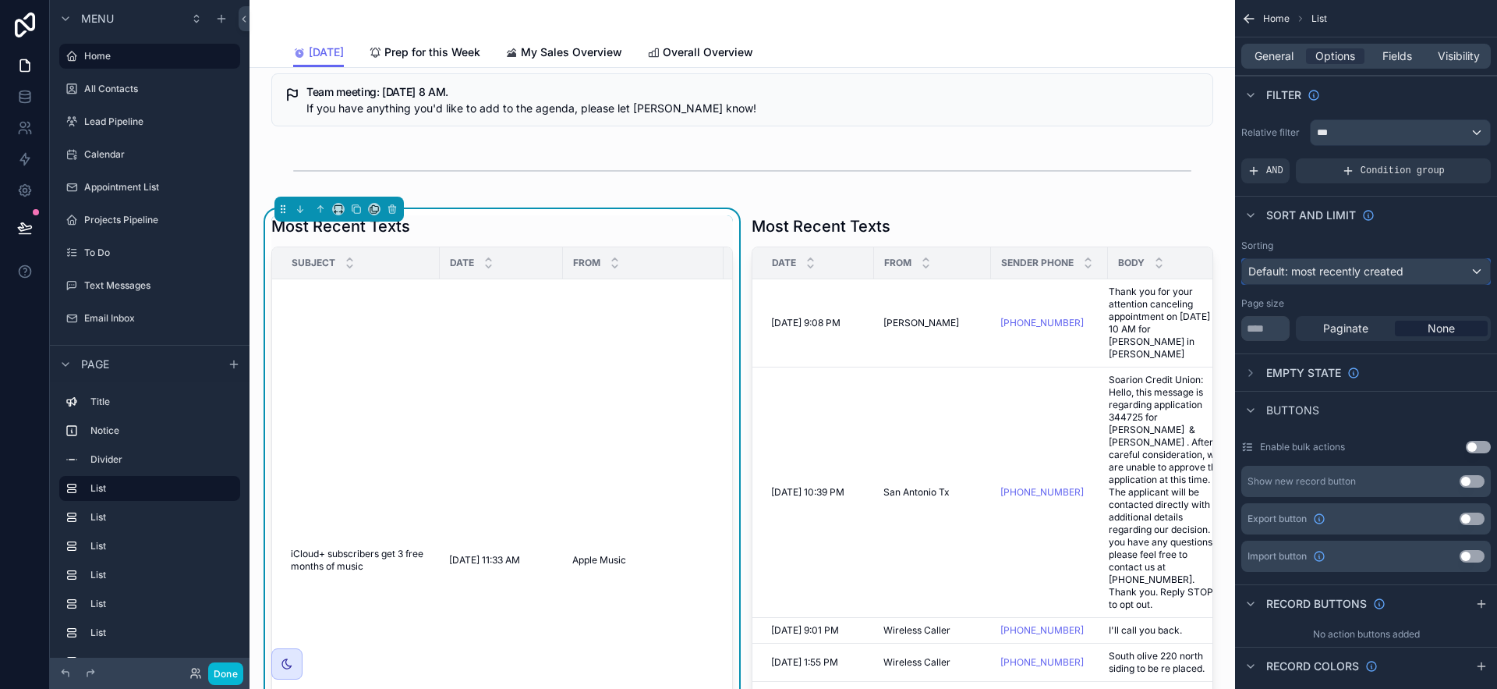
click at [1387, 267] on span "Default: most recently created" at bounding box center [1326, 270] width 155 height 13
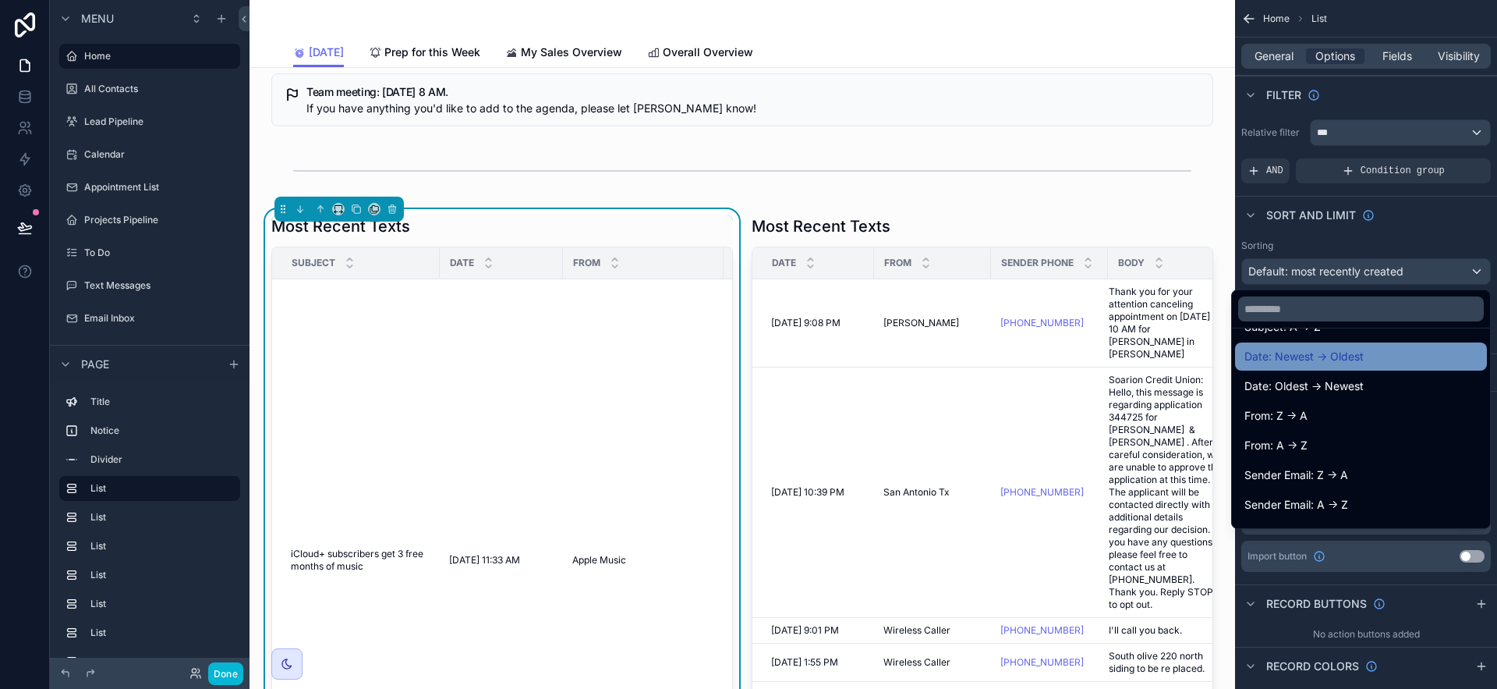
click at [1365, 367] on div "Date: Newest -> Oldest" at bounding box center [1361, 356] width 252 height 28
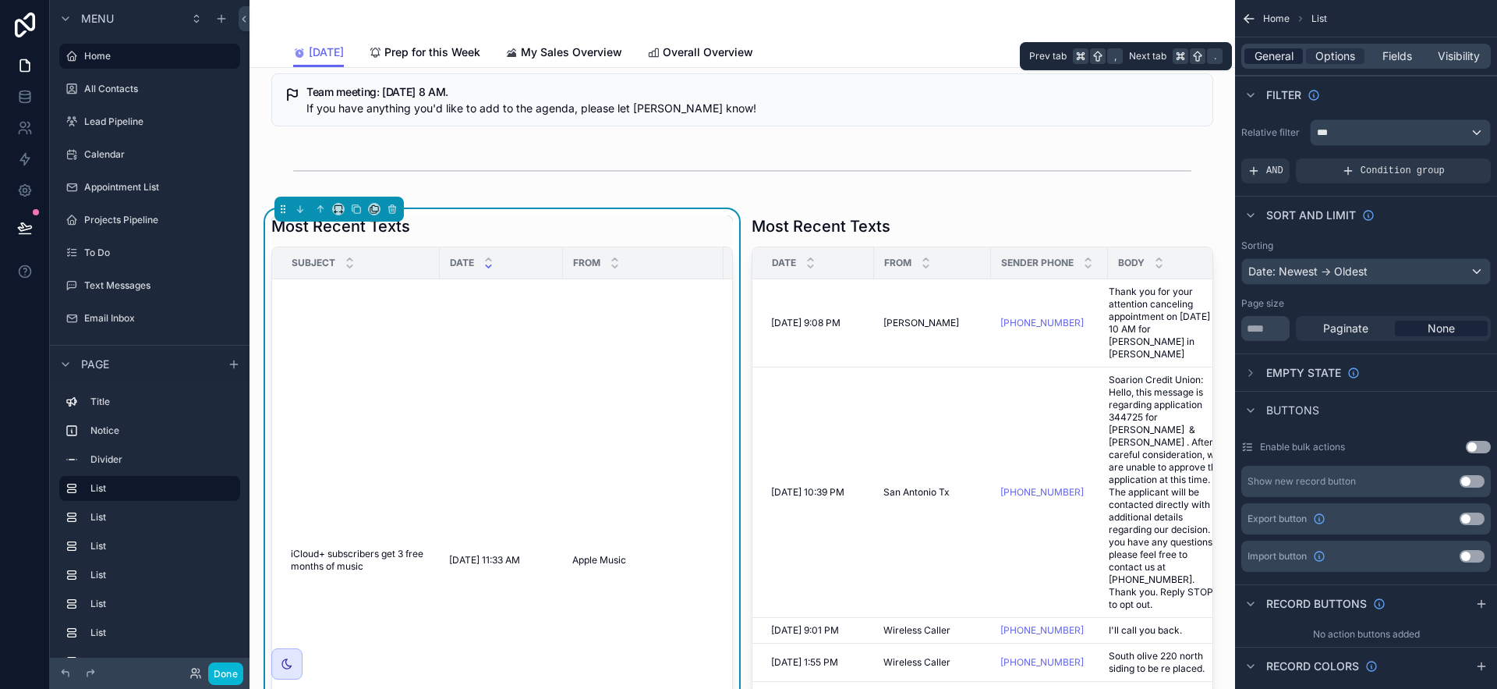
click at [1273, 55] on span "General" at bounding box center [1274, 56] width 39 height 16
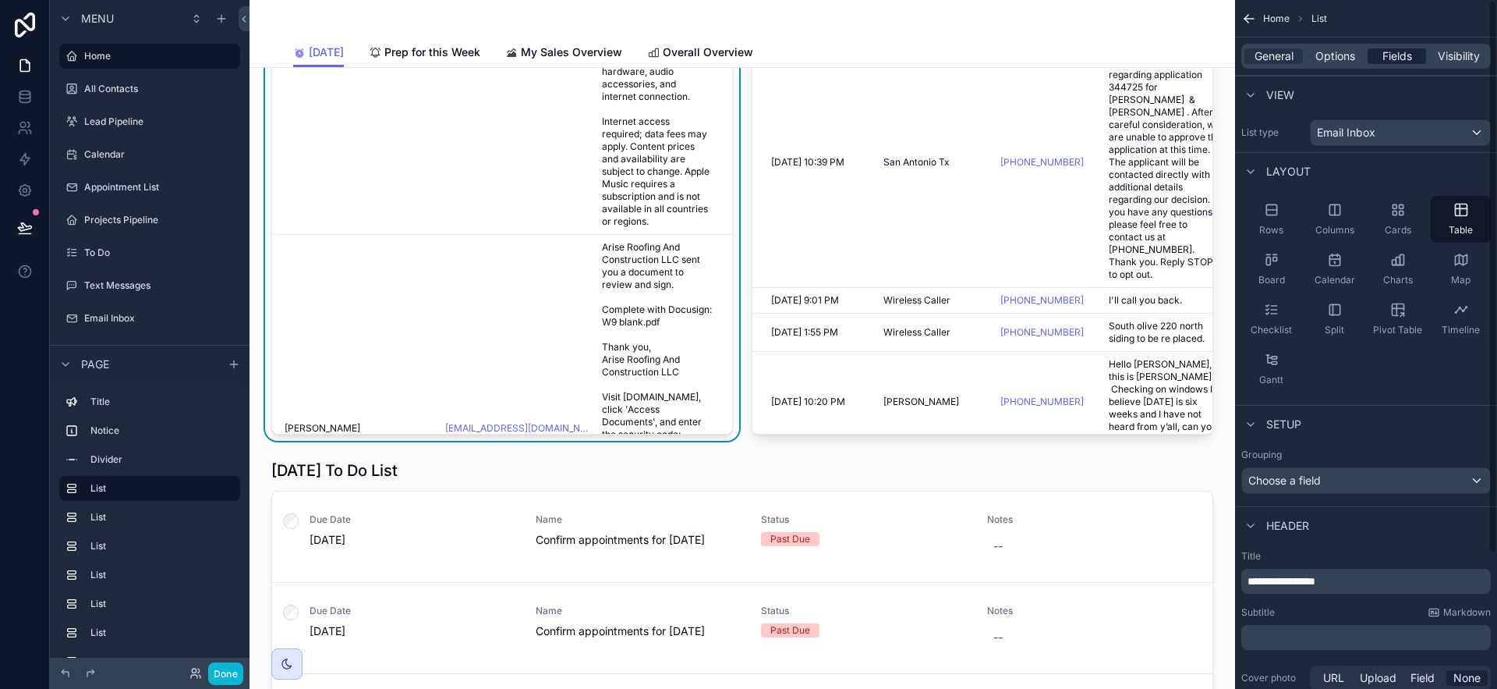
click at [1390, 53] on span "Fields" at bounding box center [1398, 56] width 30 height 16
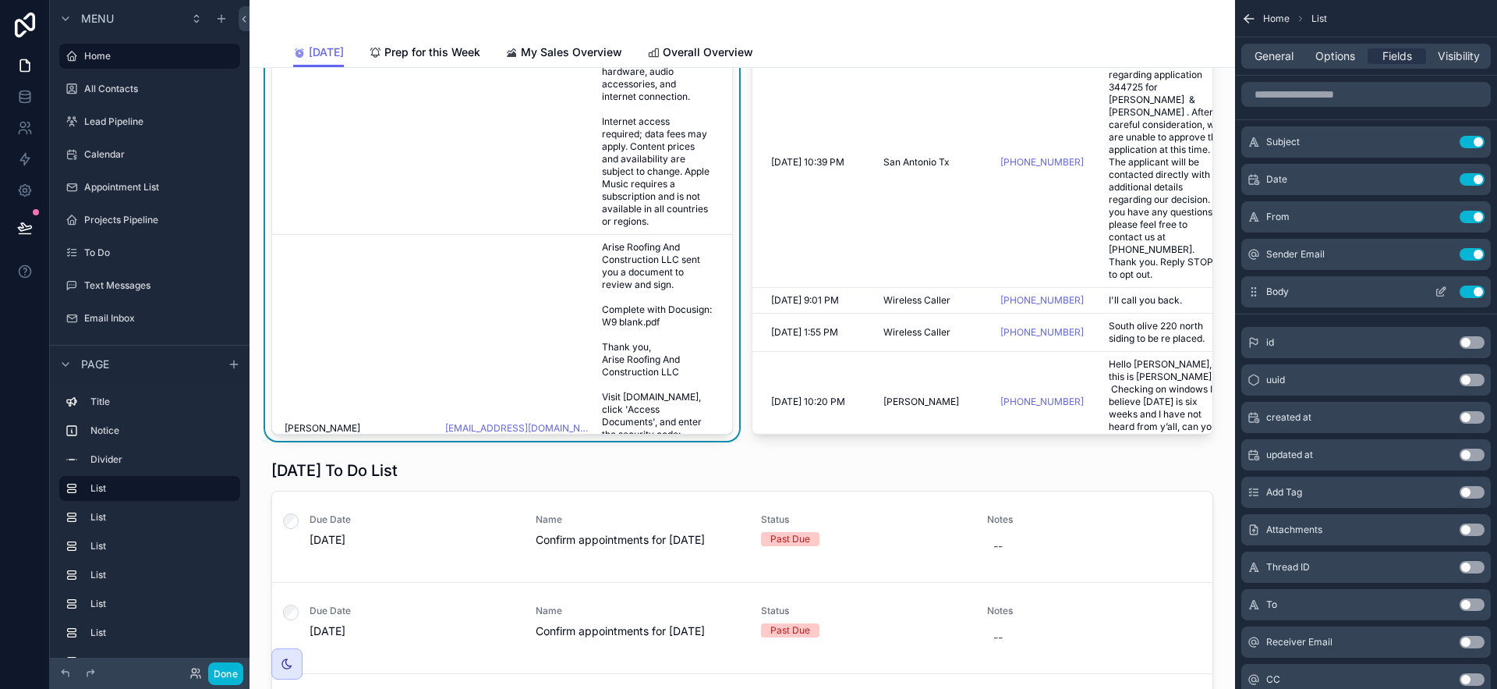
click at [1476, 292] on button "Use setting" at bounding box center [1472, 291] width 25 height 12
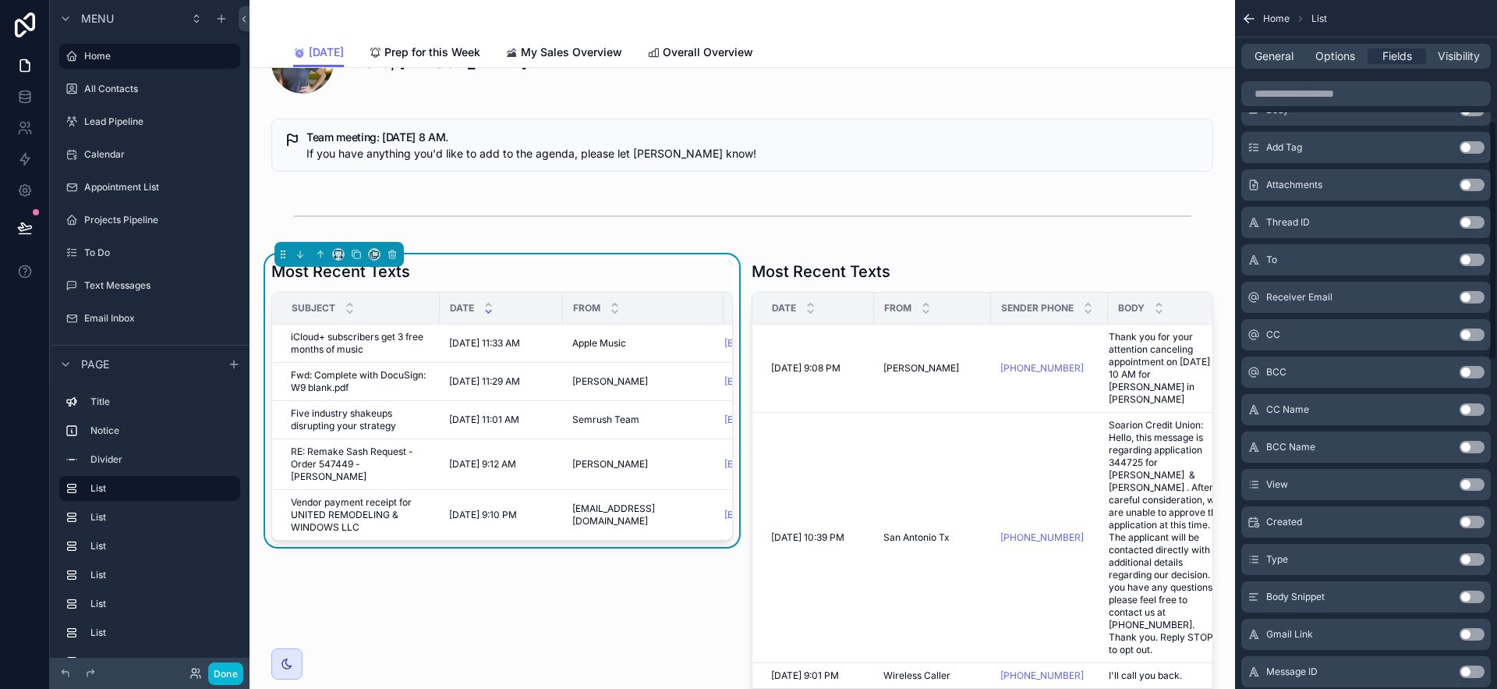
click at [1477, 597] on button "Use setting" at bounding box center [1472, 596] width 25 height 12
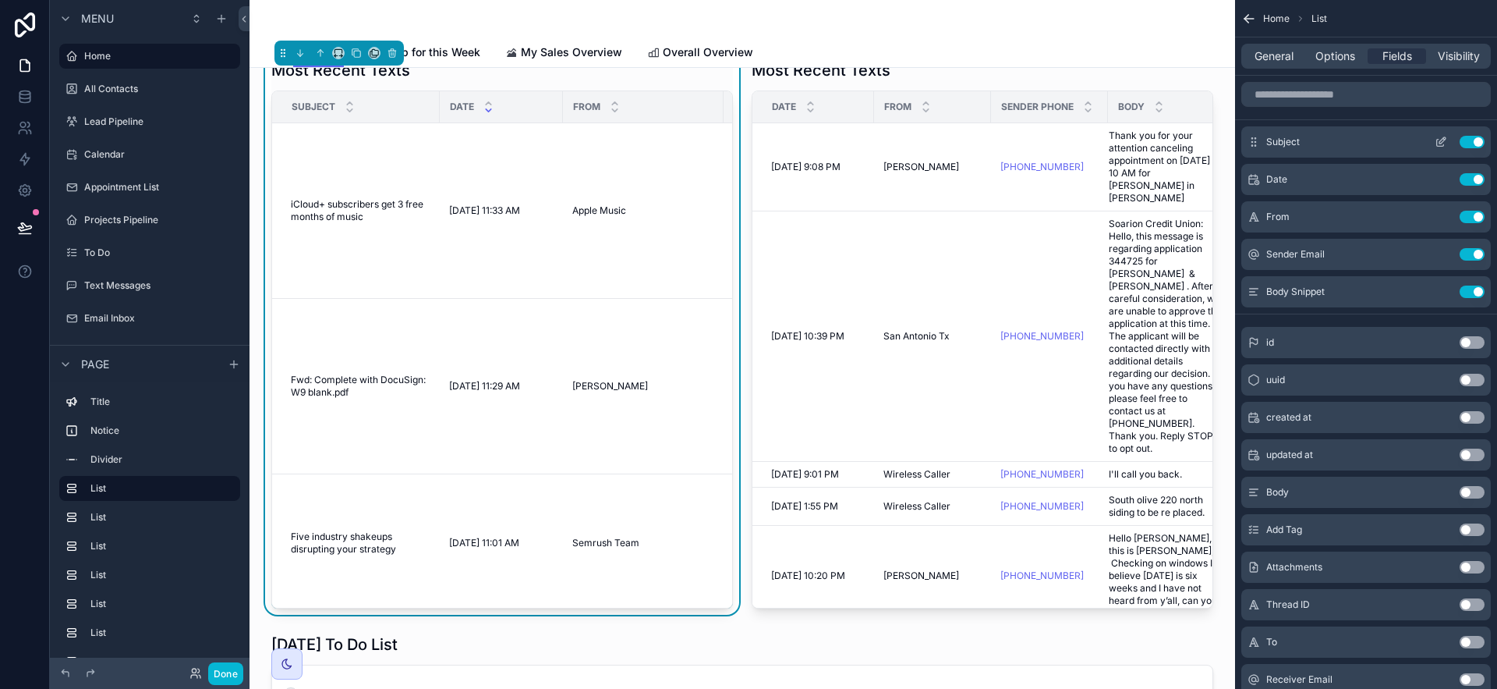
click at [1442, 145] on icon "scrollable content" at bounding box center [1440, 143] width 7 height 7
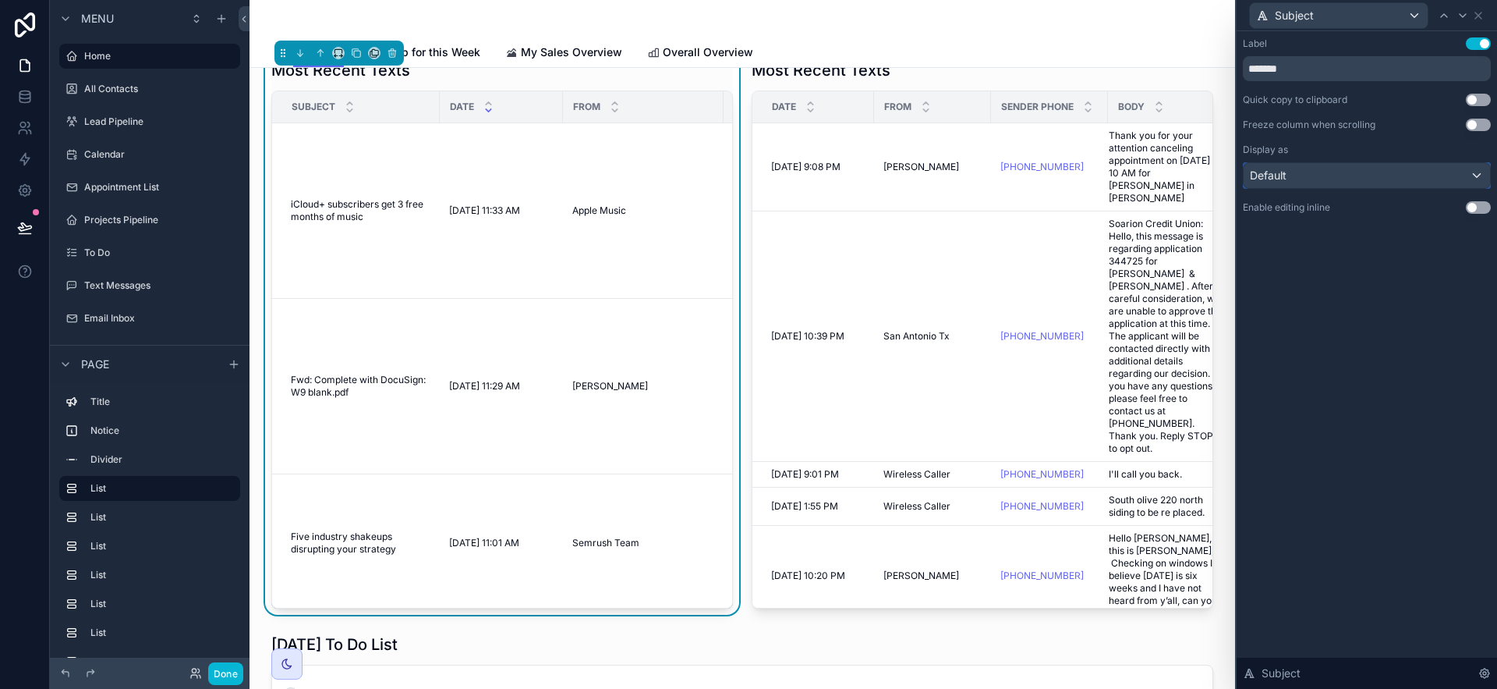
click at [1476, 172] on div "Default" at bounding box center [1367, 175] width 246 height 25
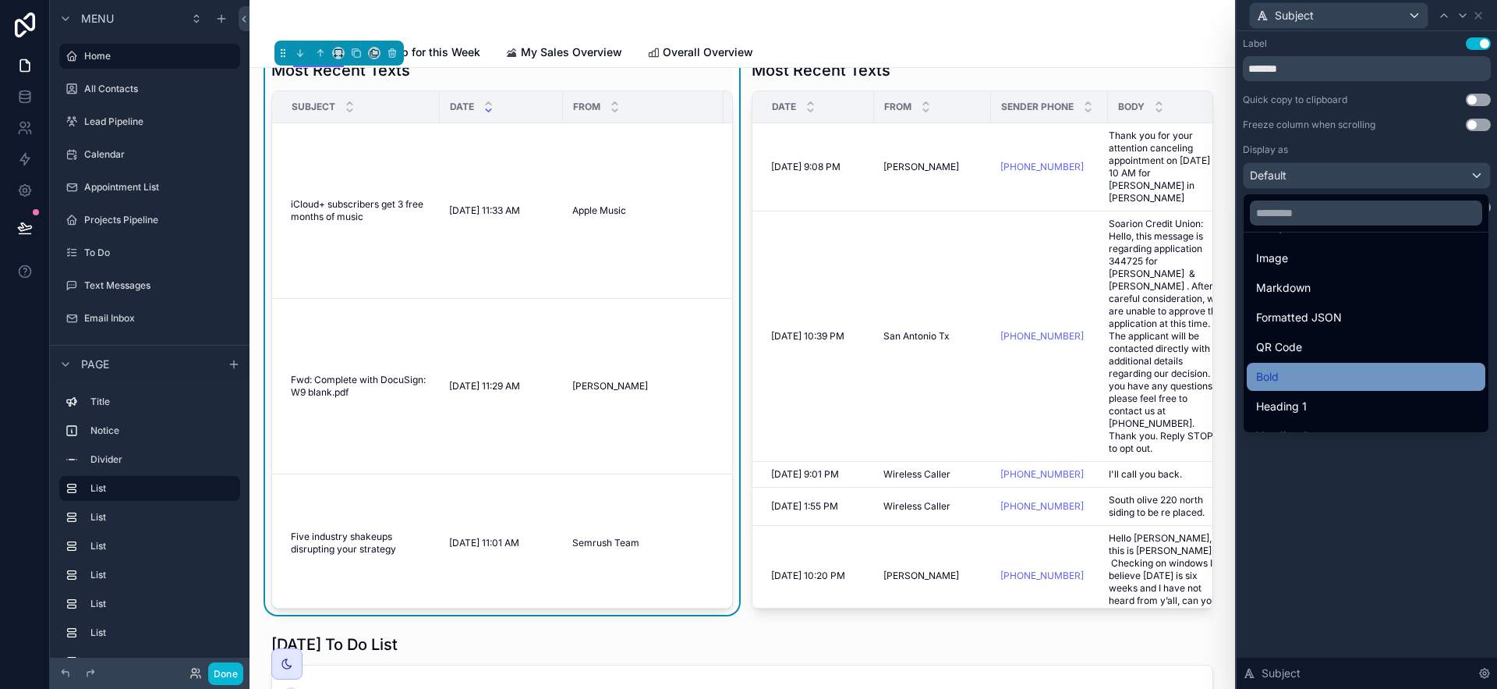
click at [1403, 374] on div "Bold" at bounding box center [1366, 376] width 220 height 19
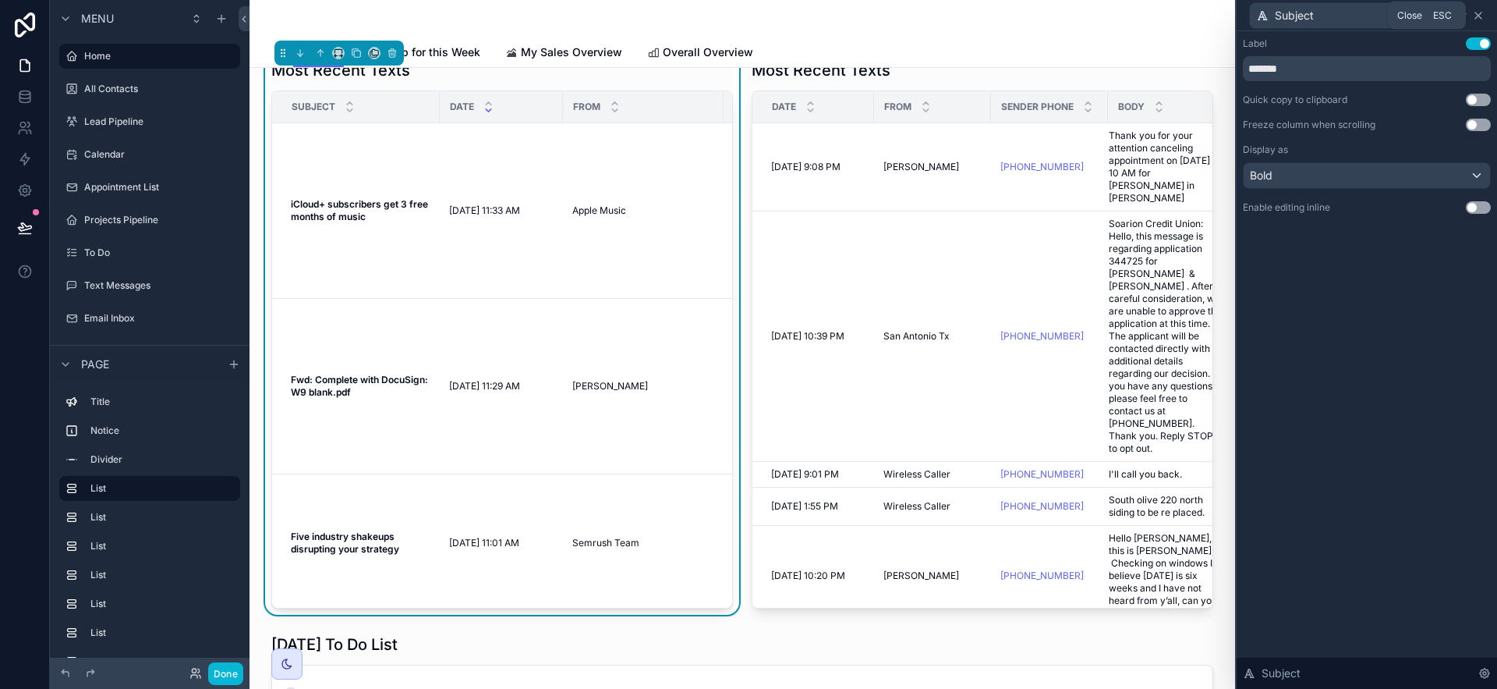
click at [1479, 18] on icon at bounding box center [1478, 15] width 12 height 12
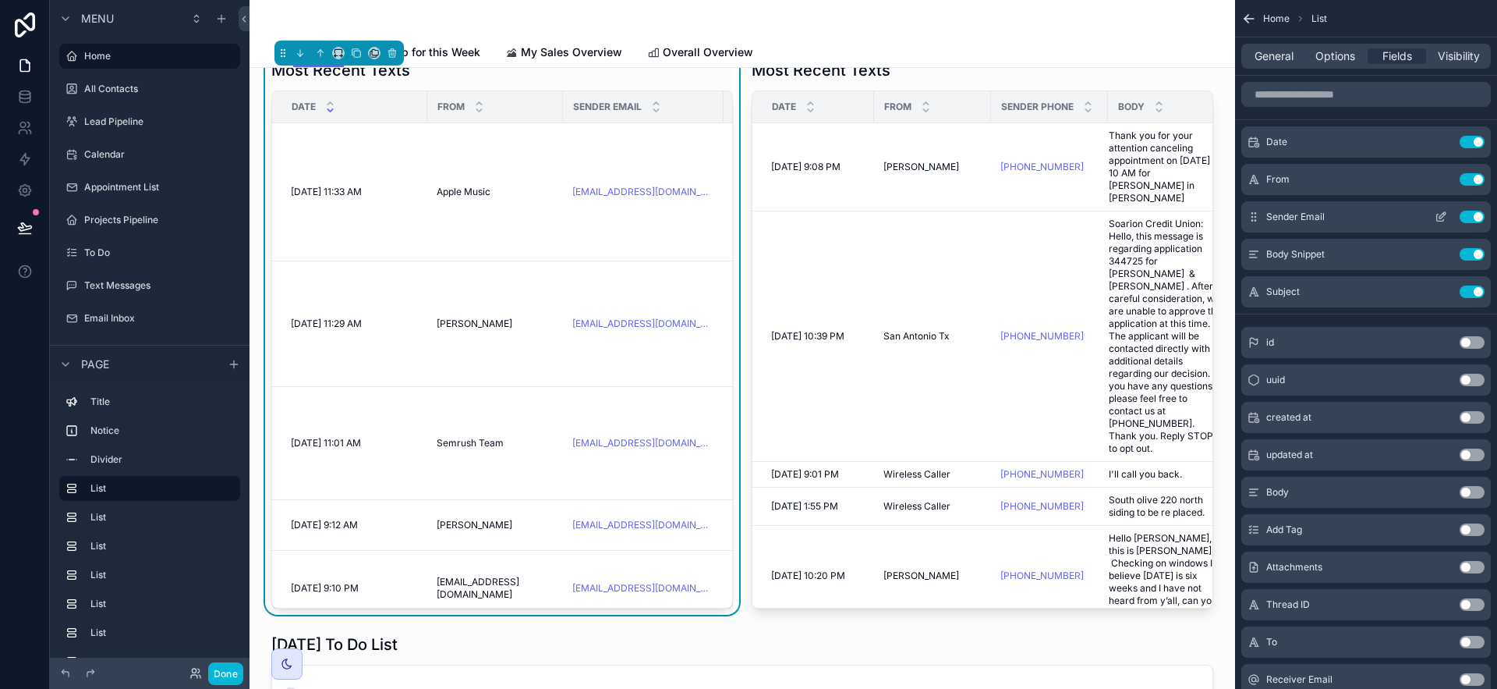
click at [1469, 214] on button "Use setting" at bounding box center [1472, 217] width 25 height 12
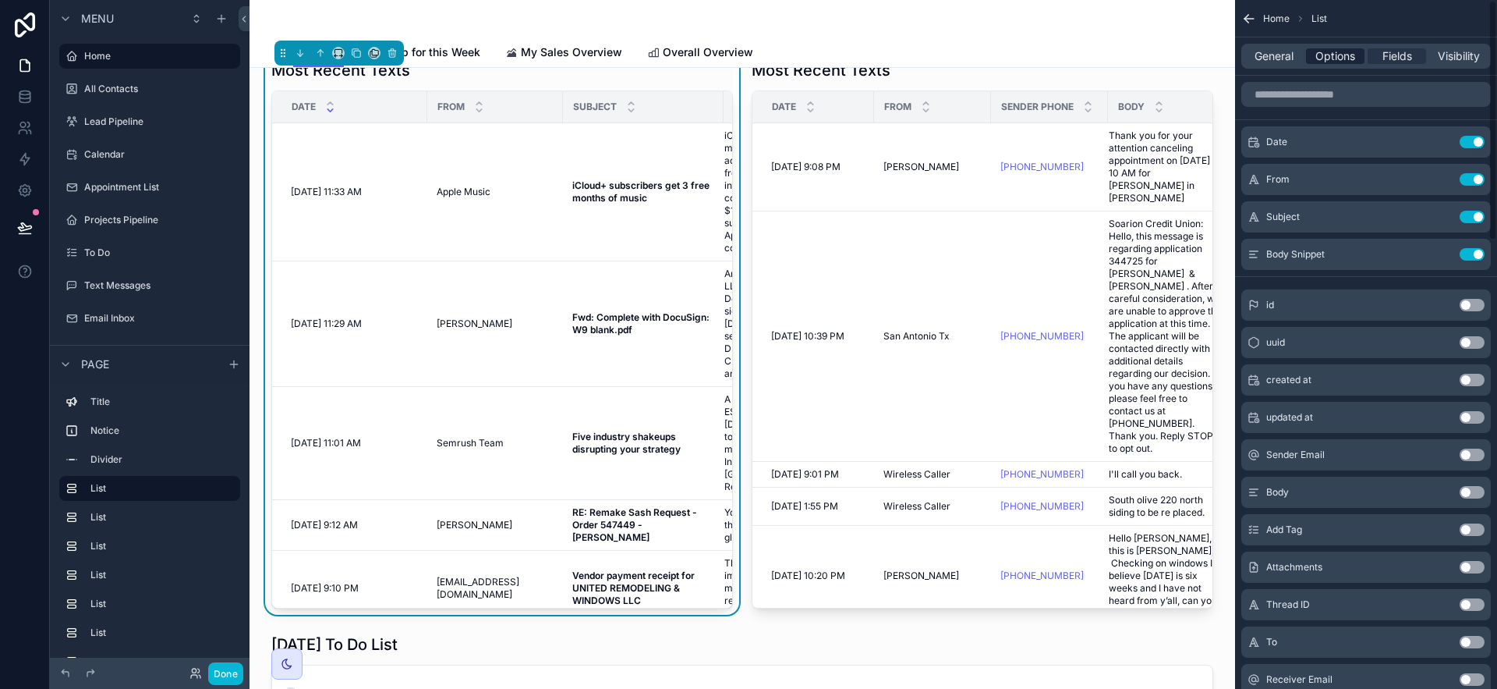
click at [1337, 61] on span "Options" at bounding box center [1336, 56] width 40 height 16
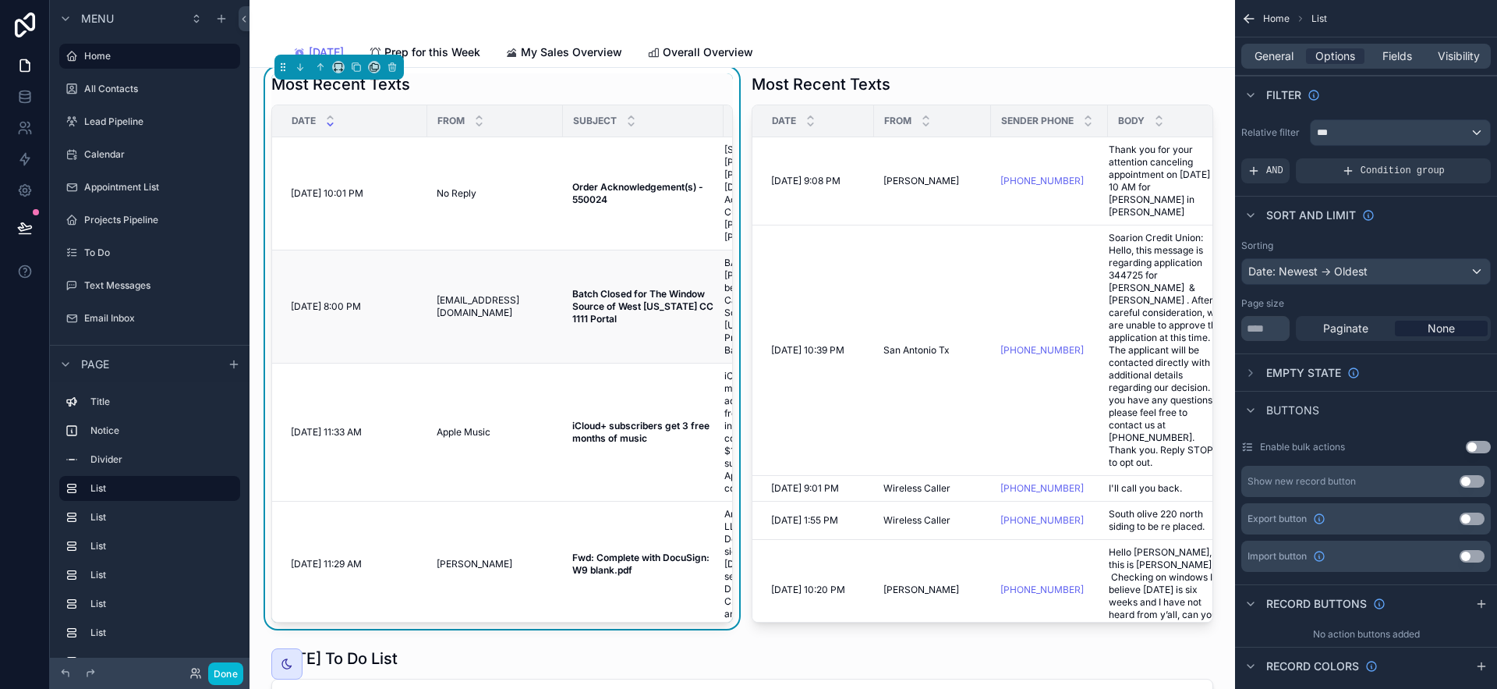
click at [577, 324] on td "Batch Closed for The Window Source of West [US_STATE] CC 1111 Portal Batch Clos…" at bounding box center [643, 306] width 161 height 113
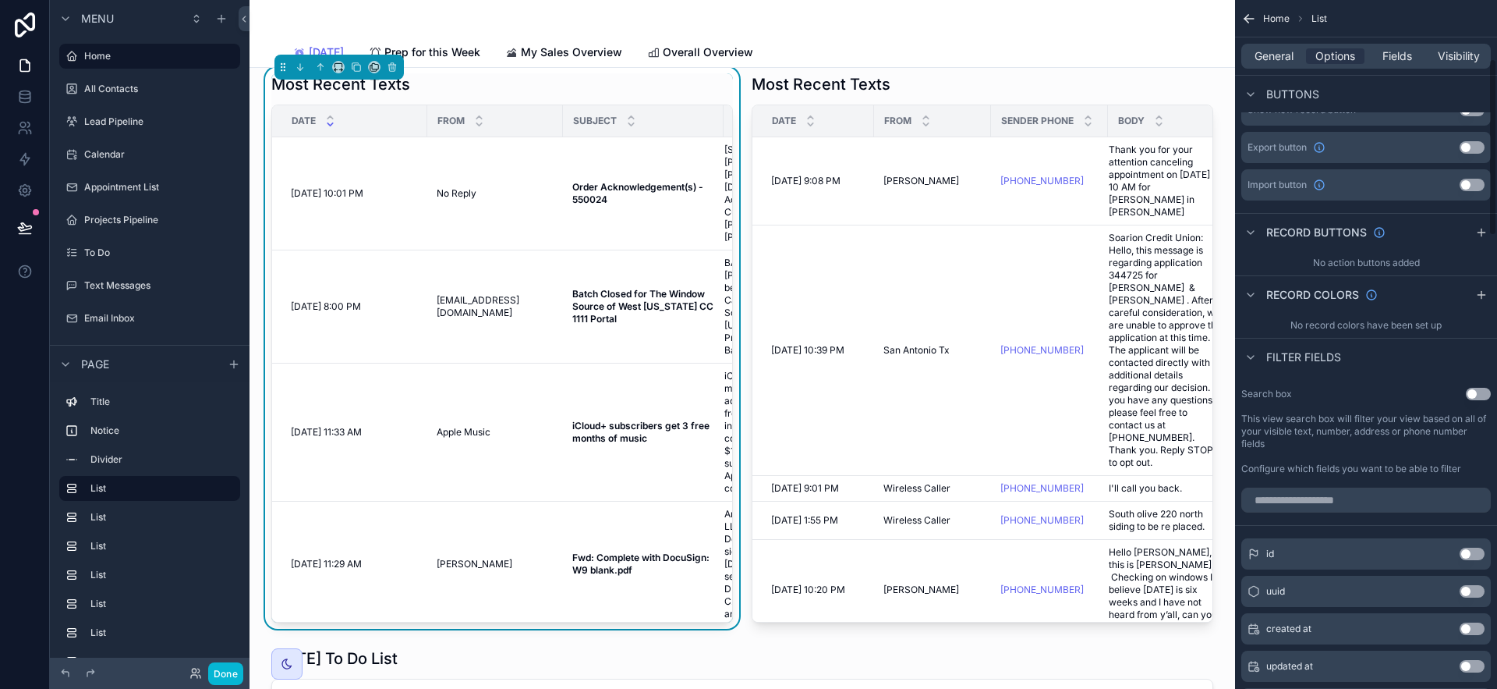
scroll to position [229, 0]
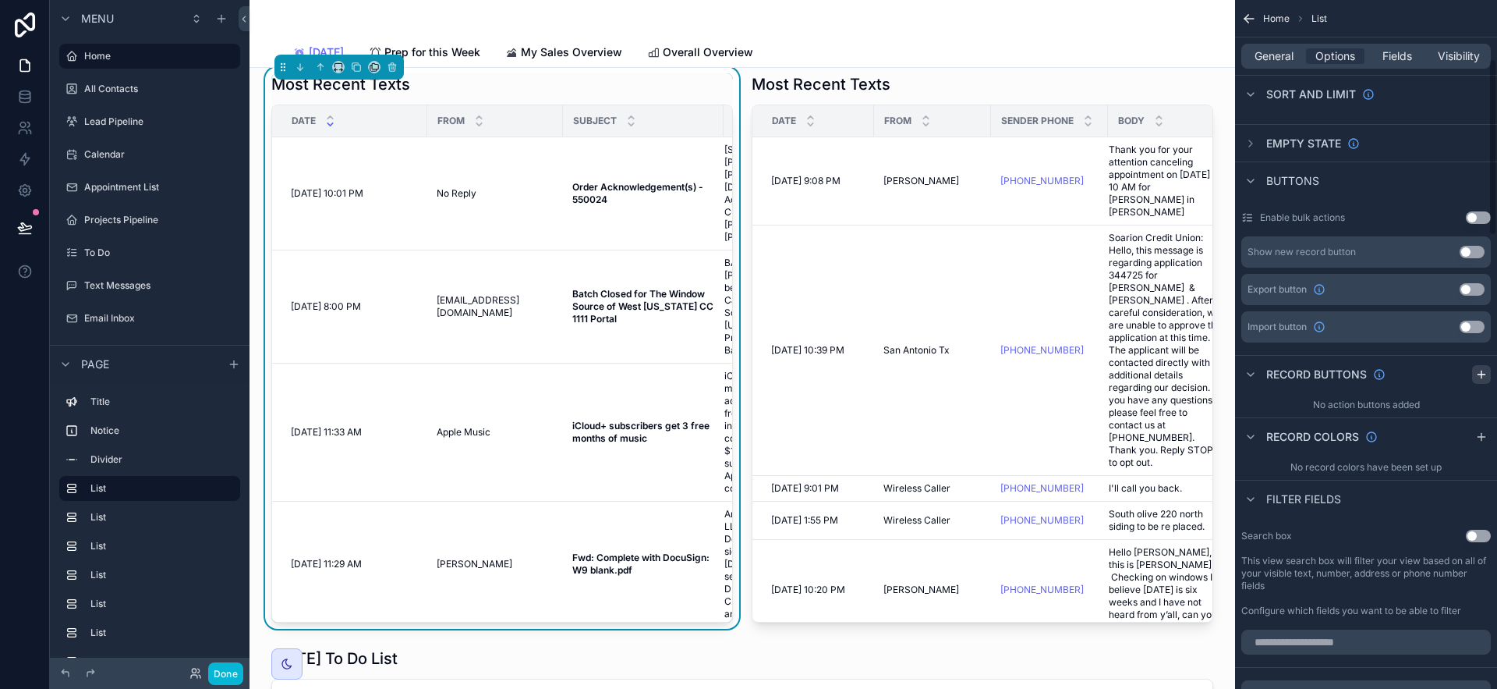
click at [1475, 377] on icon "scrollable content" at bounding box center [1481, 374] width 12 height 12
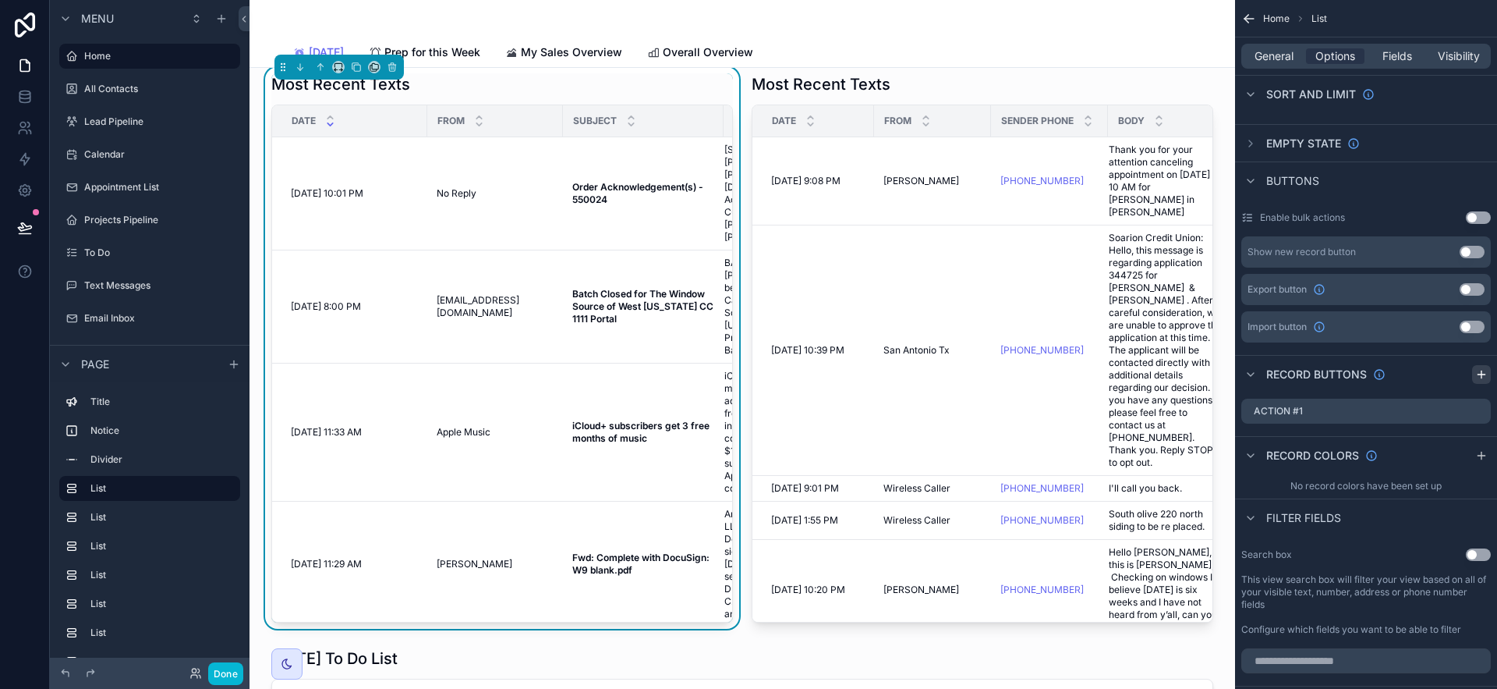
scroll to position [373, 0]
click at [1479, 413] on icon "scrollable content" at bounding box center [1478, 411] width 12 height 12
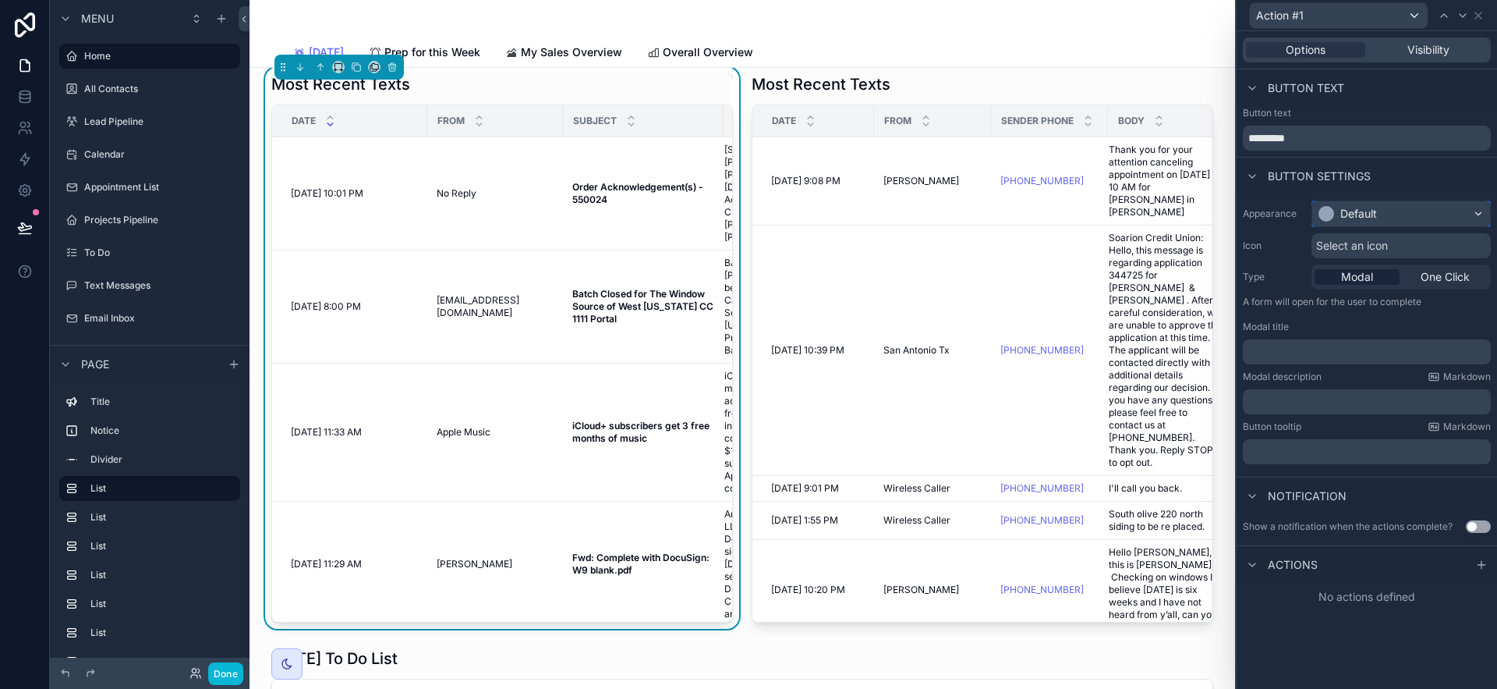
click at [1411, 216] on div "Default" at bounding box center [1401, 213] width 178 height 25
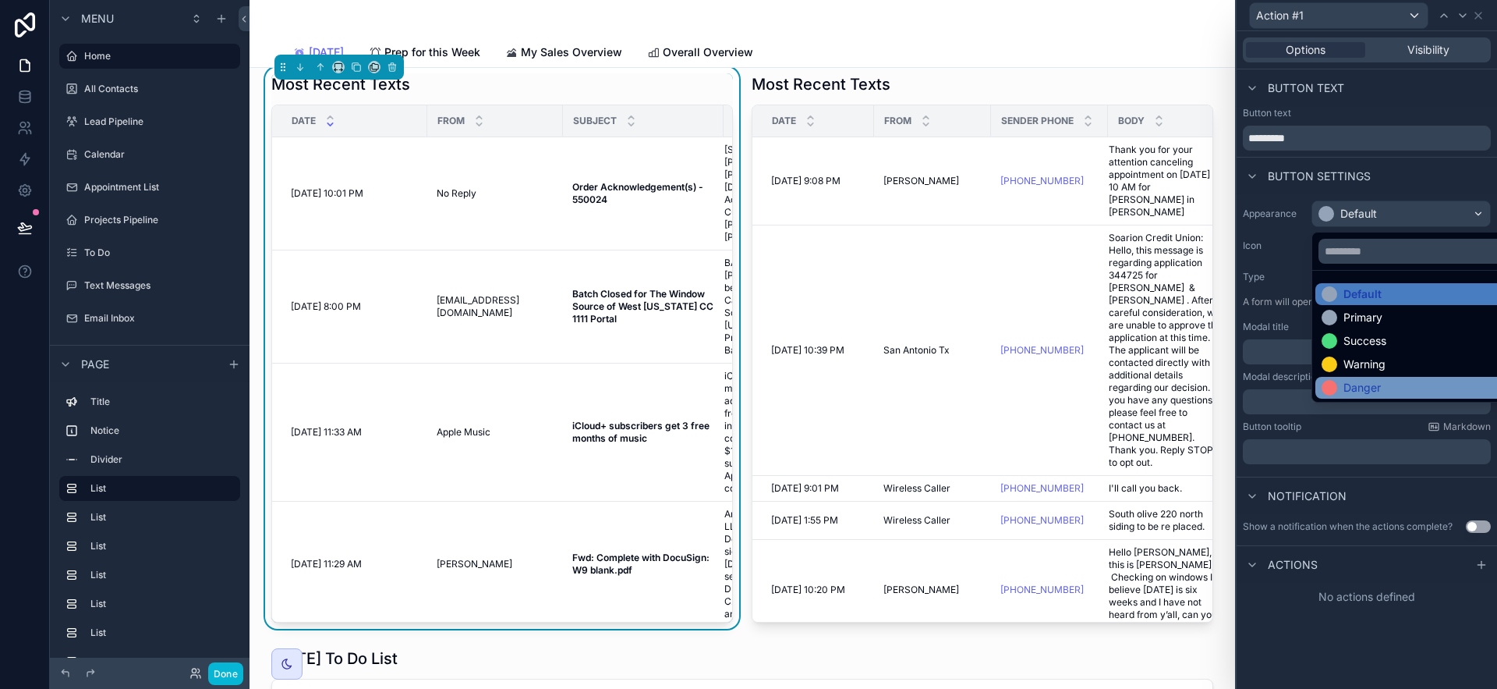
click at [1403, 388] on div "Danger" at bounding box center [1419, 388] width 195 height 16
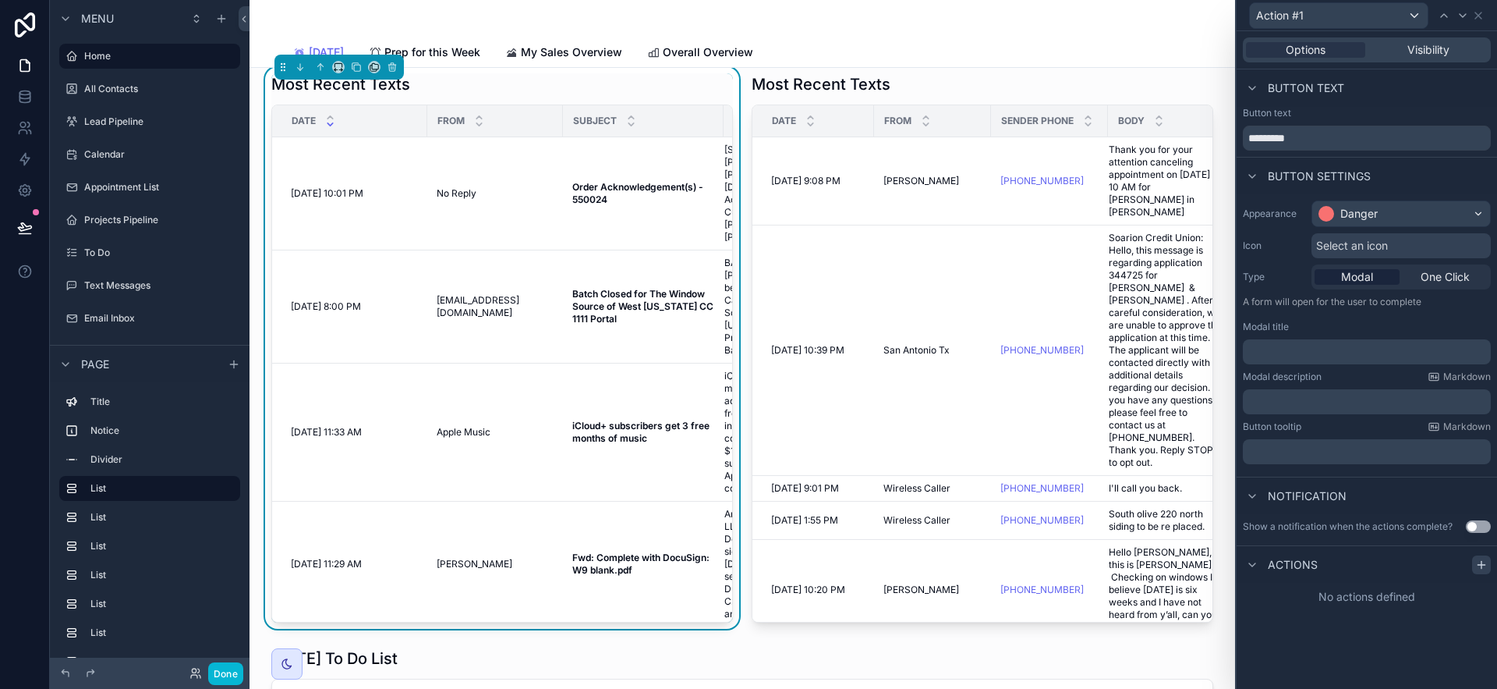
click at [1488, 560] on div at bounding box center [1481, 564] width 19 height 19
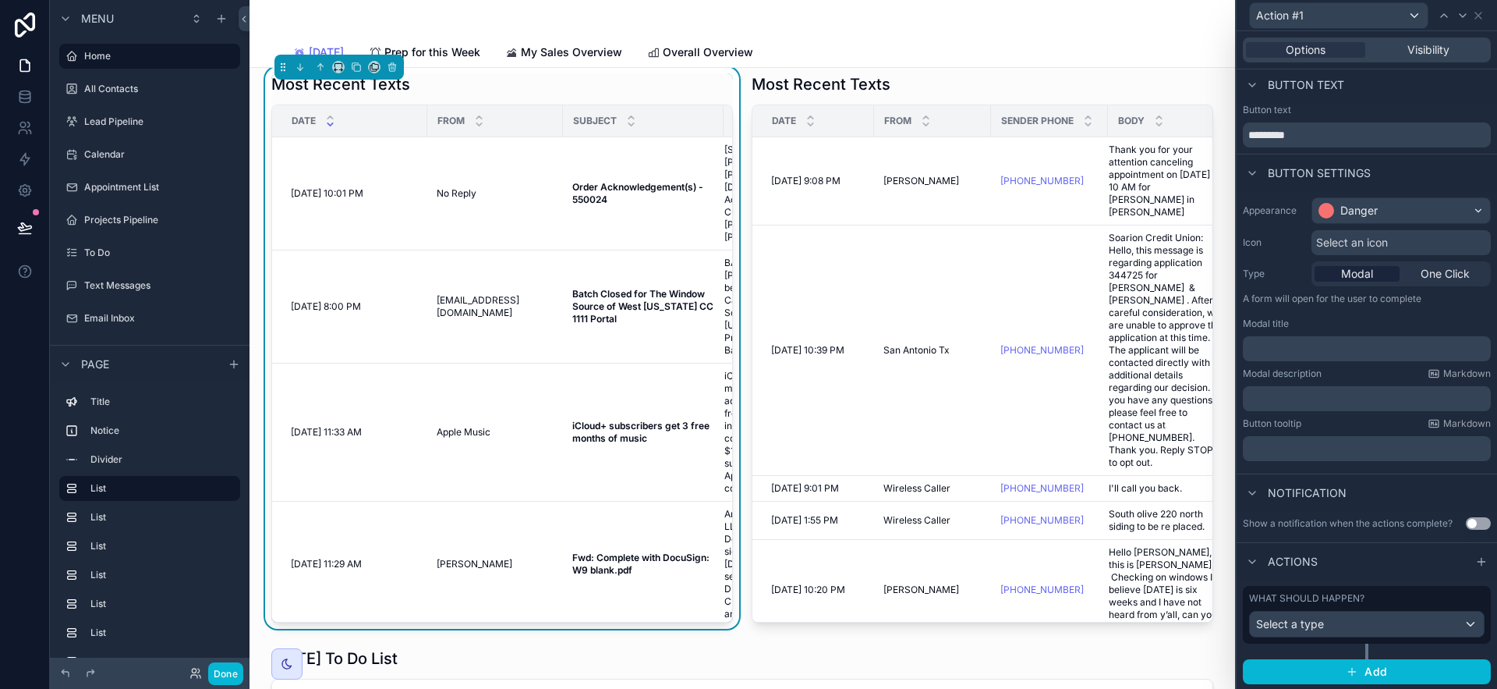
scroll to position [4, 0]
click at [1403, 620] on div "Select a type" at bounding box center [1367, 623] width 234 height 25
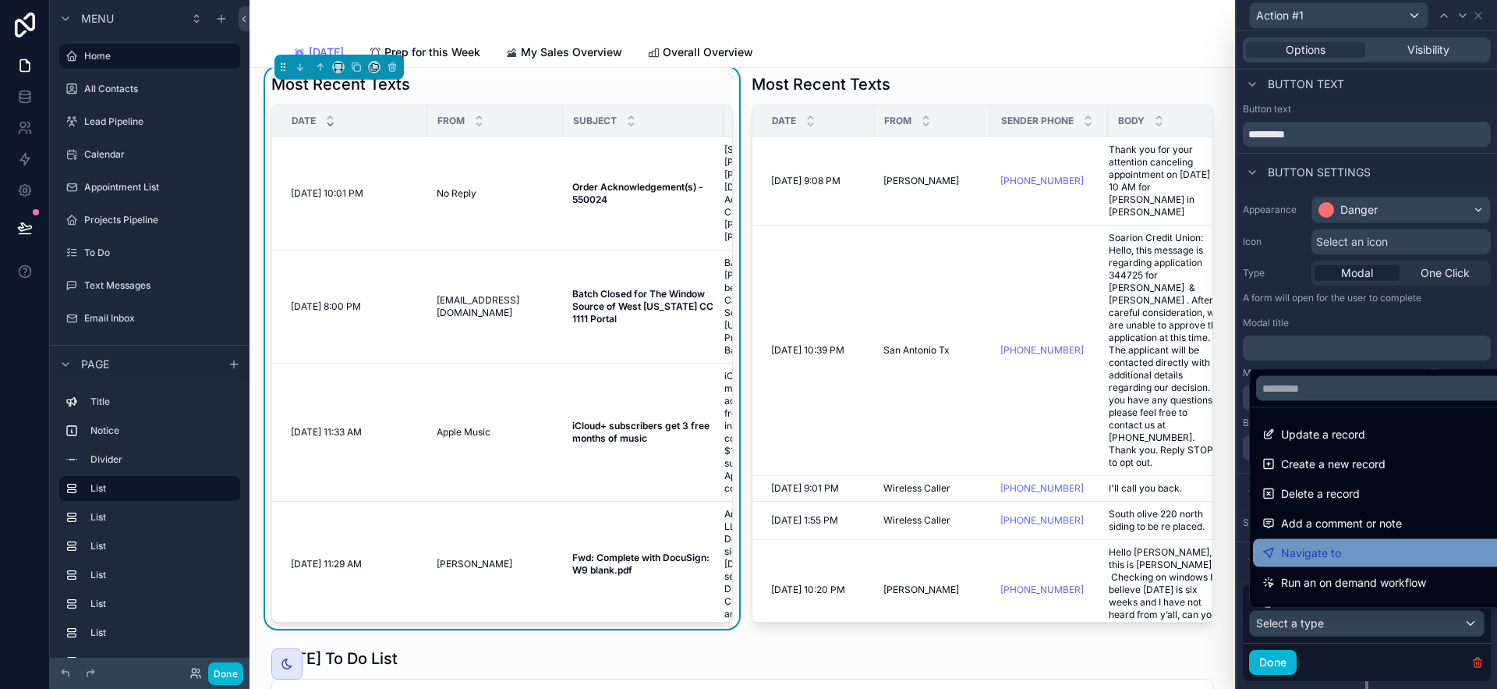
click at [1361, 553] on div "Navigate to" at bounding box center [1379, 553] width 233 height 19
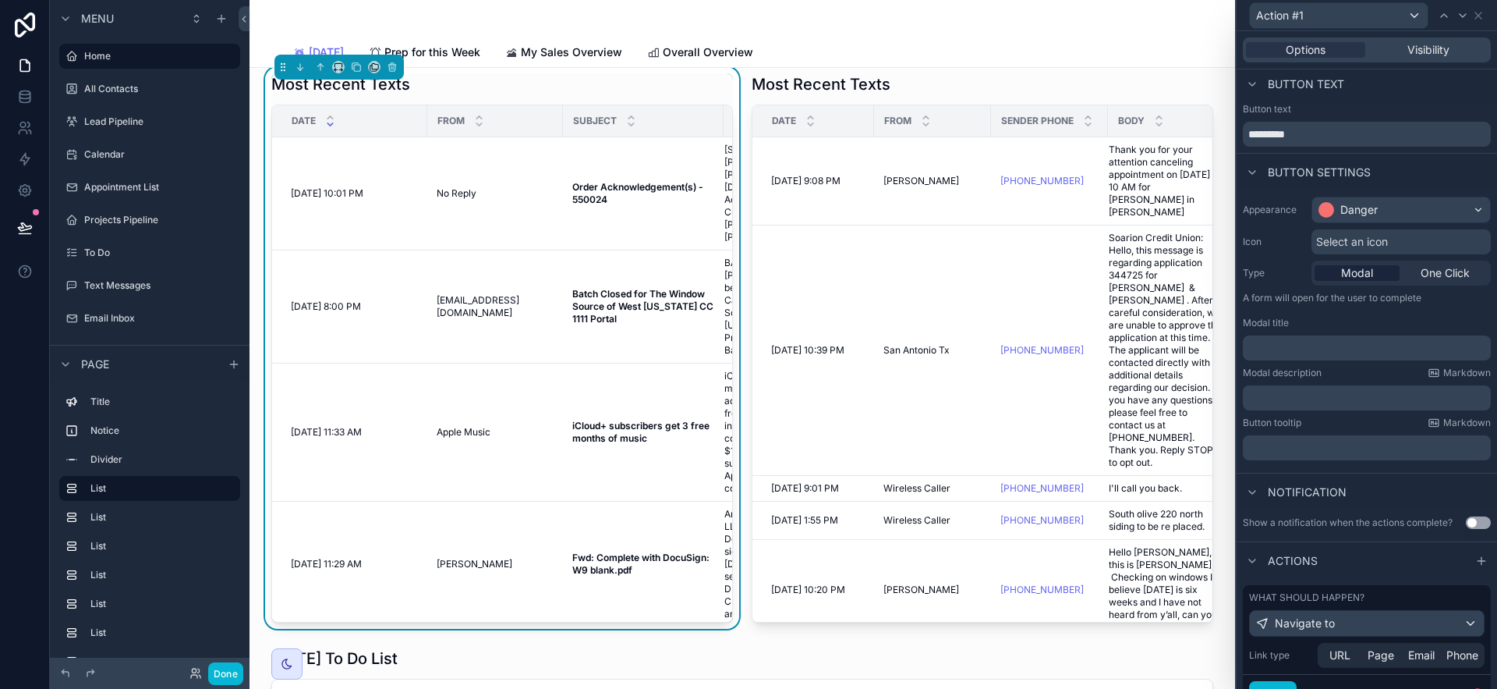
scroll to position [373, 0]
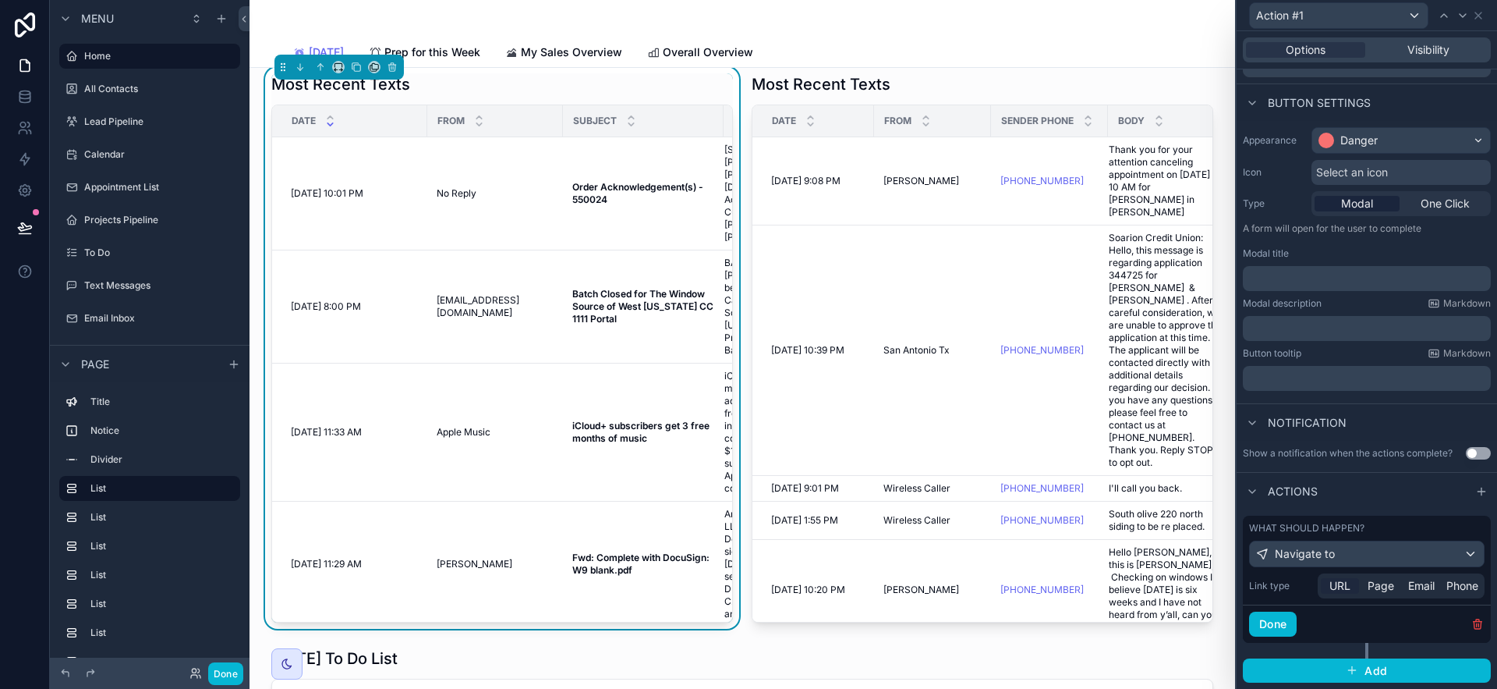
click at [1345, 586] on span "URL" at bounding box center [1340, 586] width 21 height 16
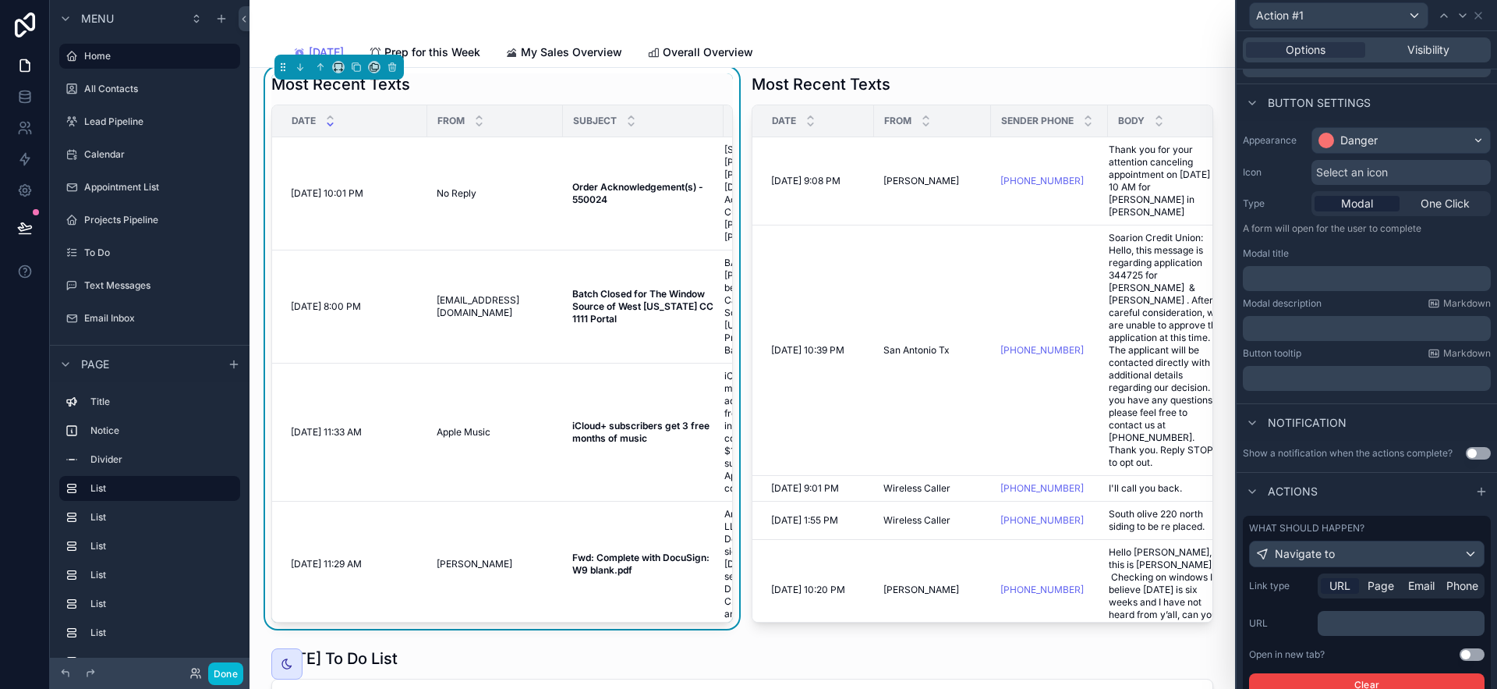
click at [1393, 618] on p "﻿" at bounding box center [1403, 623] width 158 height 16
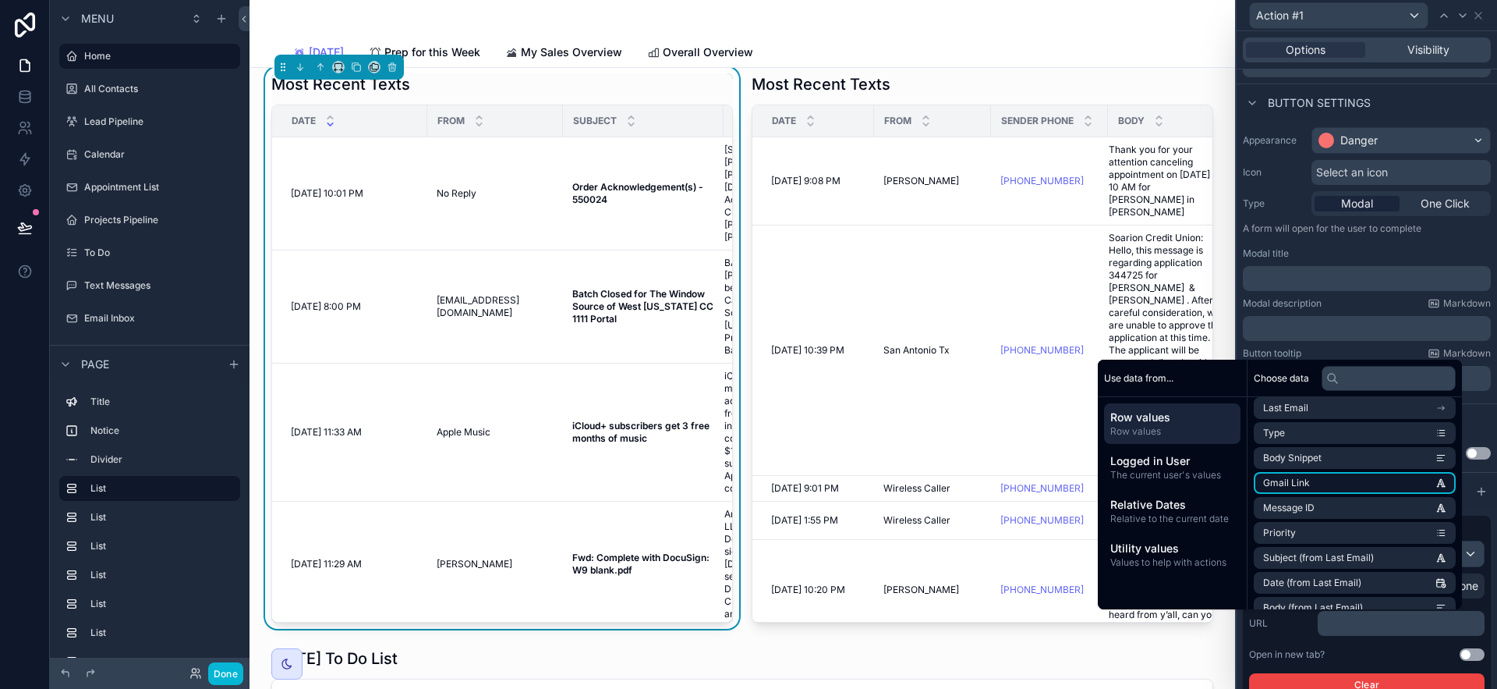
click at [1345, 491] on li "Gmail Link" at bounding box center [1355, 483] width 202 height 22
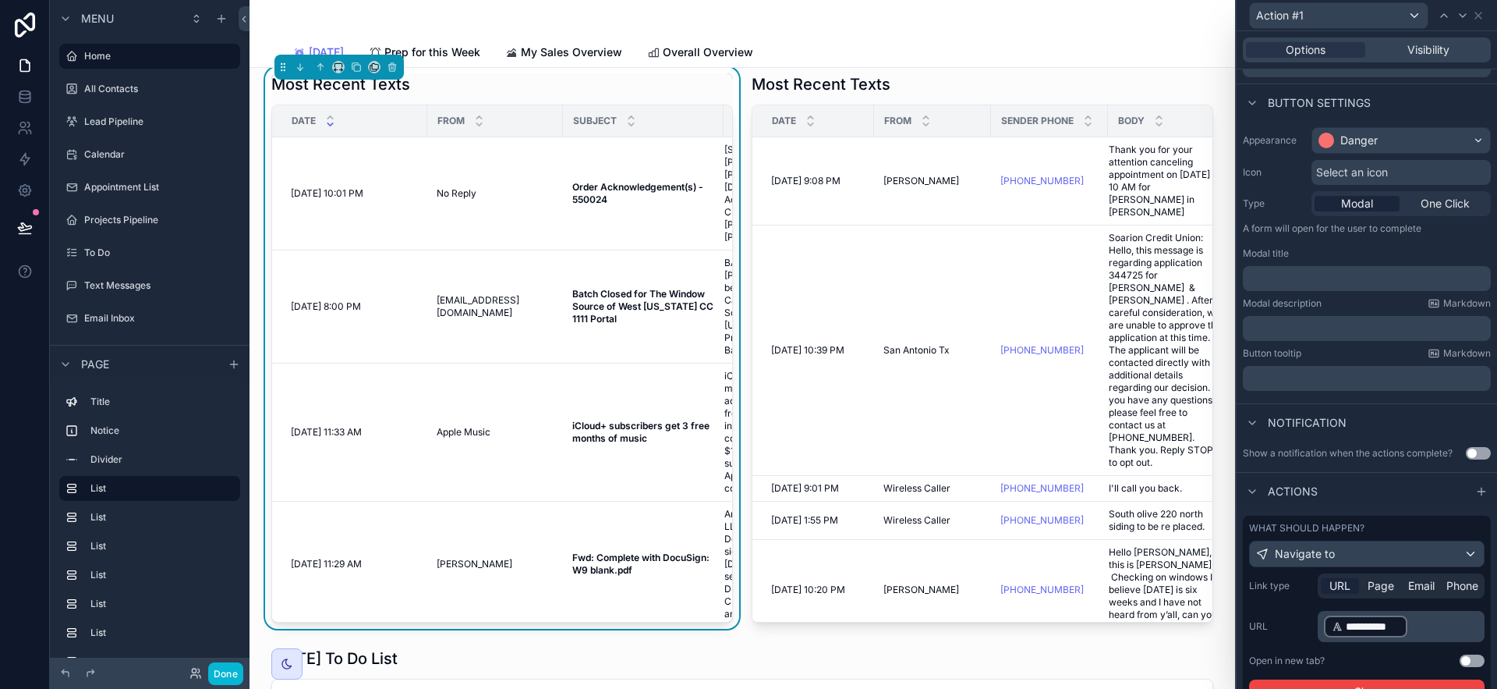
click at [1334, 653] on div "**********" at bounding box center [1367, 637] width 236 height 129
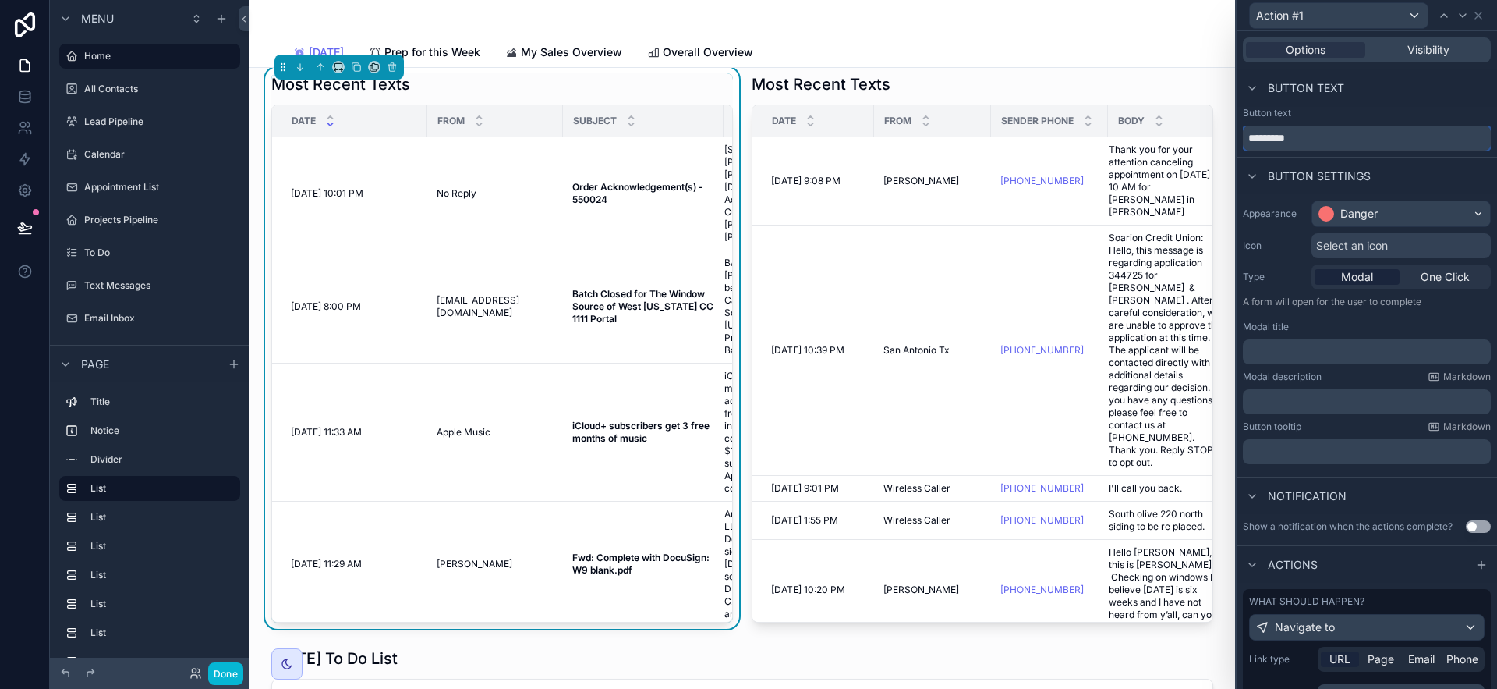
drag, startPoint x: 1305, startPoint y: 136, endPoint x: 1249, endPoint y: 134, distance: 56.2
click at [1249, 134] on input "*********" at bounding box center [1367, 138] width 248 height 25
type input "**********"
click at [1365, 104] on div "Button text" at bounding box center [1367, 87] width 260 height 37
click at [1478, 17] on icon at bounding box center [1478, 15] width 12 height 12
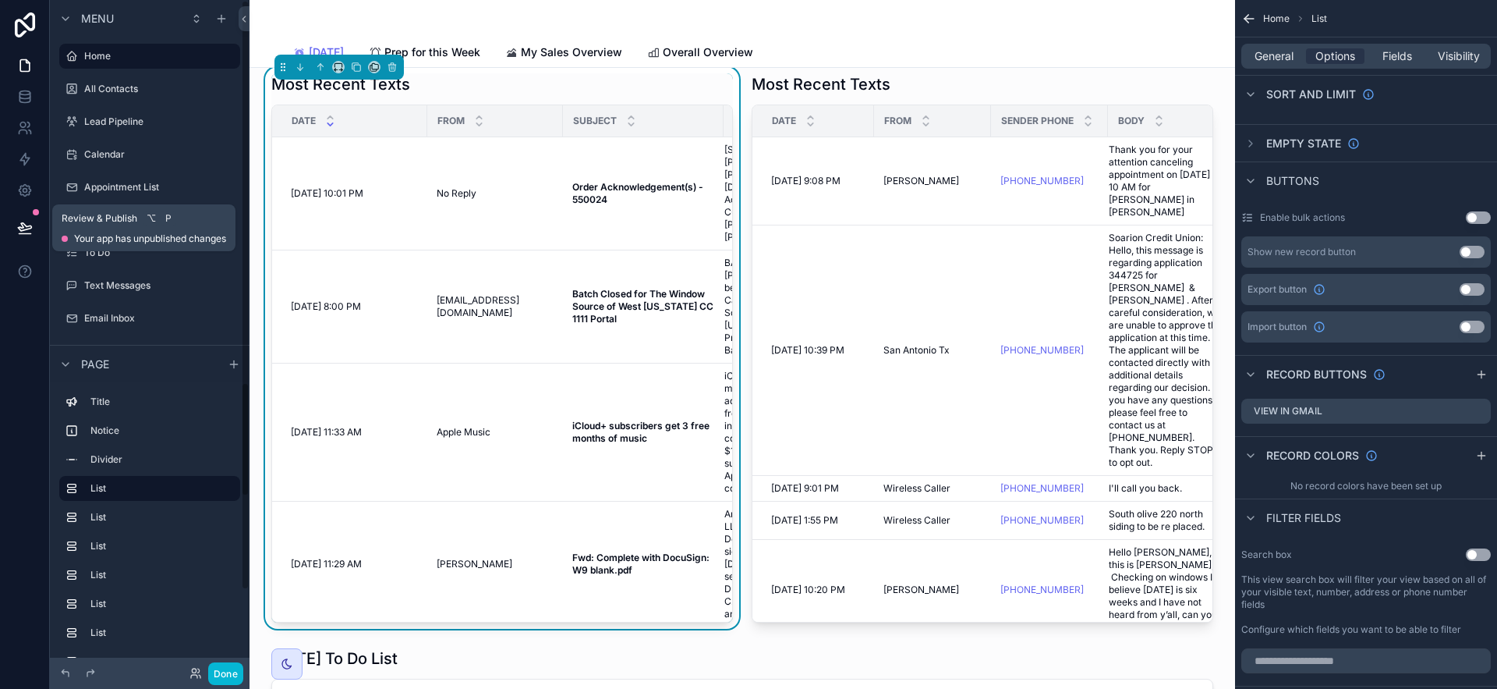
click at [4, 225] on div at bounding box center [24, 228] width 49 height 44
click at [12, 225] on button at bounding box center [25, 228] width 34 height 44
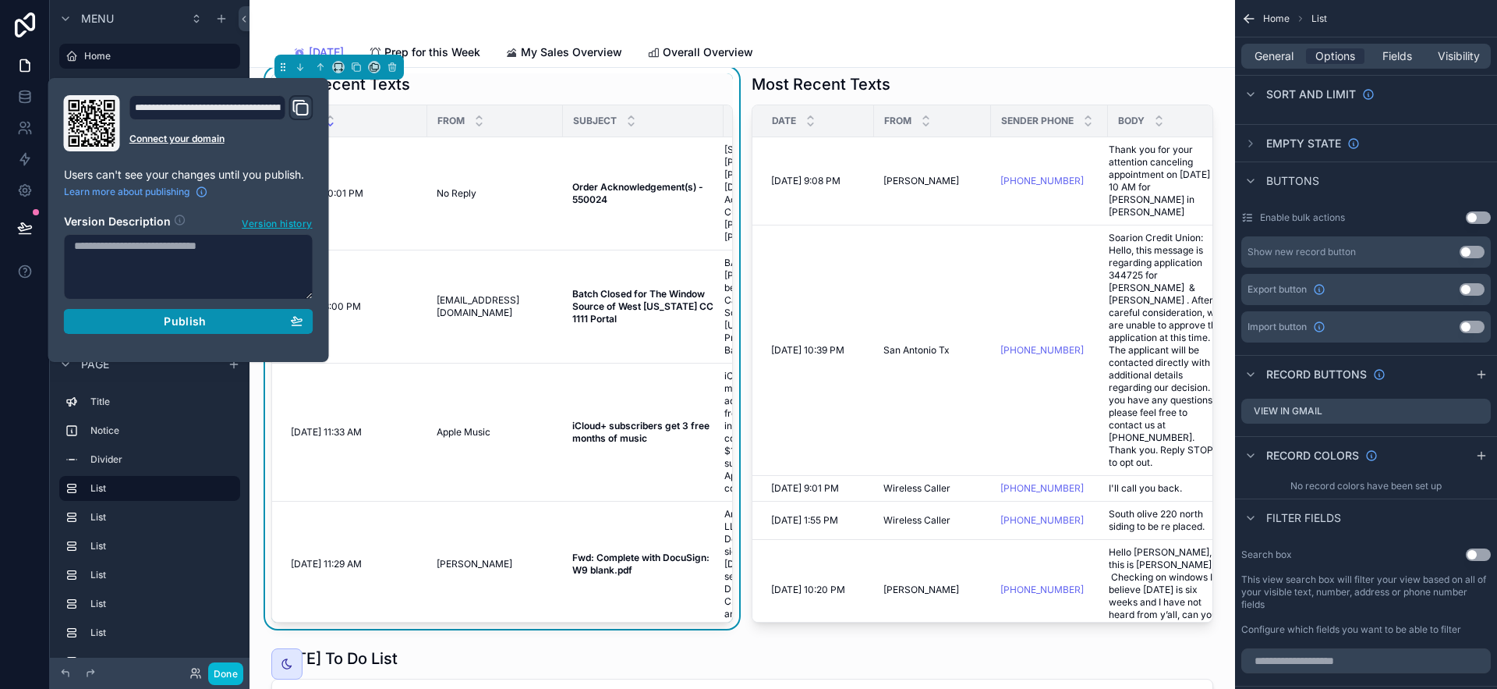
click at [243, 316] on div "Publish" at bounding box center [188, 321] width 229 height 14
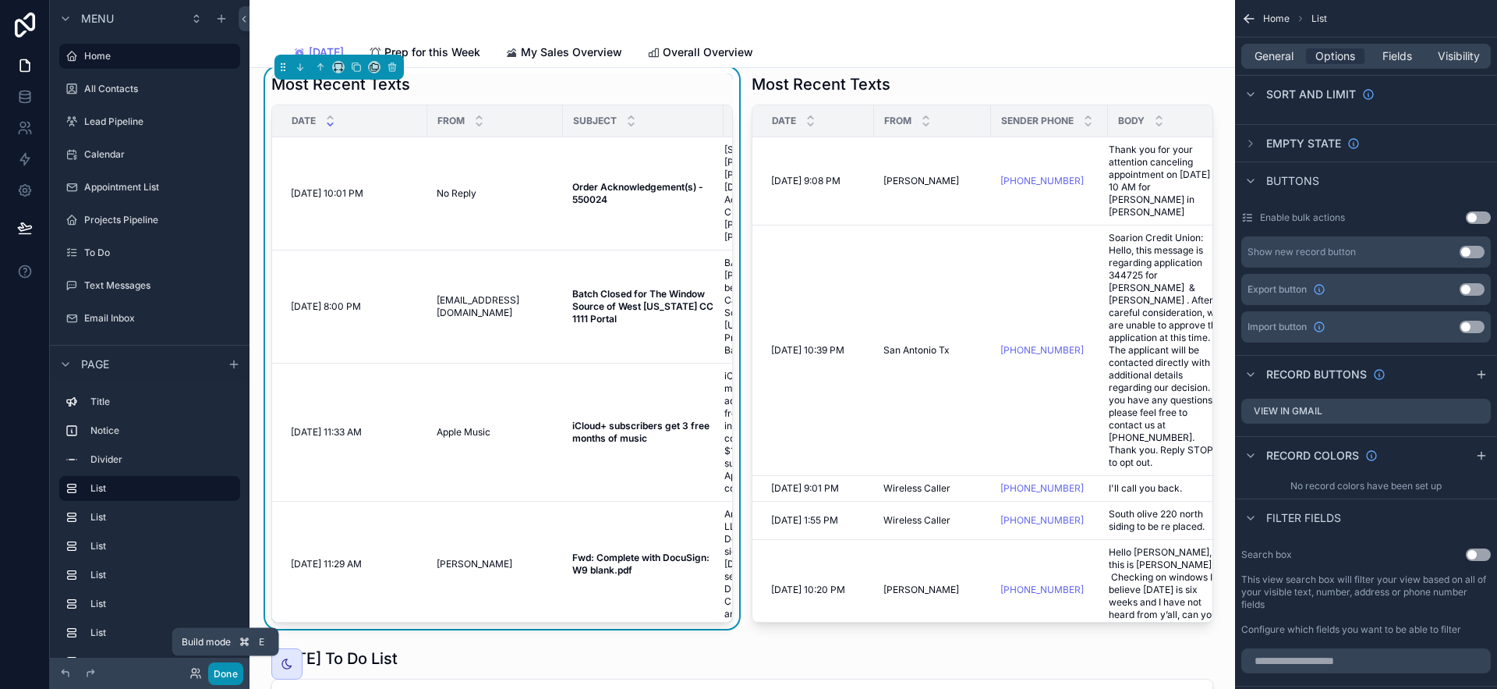
click at [232, 672] on button "Done" at bounding box center [225, 673] width 35 height 23
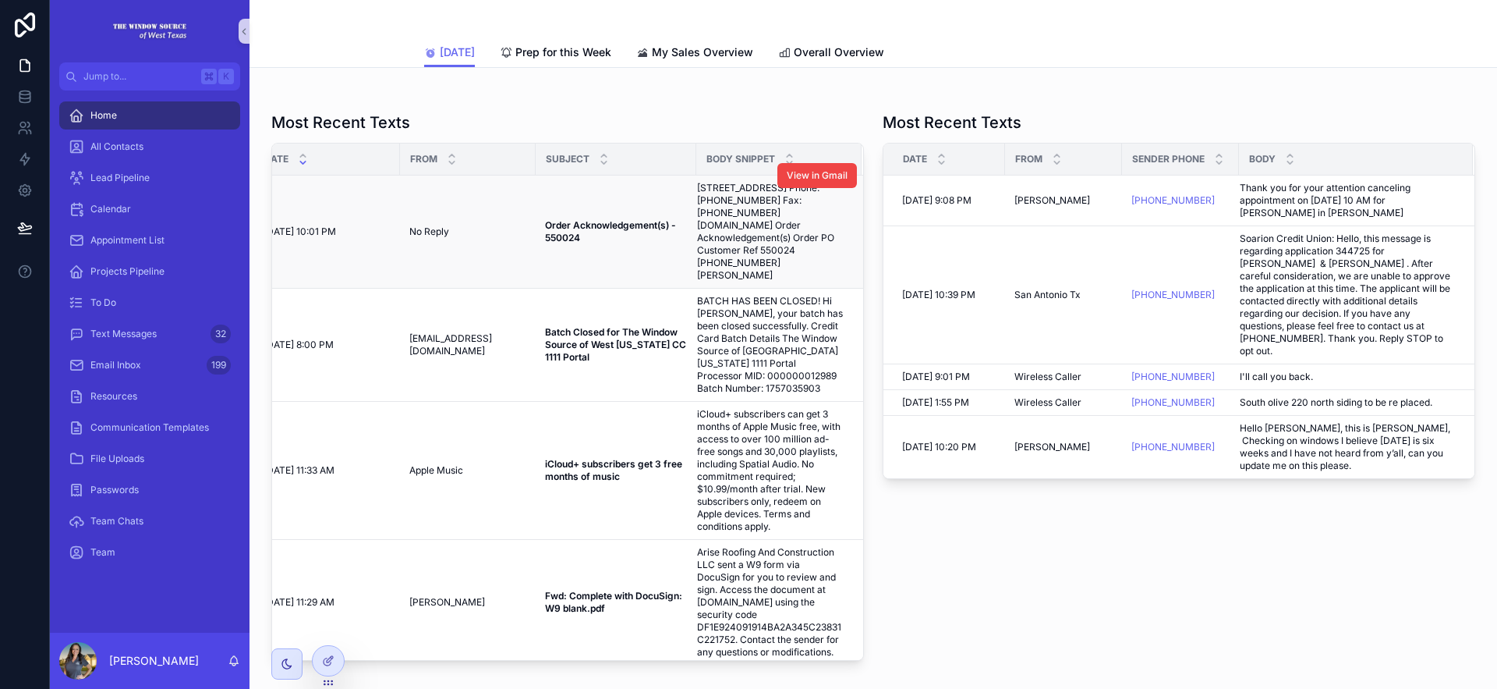
click at [709, 227] on span "[STREET_ADDRESS] Phone: [PHONE_NUMBER] Fax: [PHONE_NUMBER] [DOMAIN_NAME] Order …" at bounding box center [770, 232] width 146 height 100
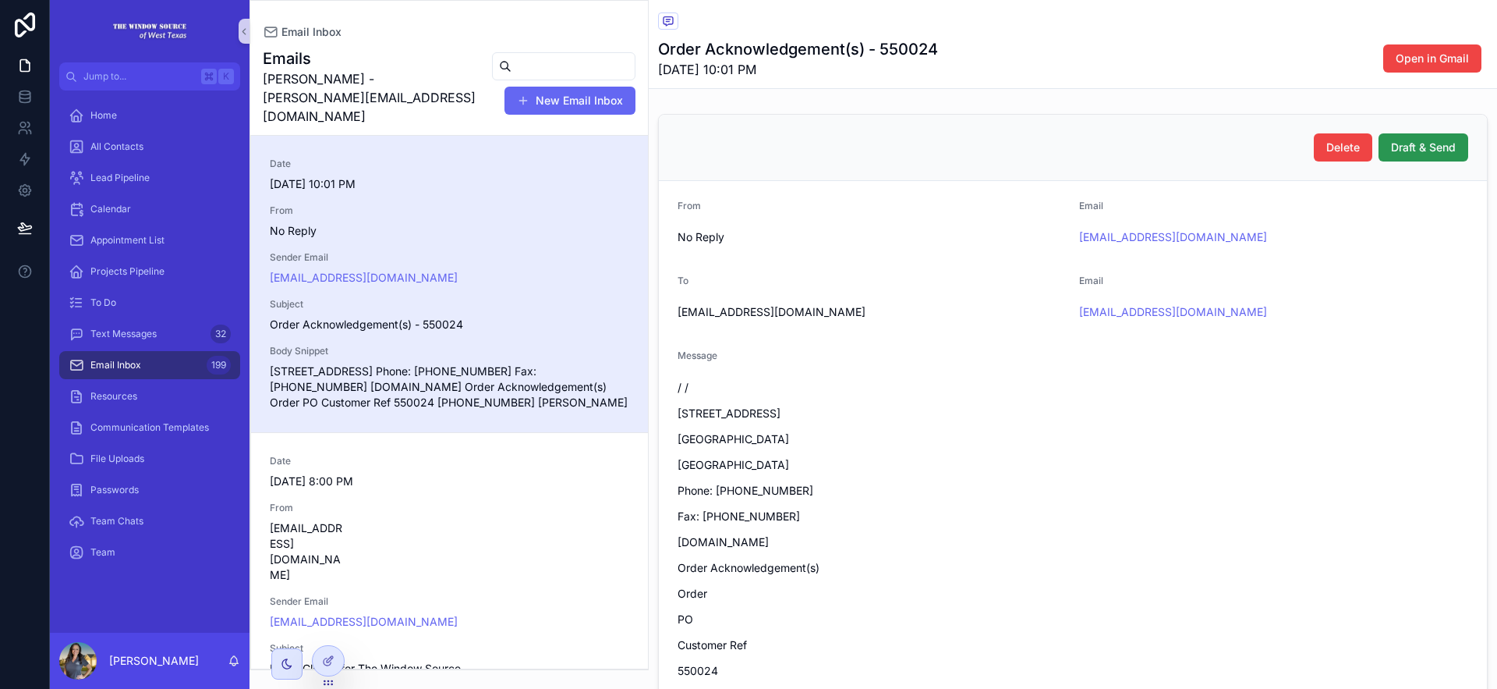
click at [1405, 144] on span "Draft & Send" at bounding box center [1423, 148] width 65 height 16
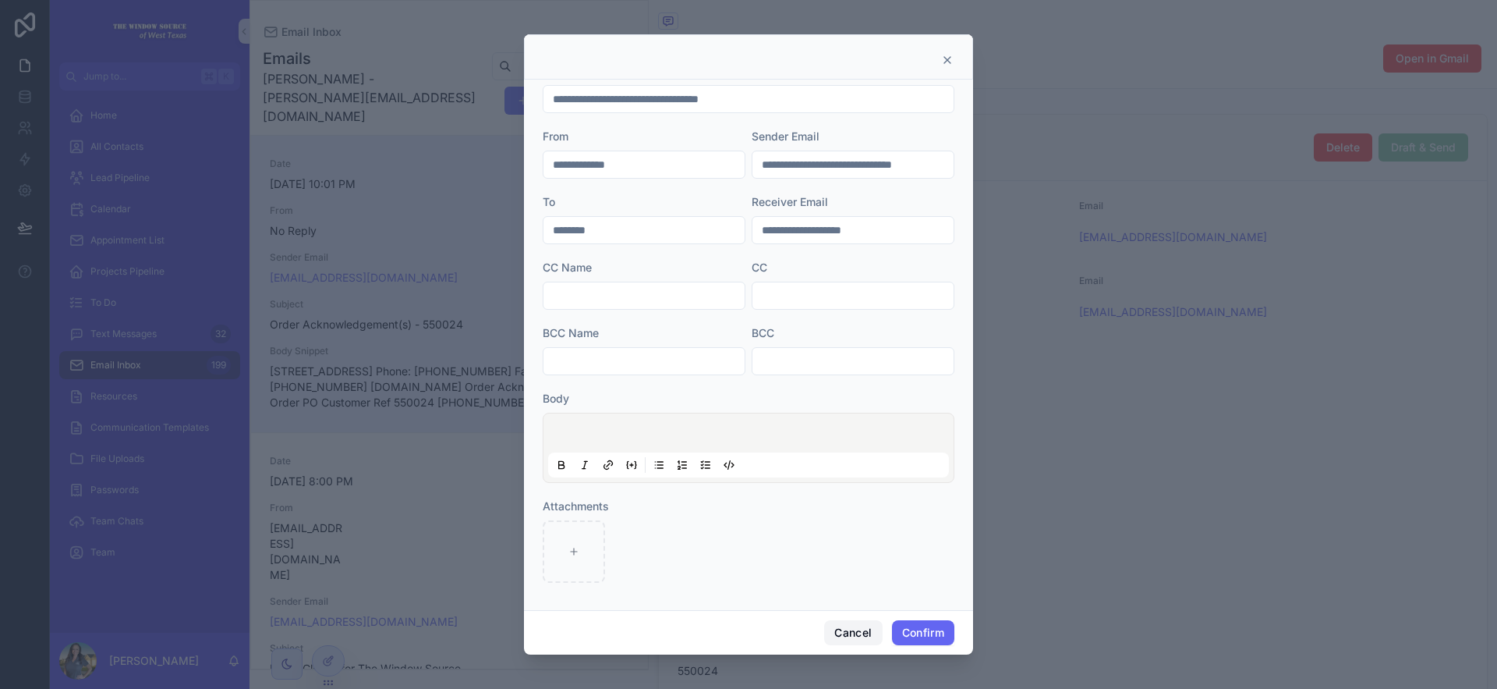
click at [859, 644] on button "Cancel" at bounding box center [853, 632] width 58 height 25
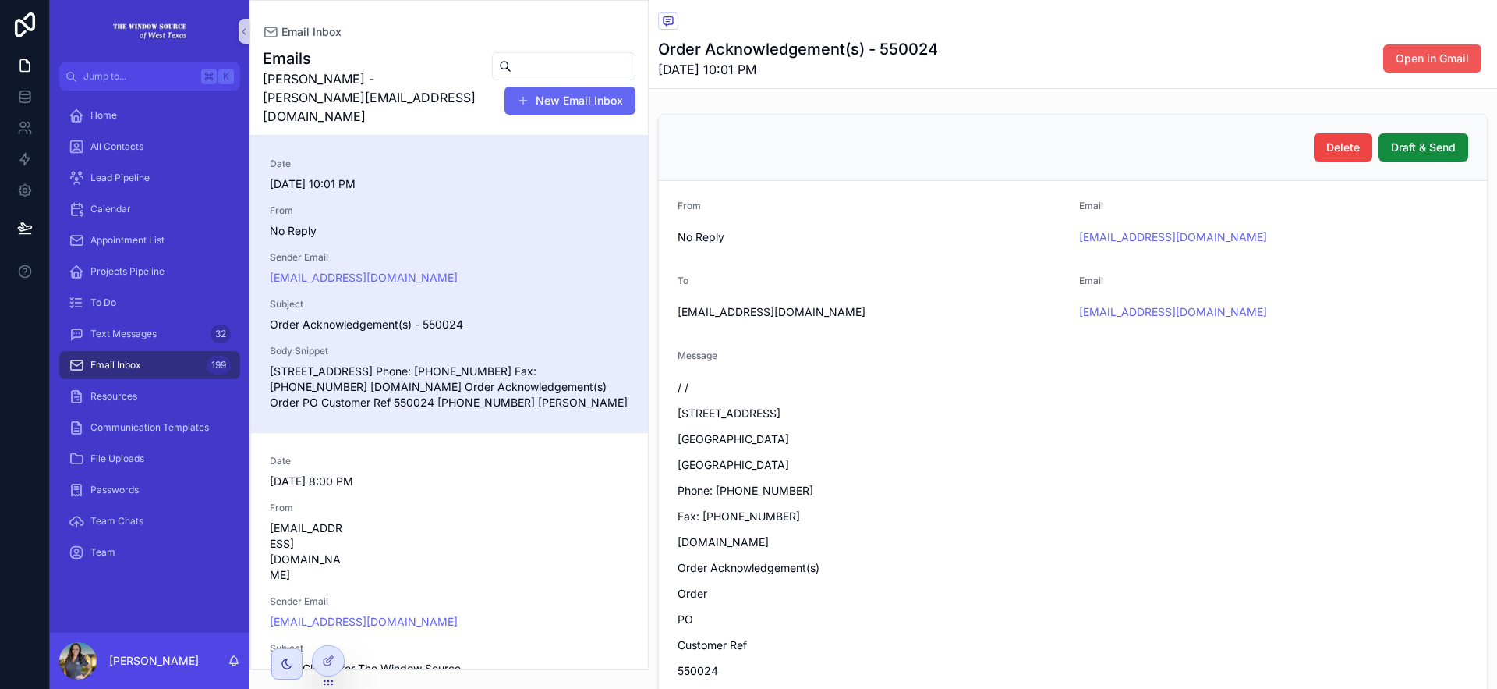
click at [1399, 51] on span "Open in Gmail" at bounding box center [1432, 59] width 73 height 16
